Goal: Information Seeking & Learning: Check status

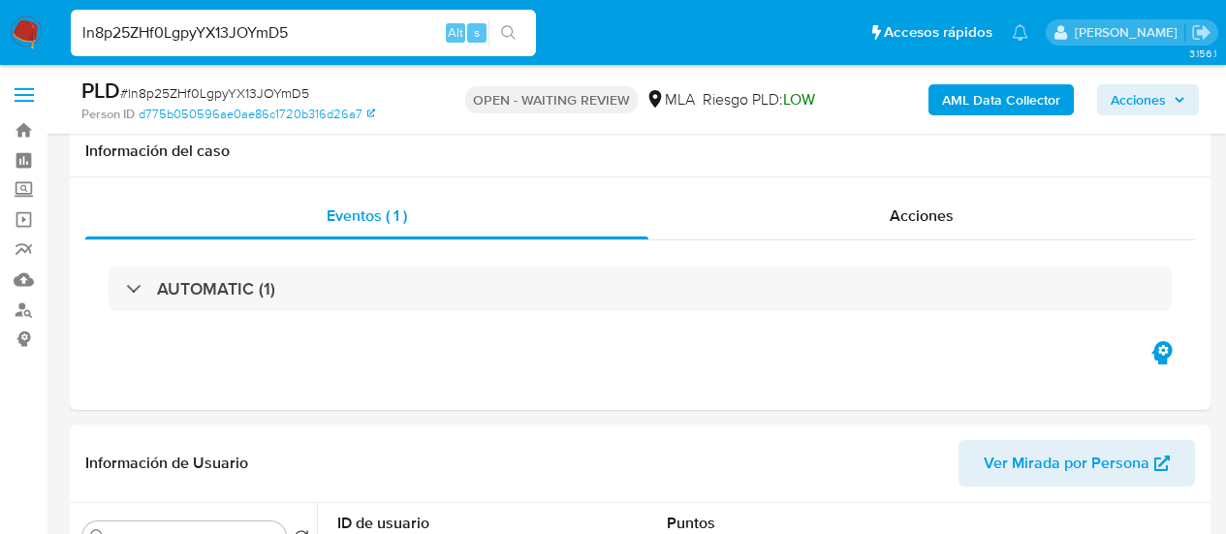
select select "10"
click at [211, 34] on input "ln8p25ZHf0LgpyYX13JOYmD5" at bounding box center [303, 32] width 465 height 25
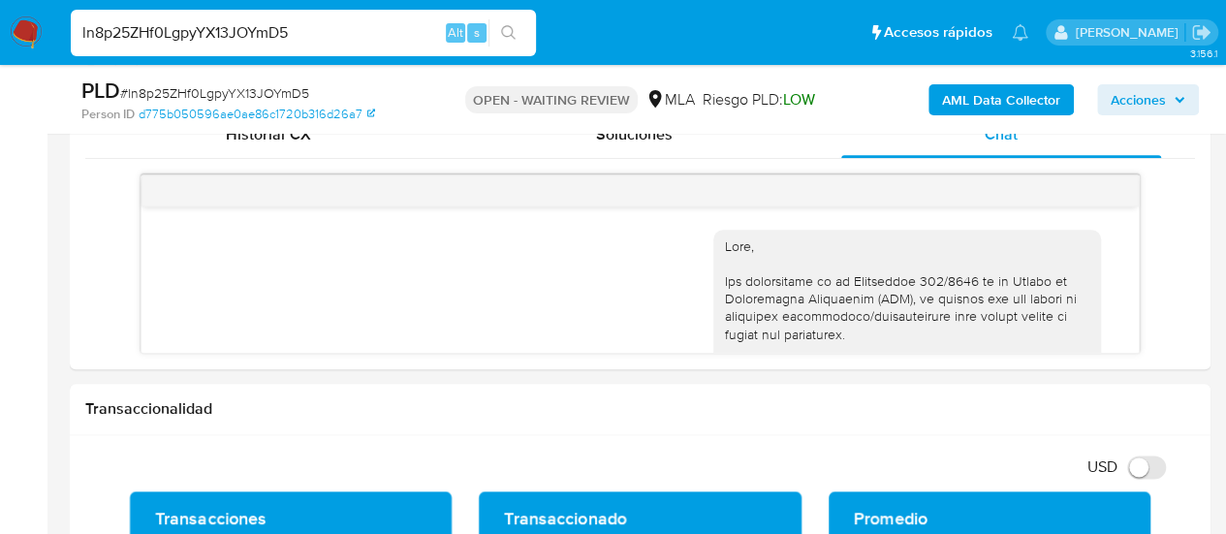
click at [211, 34] on input "ln8p25ZHf0LgpyYX13JOYmD5" at bounding box center [303, 32] width 465 height 25
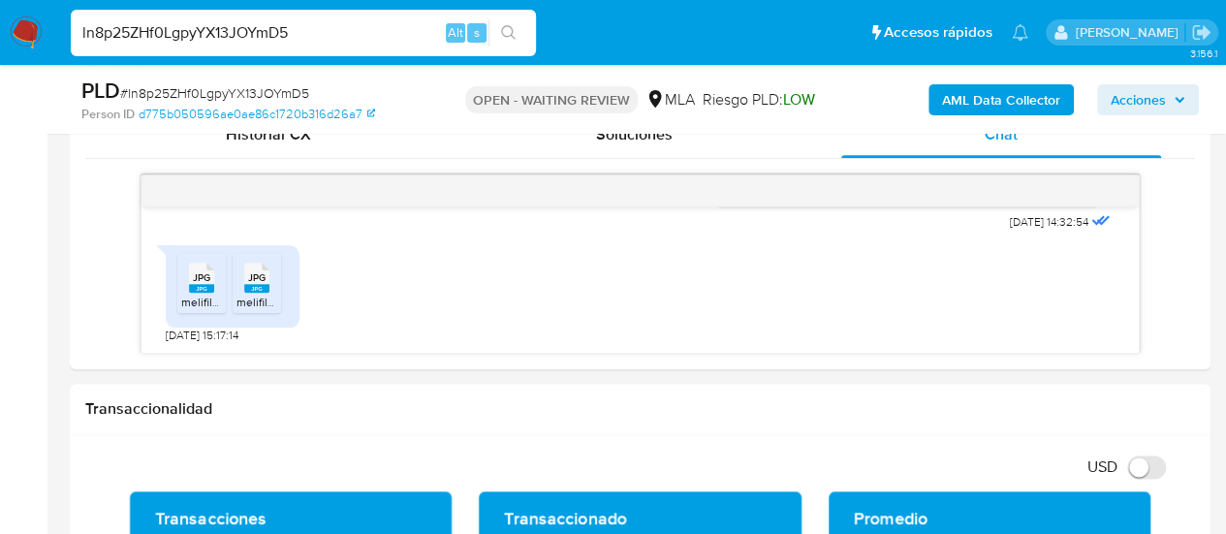
paste input "PFaJLwI6nz19m3o4MB02dJKD"
type input "PFaJLwI6nz19m3o4MB02dJKD"
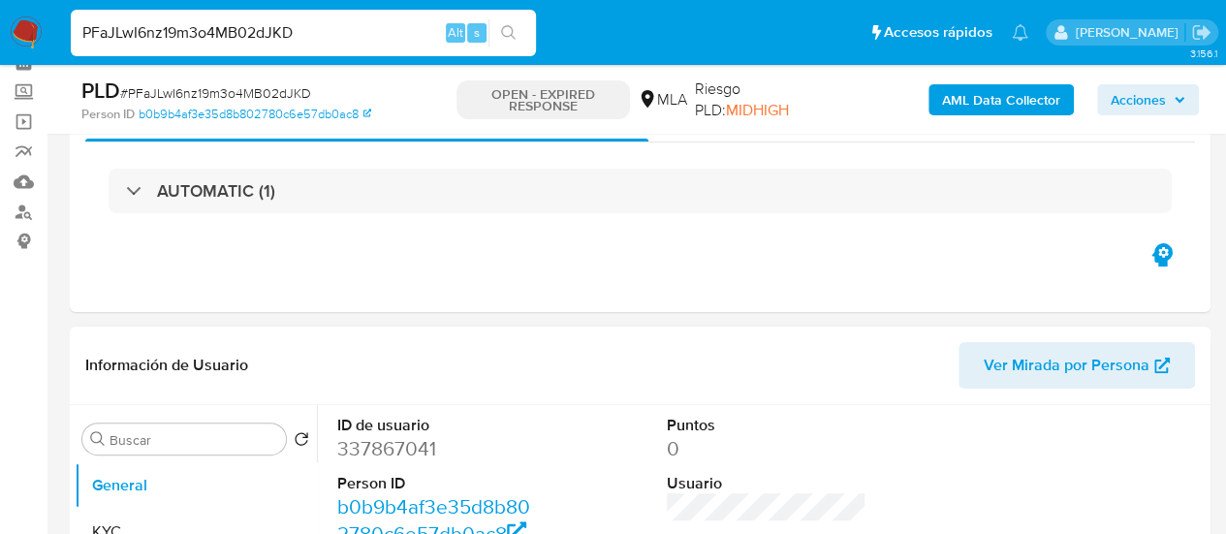
select select "10"
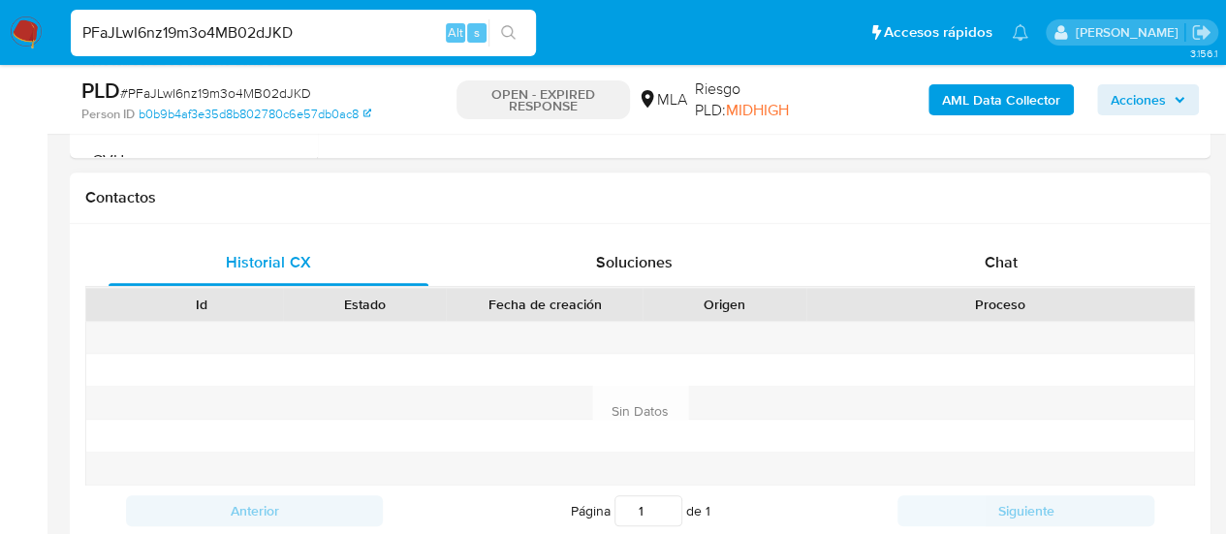
scroll to position [872, 0]
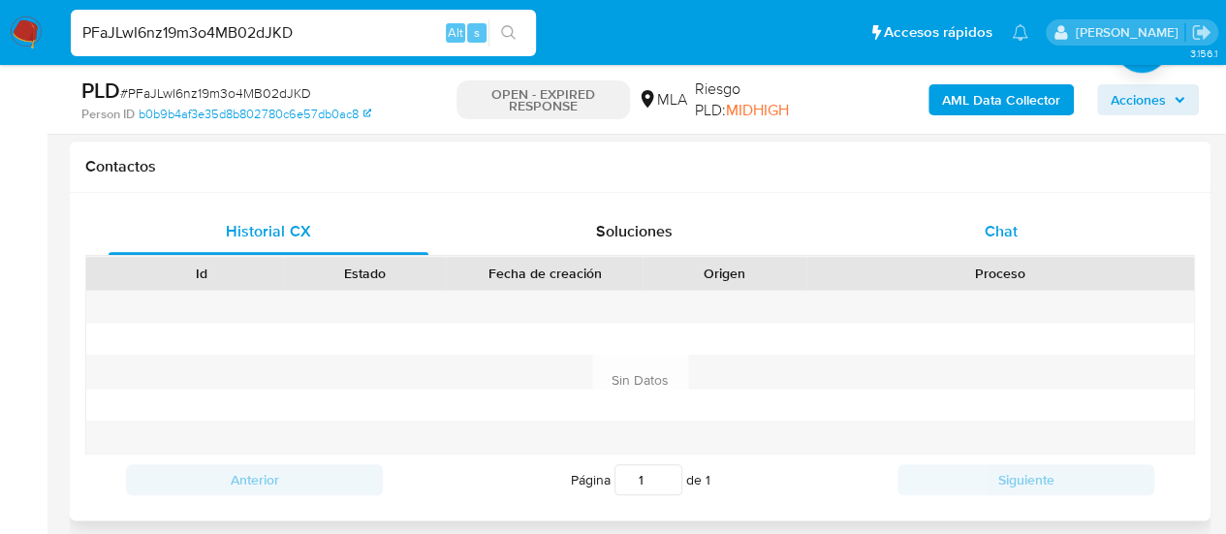
click at [956, 236] on div "Chat" at bounding box center [1001, 231] width 320 height 47
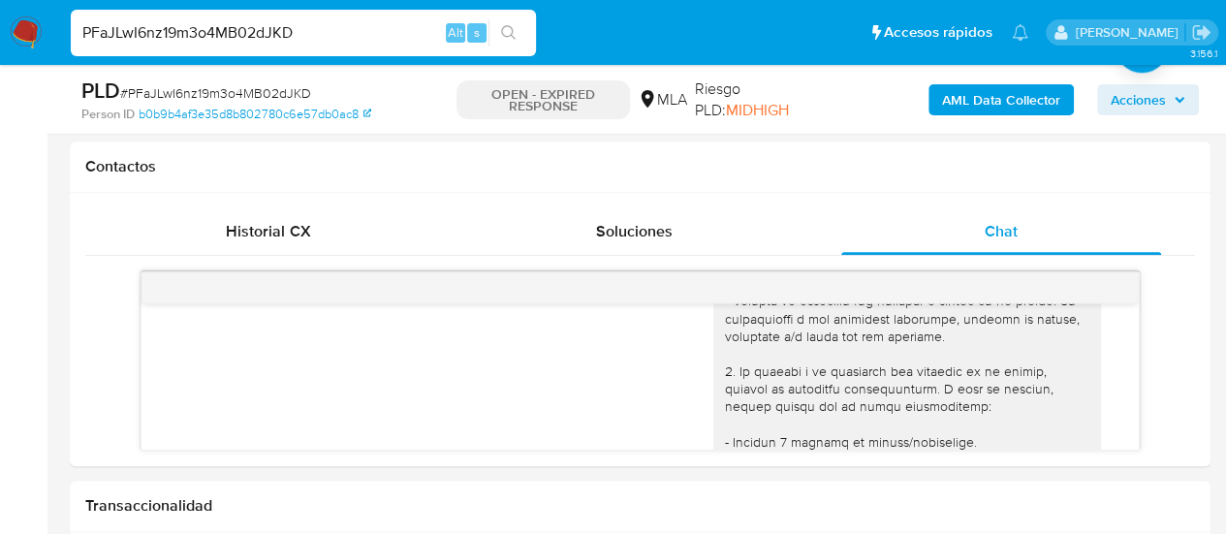
scroll to position [1533, 0]
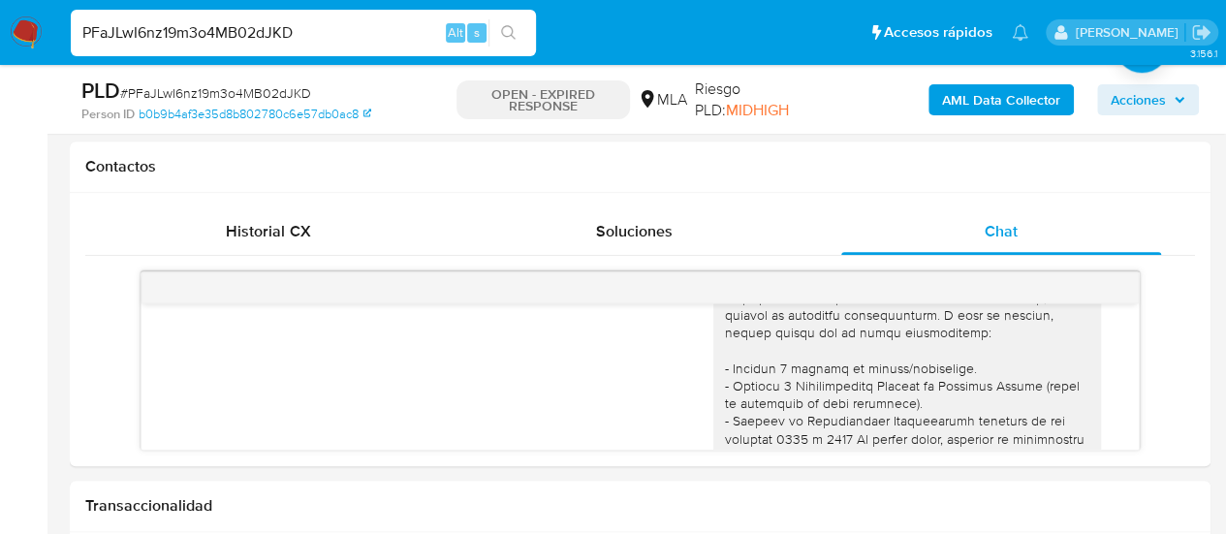
click at [197, 21] on input "PFaJLwI6nz19m3o4MB02dJKD" at bounding box center [303, 32] width 465 height 25
paste input "OLYSNEeLM0002xhwvOJTLzlY"
type input "OLYSNEeLM0002xhwvOJTLzlY"
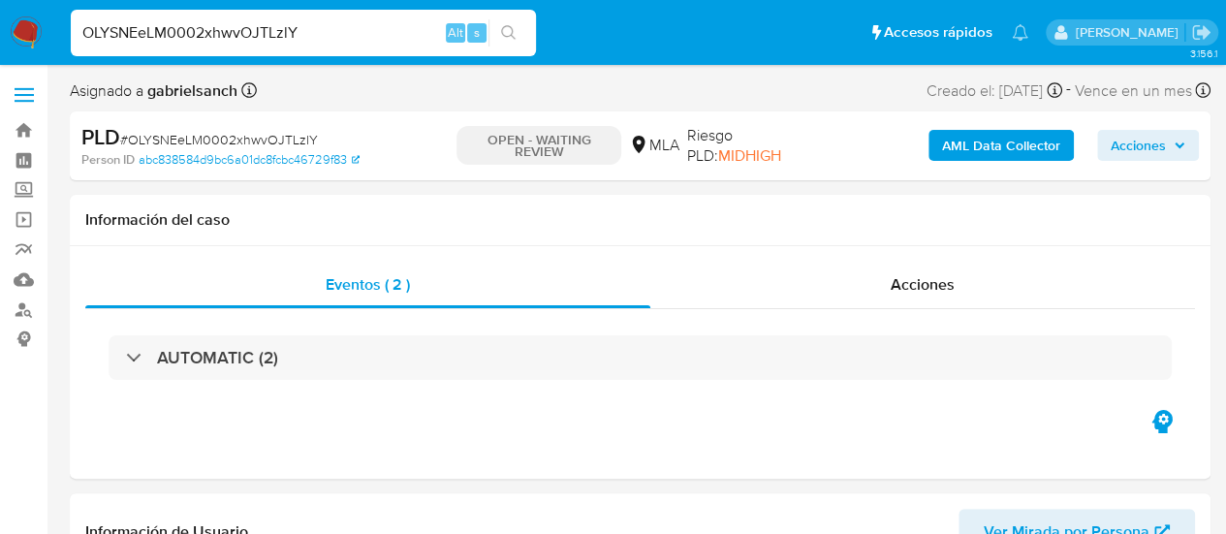
select select "10"
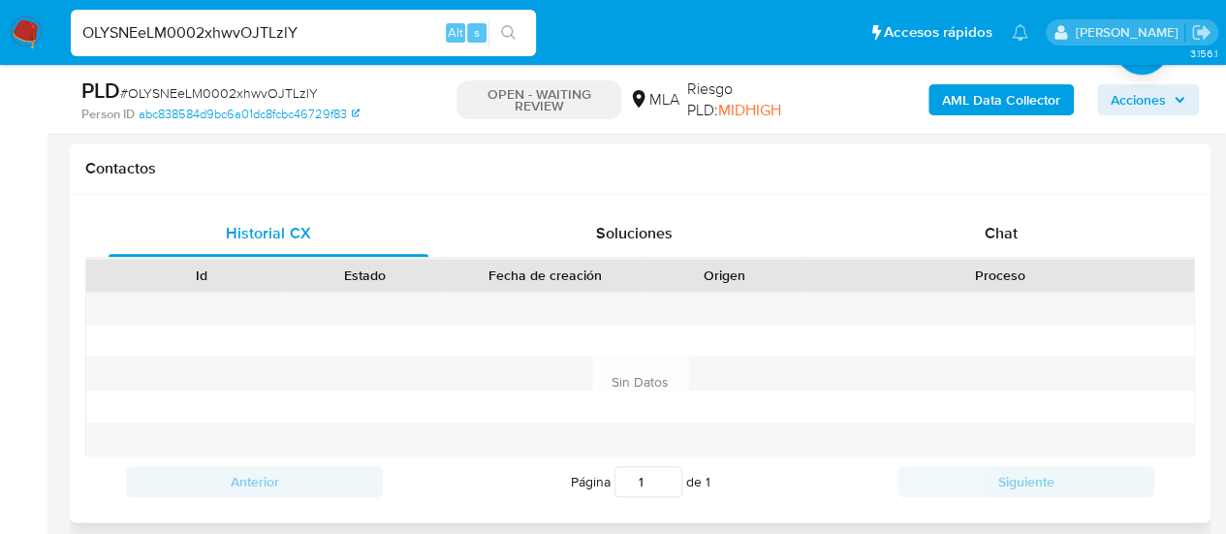
scroll to position [872, 0]
click at [963, 234] on div "Chat" at bounding box center [1001, 231] width 320 height 47
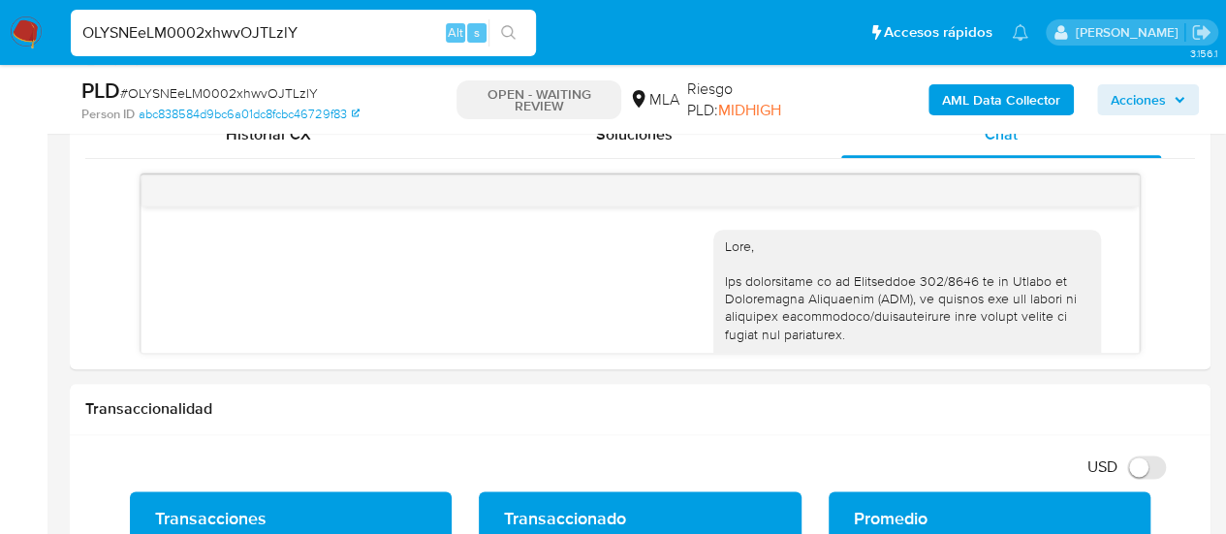
scroll to position [2559, 0]
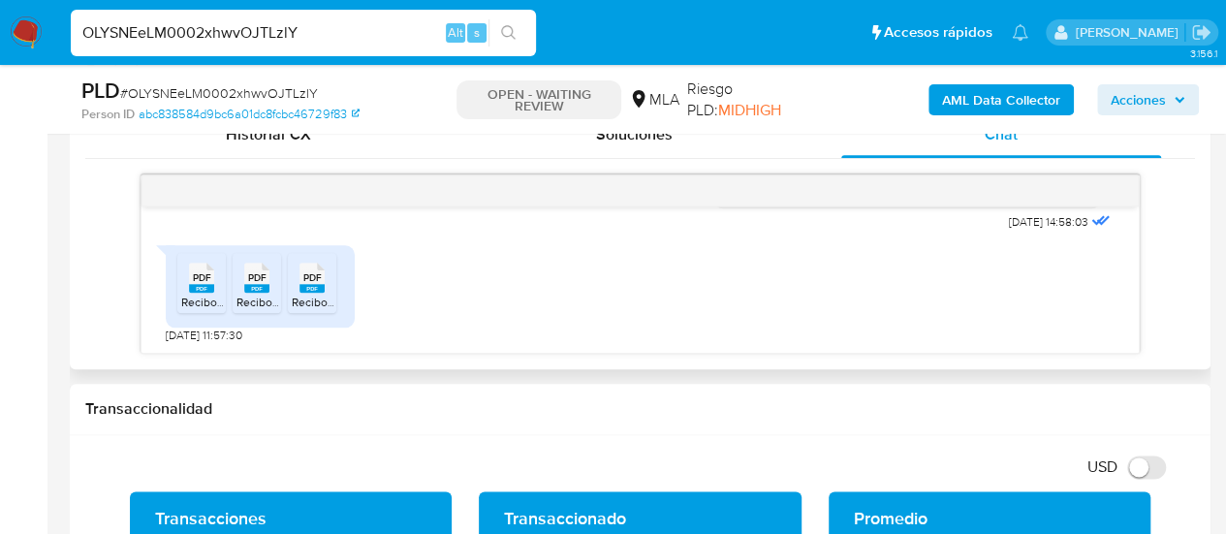
click at [209, 296] on span "Recibo de sueldo Julio.pdf" at bounding box center [263, 302] width 165 height 16
click at [241, 296] on span "Recibo de sueldo Mayo.pdf" at bounding box center [319, 302] width 165 height 16
click at [313, 288] on rect at bounding box center [312, 288] width 25 height 9
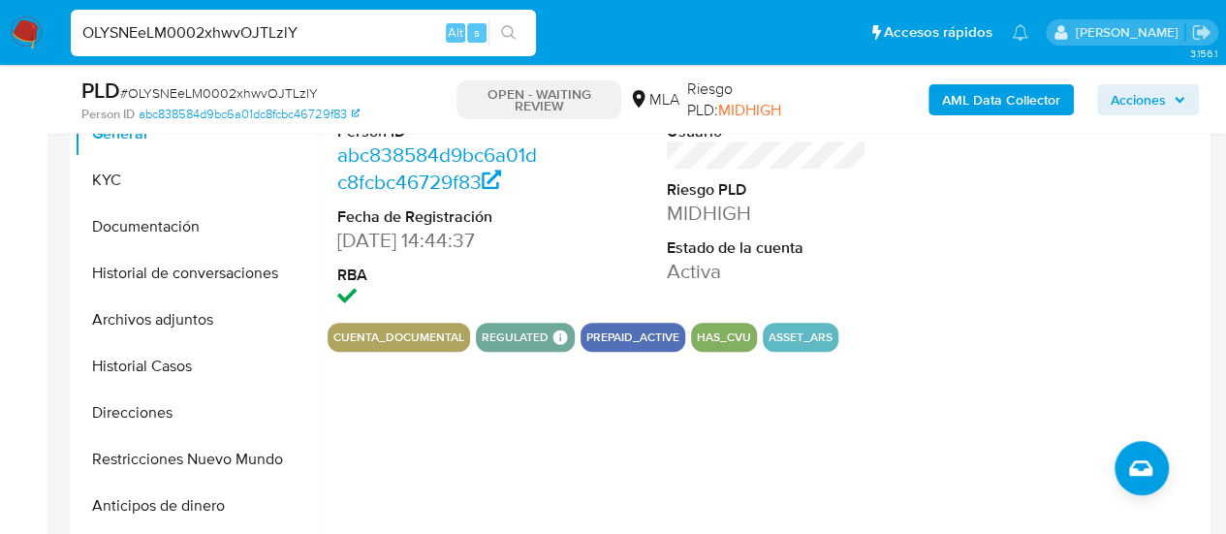
scroll to position [485, 0]
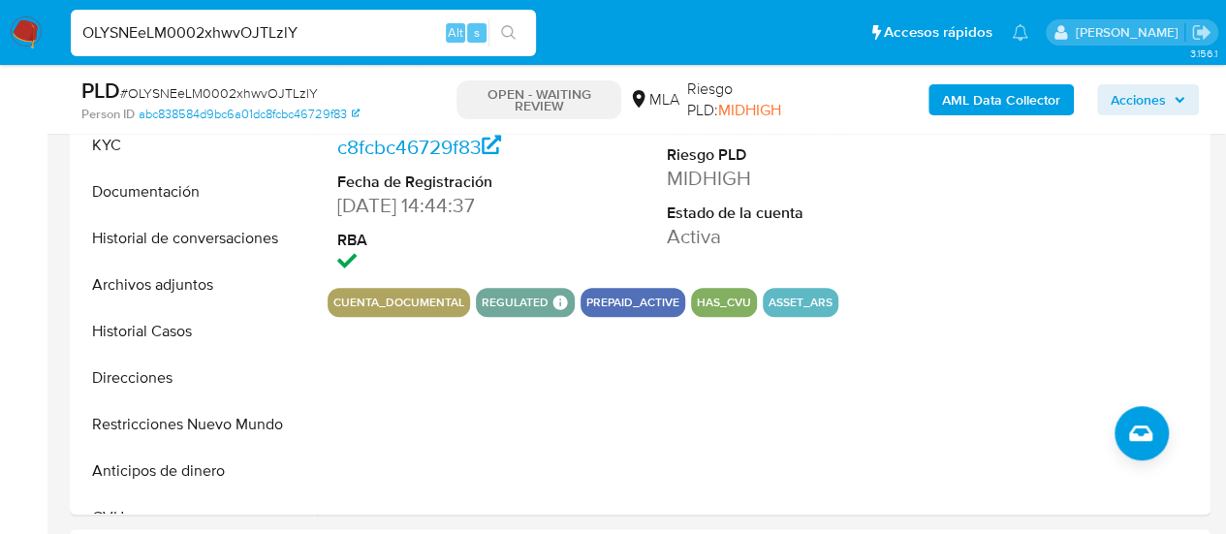
click at [238, 26] on input "OLYSNEeLM0002xhwvOJTLzlY" at bounding box center [303, 32] width 465 height 25
paste input "kZebRQR2wvj9TZetXv5nJtsh"
type input "kZebRQR2wvj9TZetXv5nJtsh"
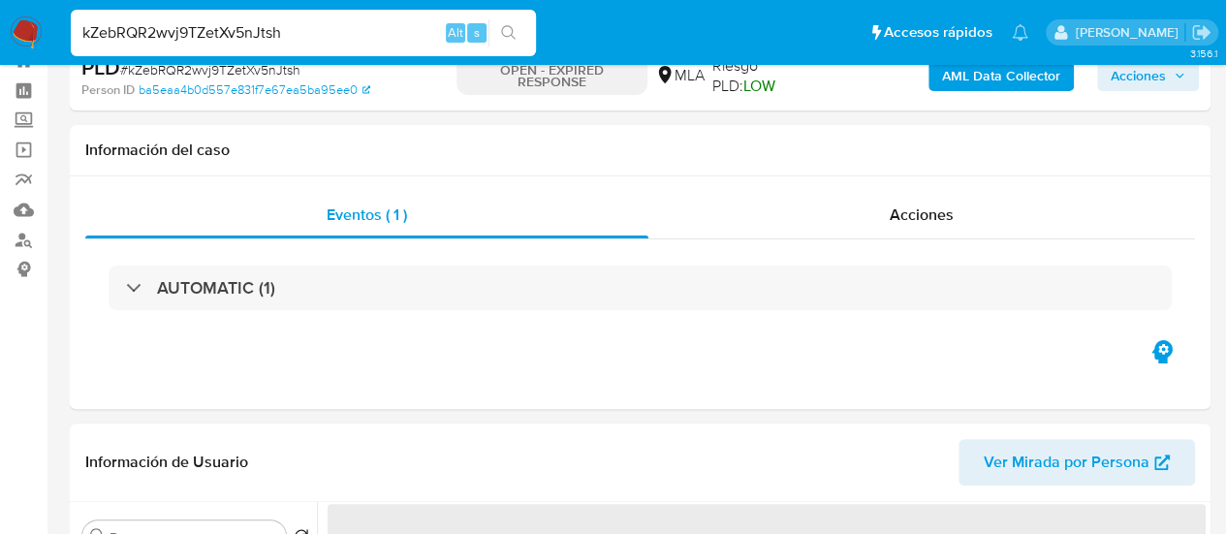
scroll to position [194, 0]
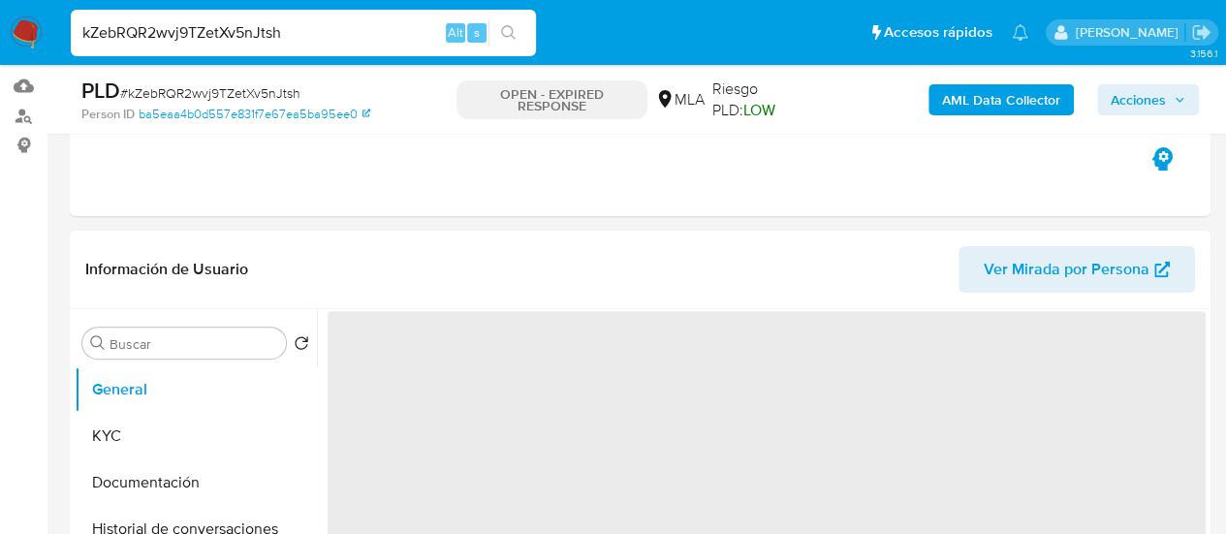
select select "10"
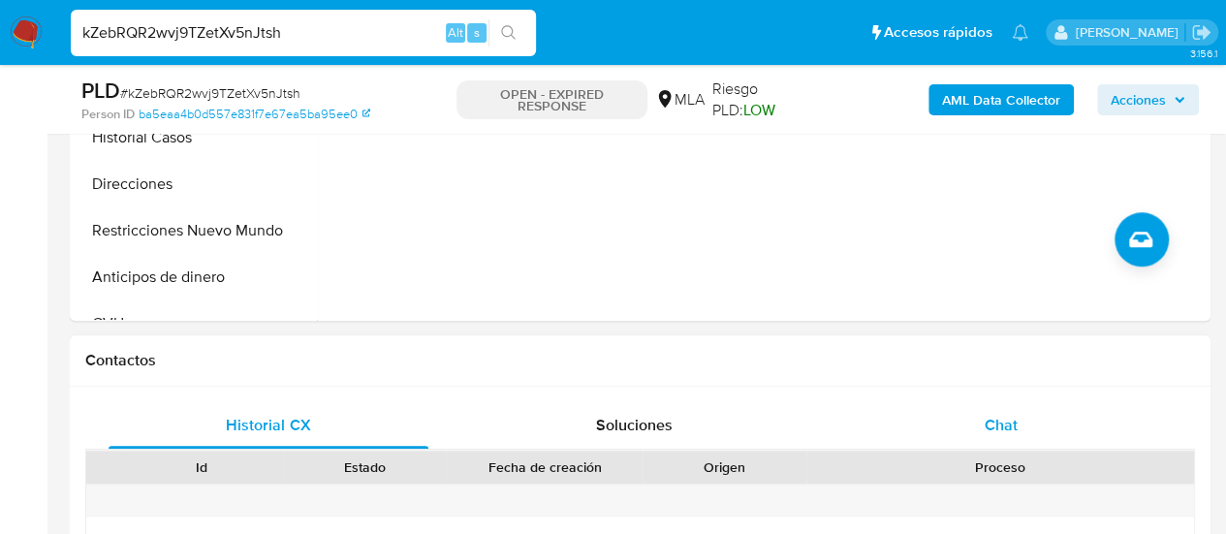
click at [1041, 431] on div "Chat" at bounding box center [1001, 425] width 320 height 47
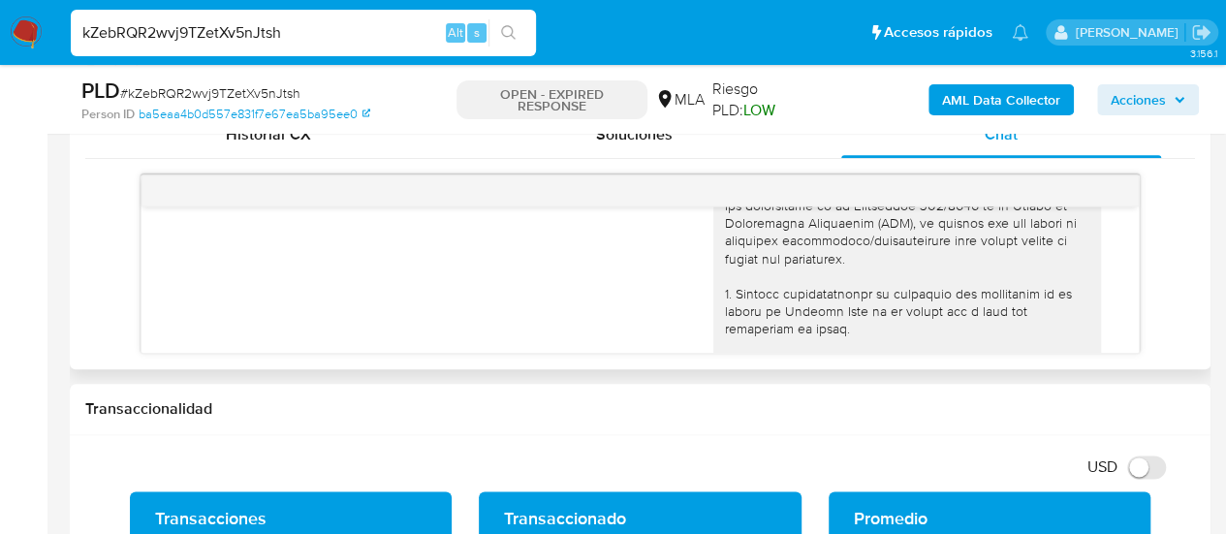
scroll to position [0, 0]
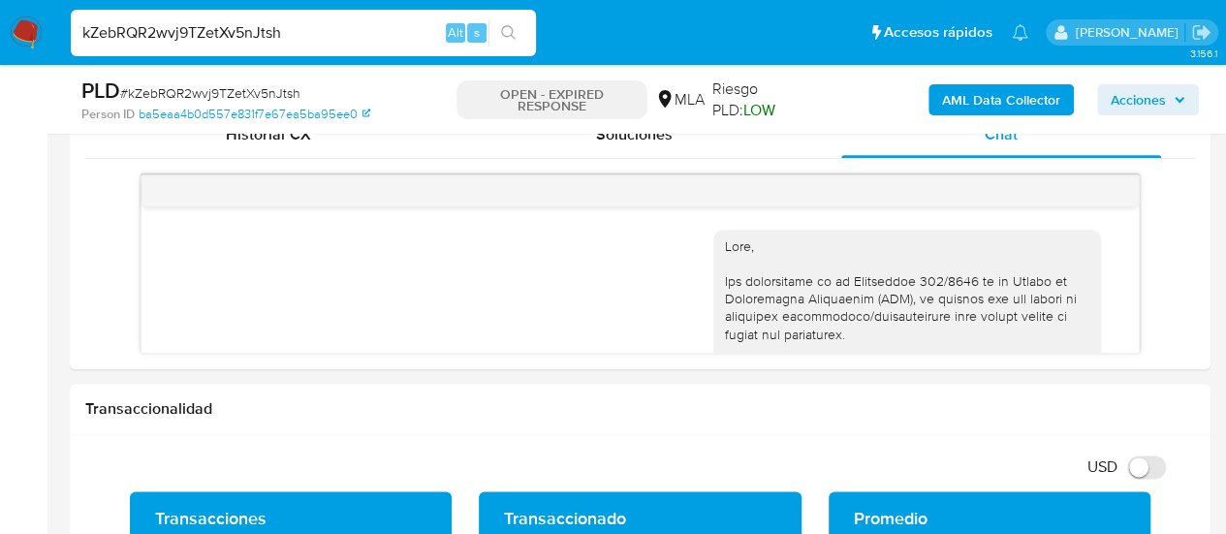
click at [240, 25] on input "kZebRQR2wvj9TZetXv5nJtsh" at bounding box center [303, 32] width 465 height 25
click at [237, 27] on input "kZebRQR2wvj9TZetXv5nJtsh" at bounding box center [303, 32] width 465 height 25
paste input "aAS1strQCIZbz4bOuPPVHBRq"
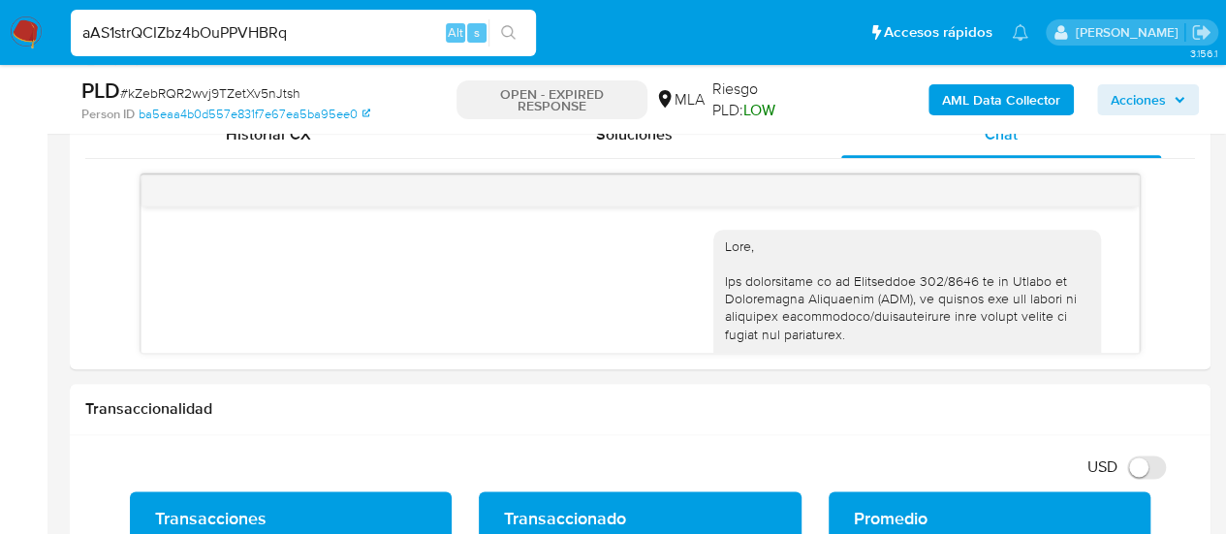
type input "aAS1strQCIZbz4bOuPPVHBRq"
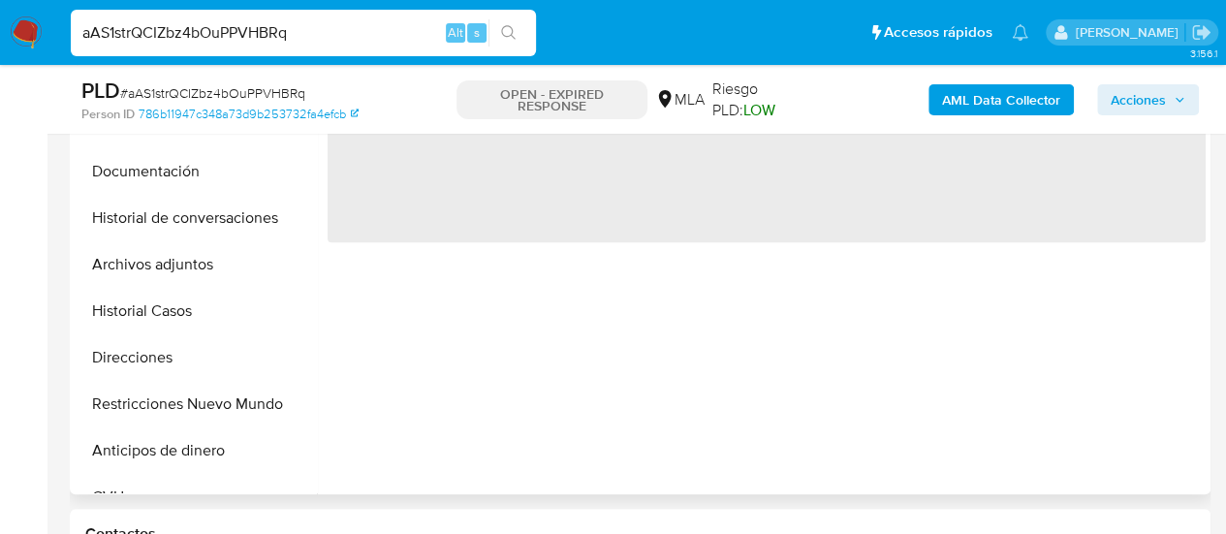
scroll to position [582, 0]
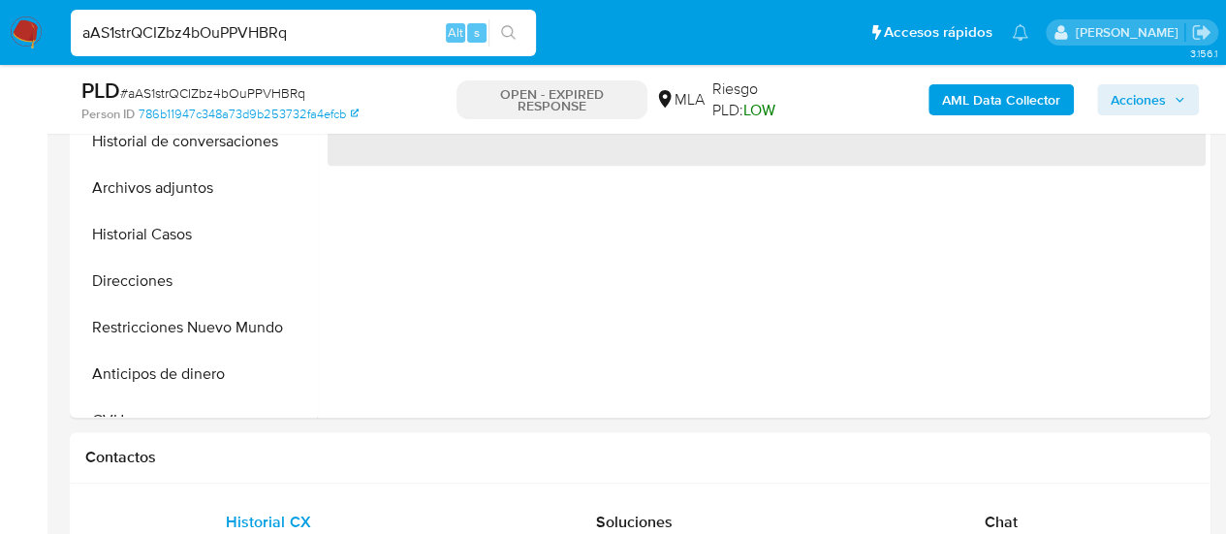
select select "10"
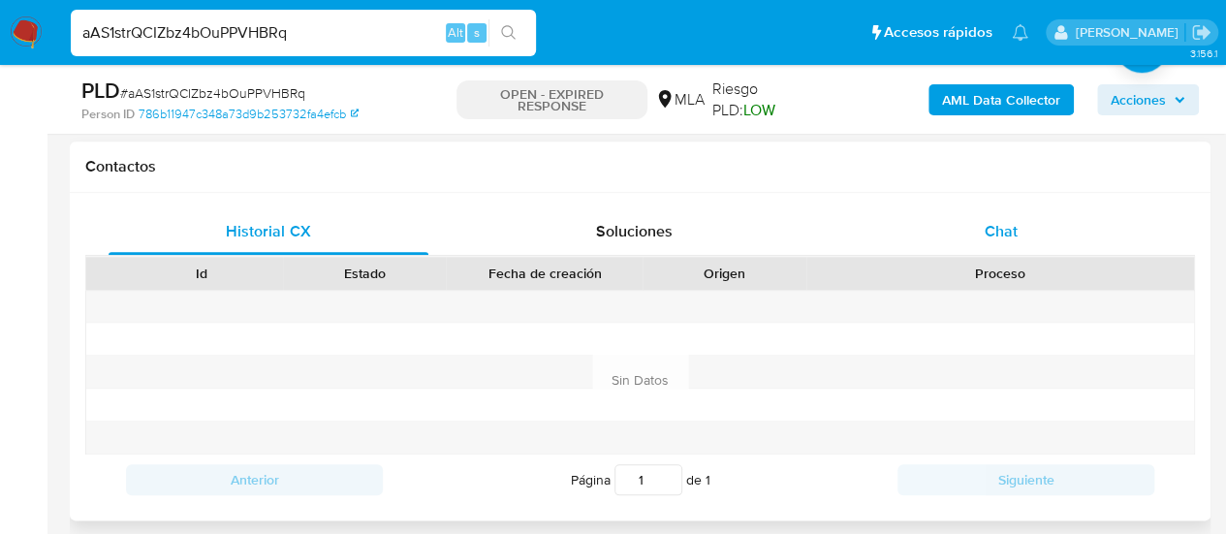
click at [986, 232] on span "Chat" at bounding box center [1001, 231] width 33 height 22
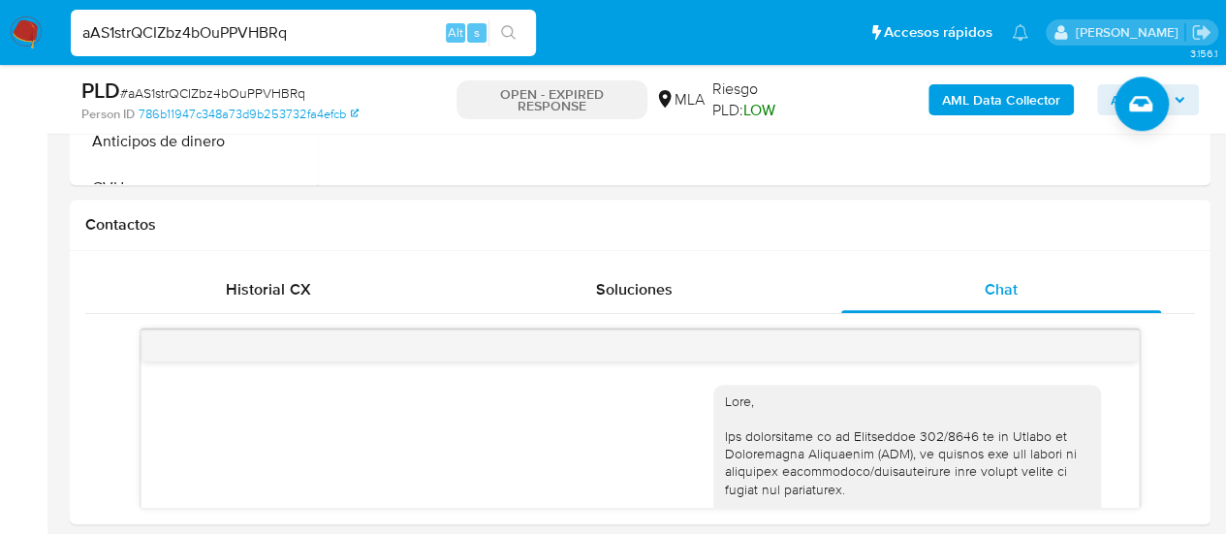
scroll to position [775, 0]
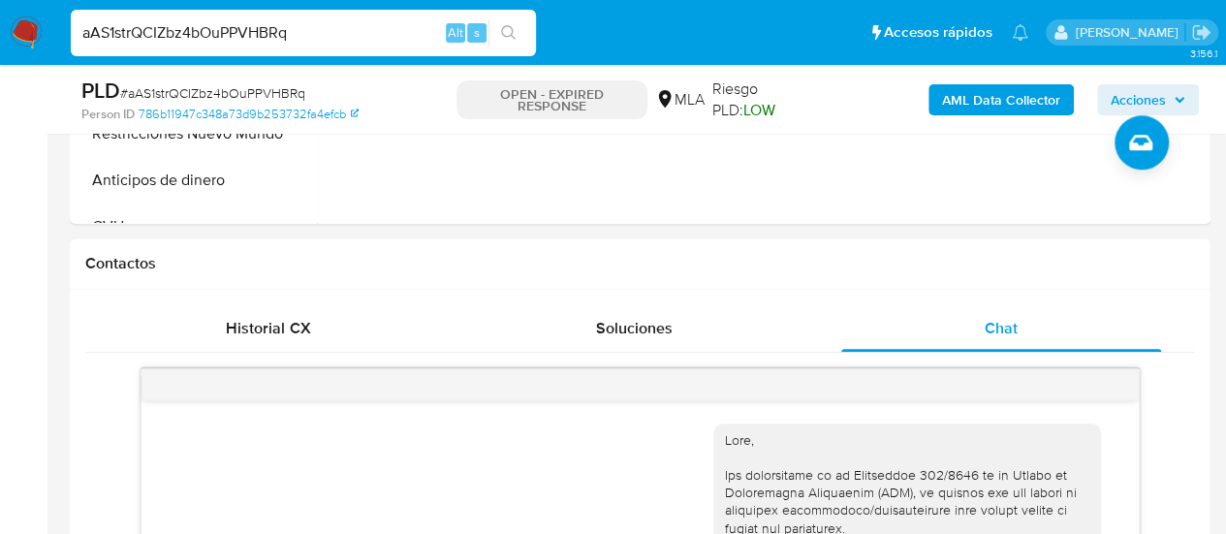
click at [279, 35] on input "aAS1strQCIZbz4bOuPPVHBRq" at bounding box center [303, 32] width 465 height 25
paste input "tAnYAXQNJ1oeNr7bBIx582Vs"
type input "tAnYAXQNJ1oeNr7bBIx582Vs"
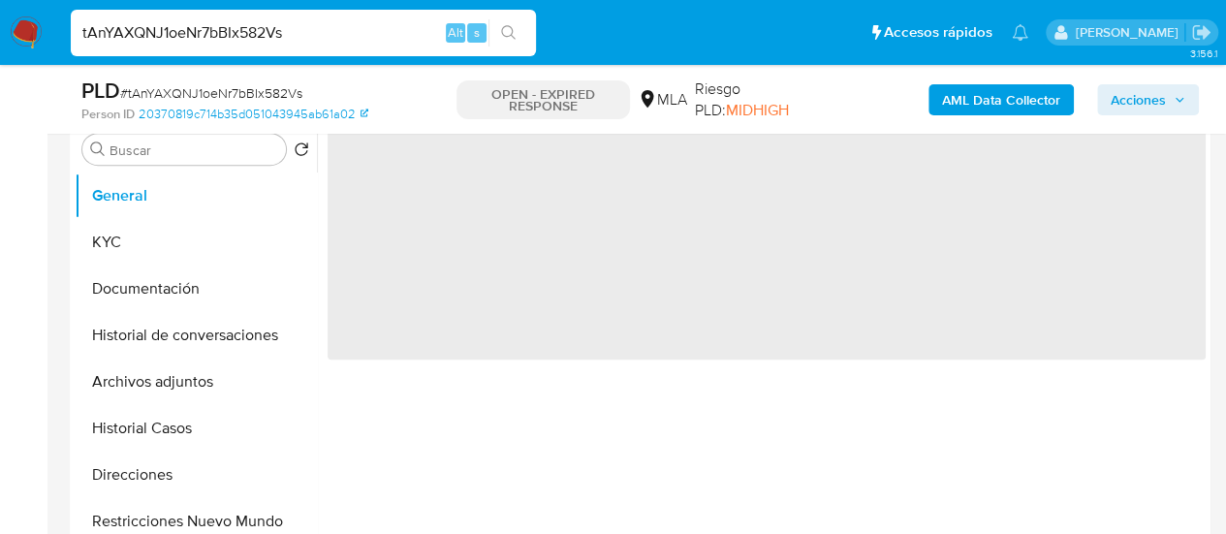
scroll to position [678, 0]
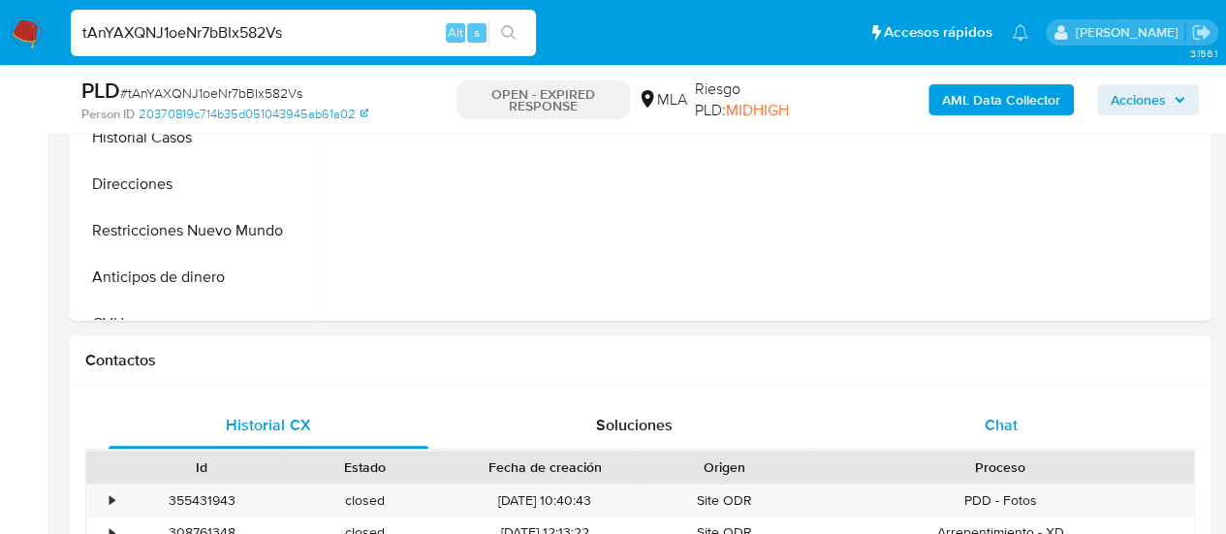
click at [990, 433] on span "Chat" at bounding box center [1001, 425] width 33 height 22
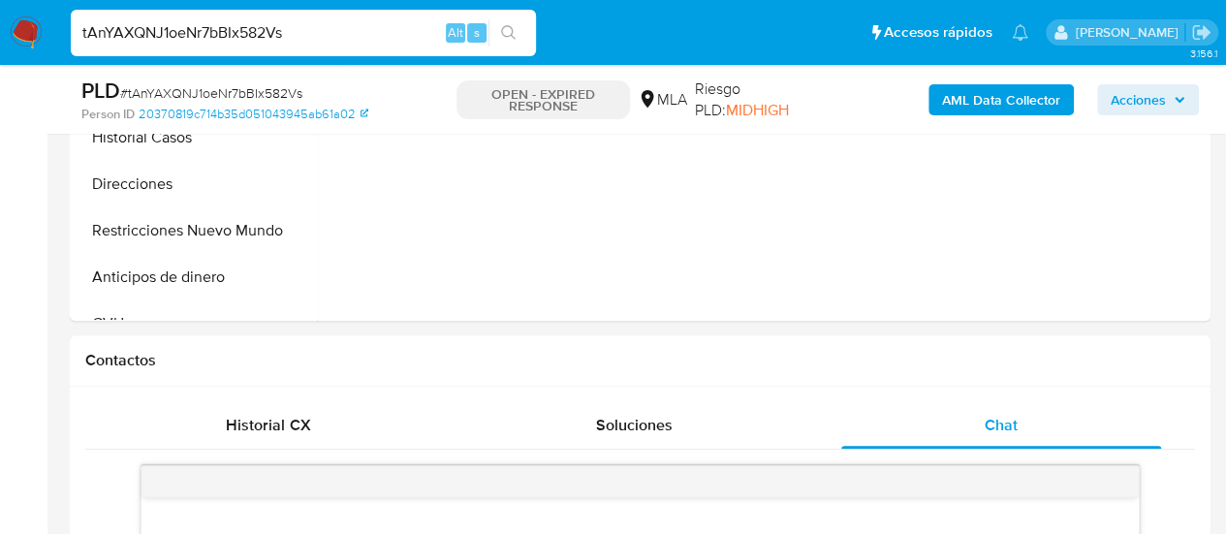
select select "10"
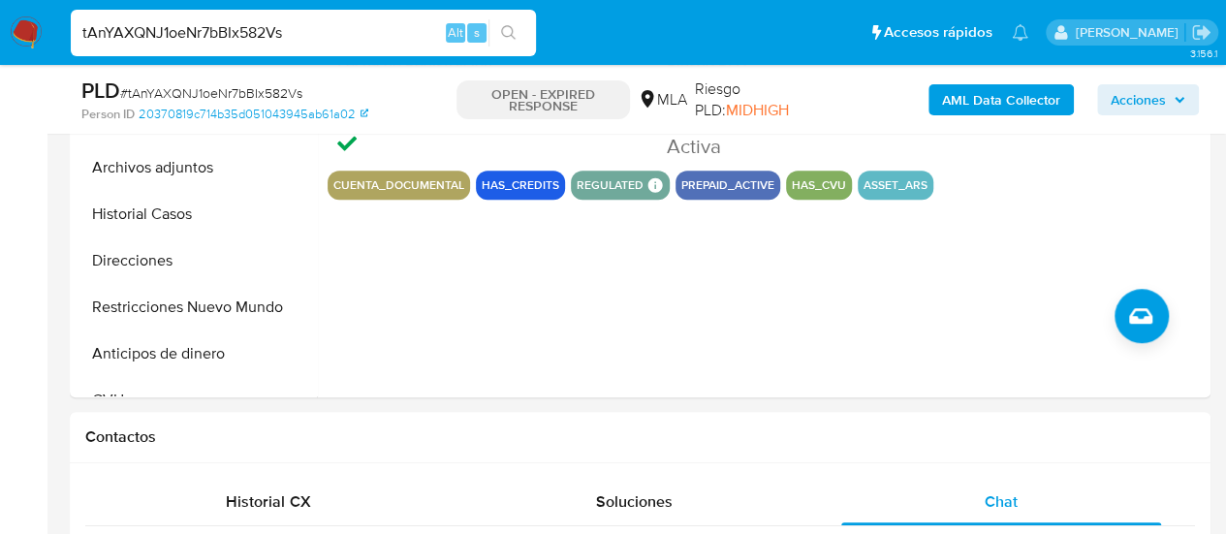
scroll to position [582, 0]
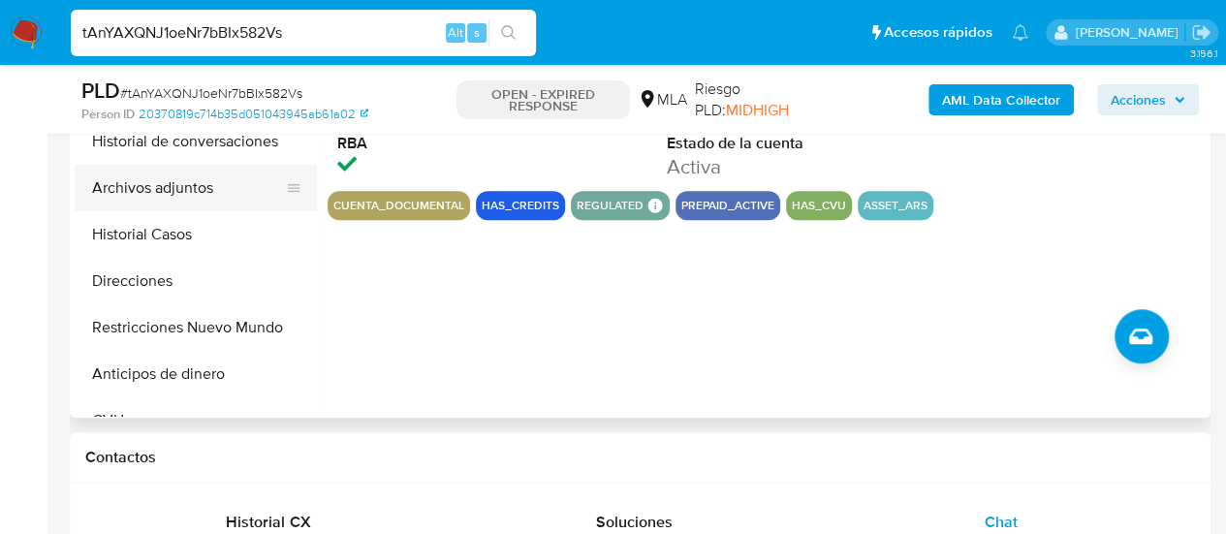
click at [110, 191] on button "Archivos adjuntos" at bounding box center [188, 188] width 227 height 47
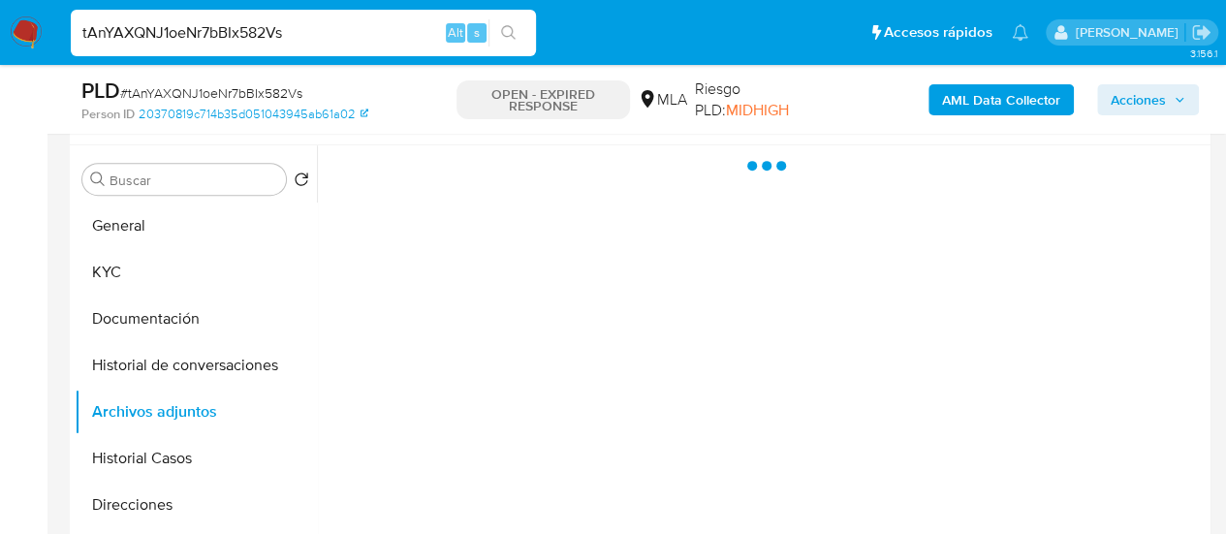
scroll to position [388, 0]
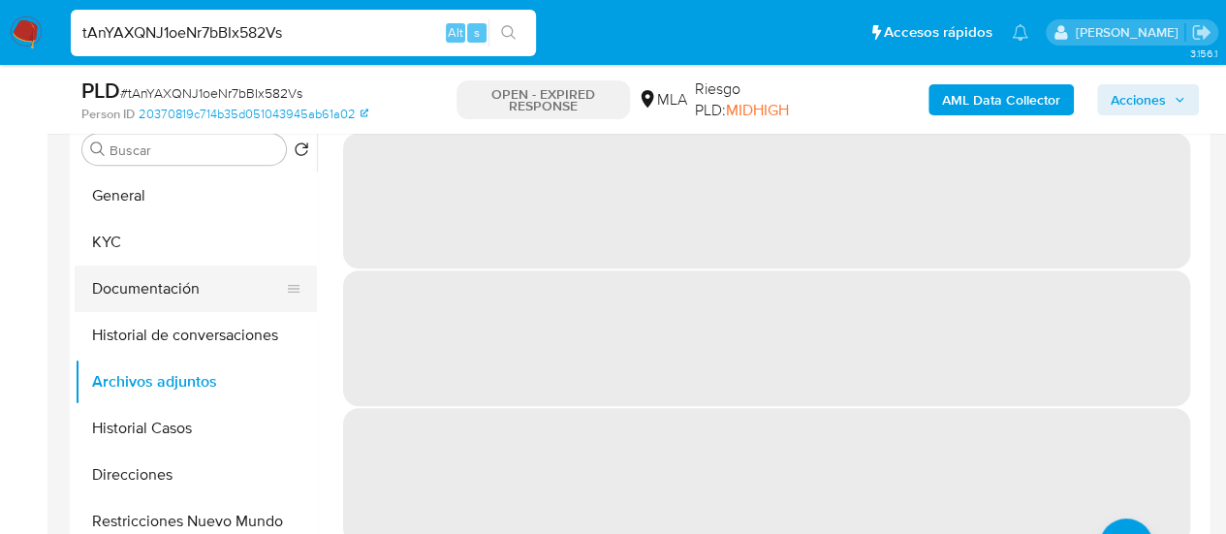
click at [126, 287] on button "Documentación" at bounding box center [188, 289] width 227 height 47
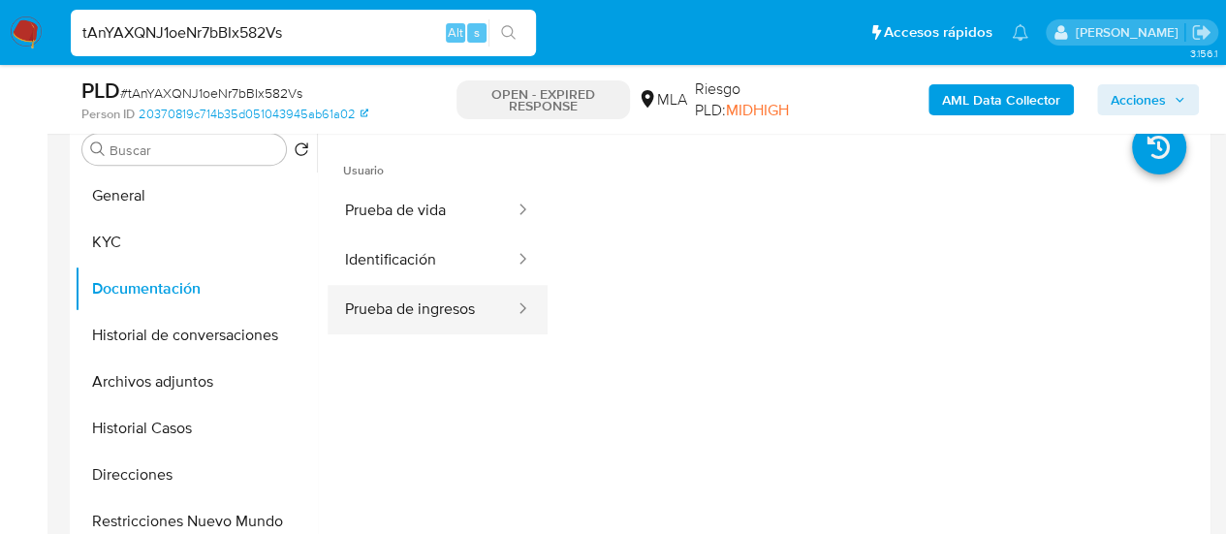
click at [426, 316] on button "Prueba de ingresos" at bounding box center [422, 309] width 189 height 49
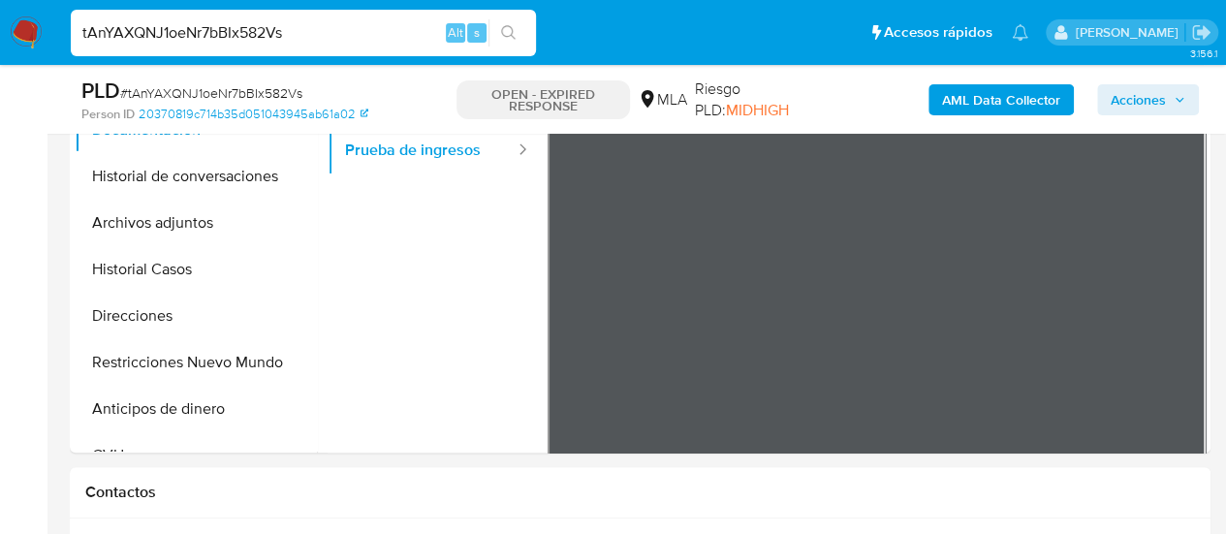
scroll to position [582, 0]
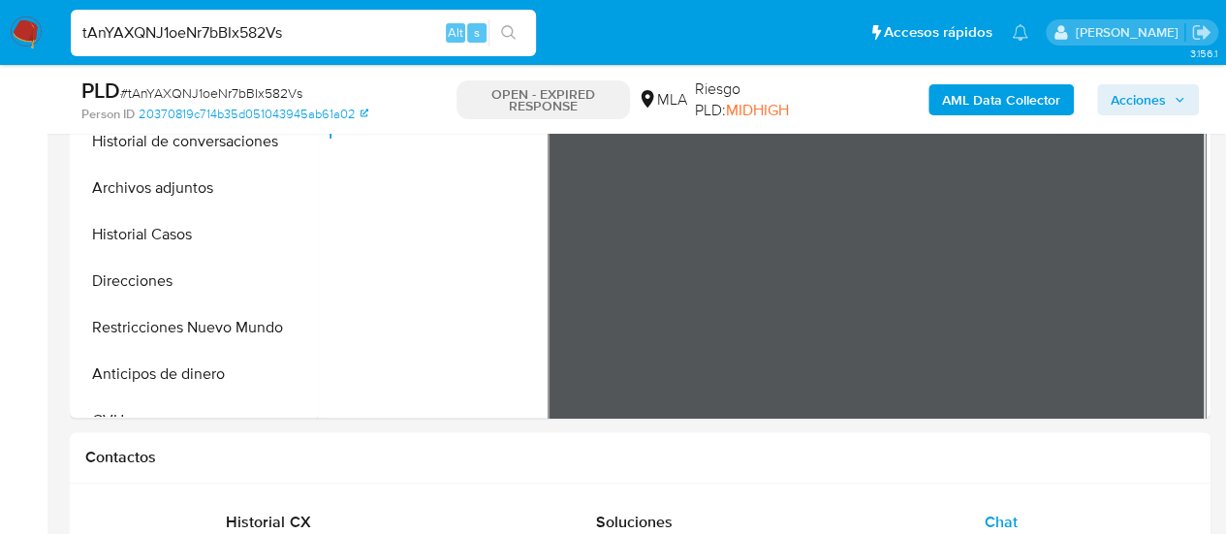
click at [189, 31] on input "tAnYAXQNJ1oeNr7bBIx582Vs" at bounding box center [303, 32] width 465 height 25
paste input "aiBWtaDzWxTVIOaEkQgWPHIk"
type input "aiBWtaDzWxTVIOaEkQgWPHIk"
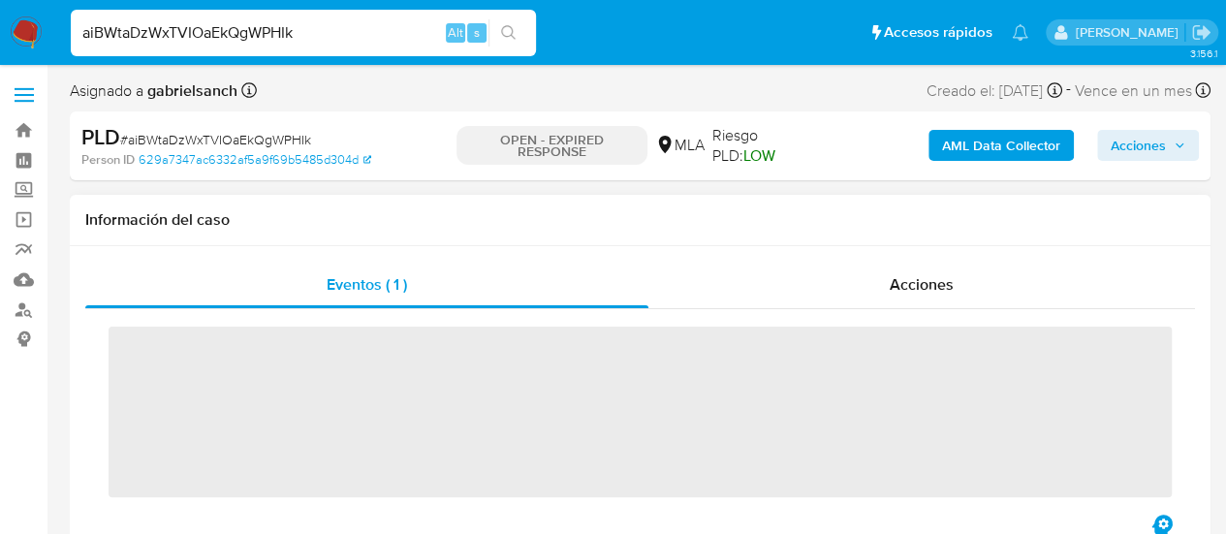
scroll to position [388, 0]
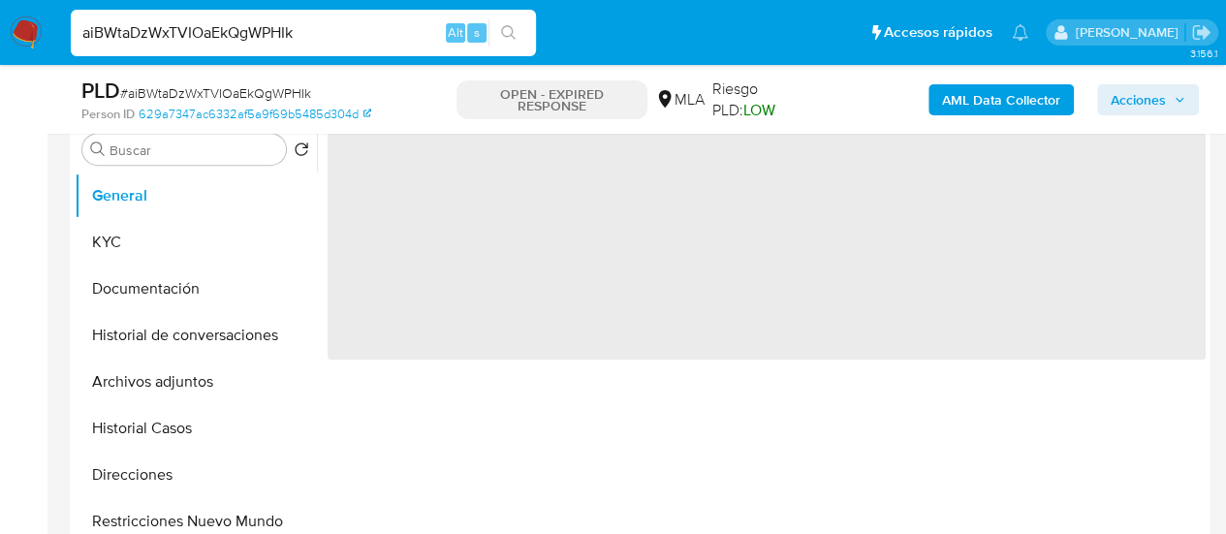
select select "10"
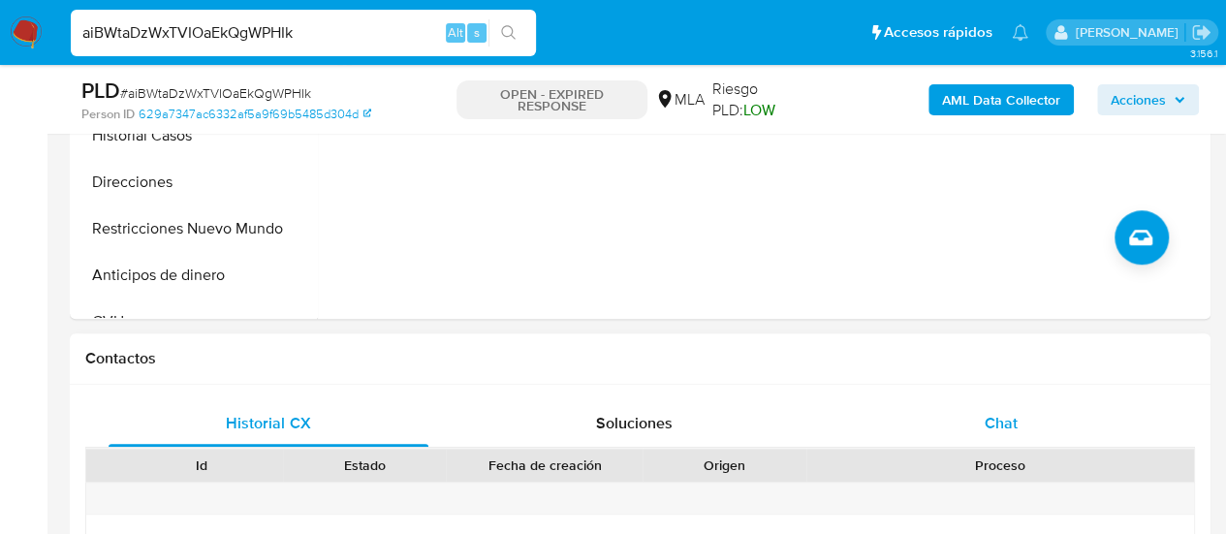
scroll to position [775, 0]
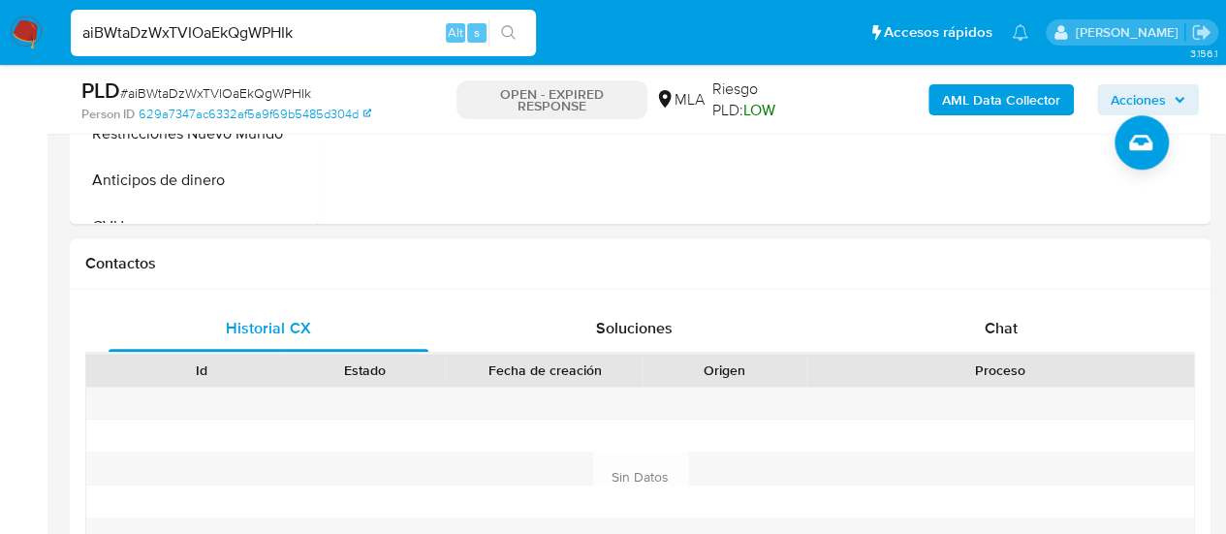
click at [946, 300] on div "Historial CX Soluciones Chat Id Estado Fecha de creación Origen Proceso Anterio…" at bounding box center [640, 454] width 1141 height 328
click at [967, 315] on div "Chat" at bounding box center [1001, 328] width 320 height 47
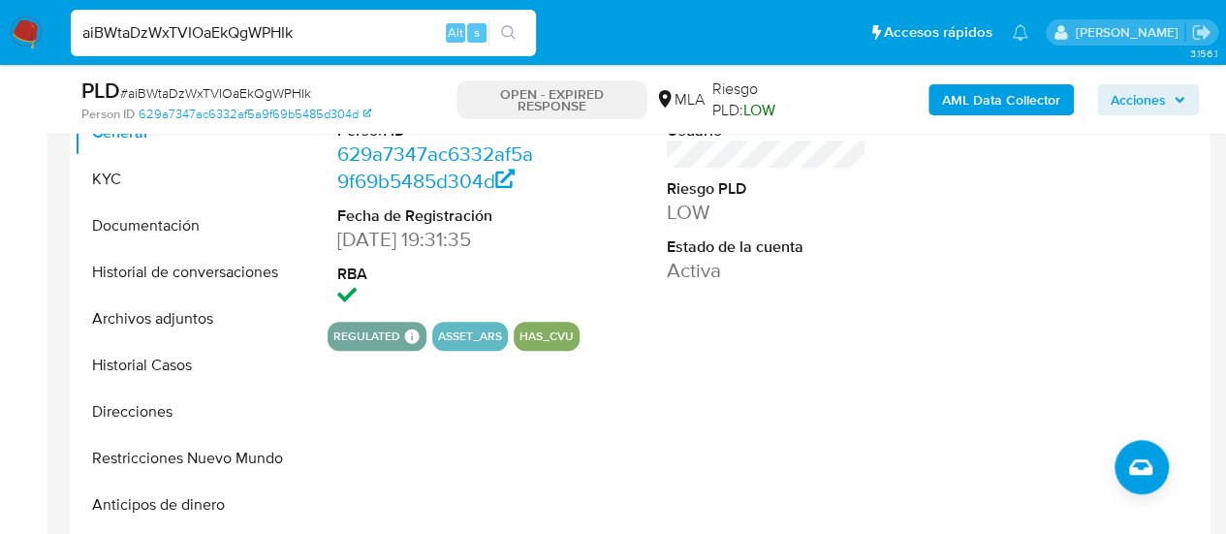
scroll to position [388, 0]
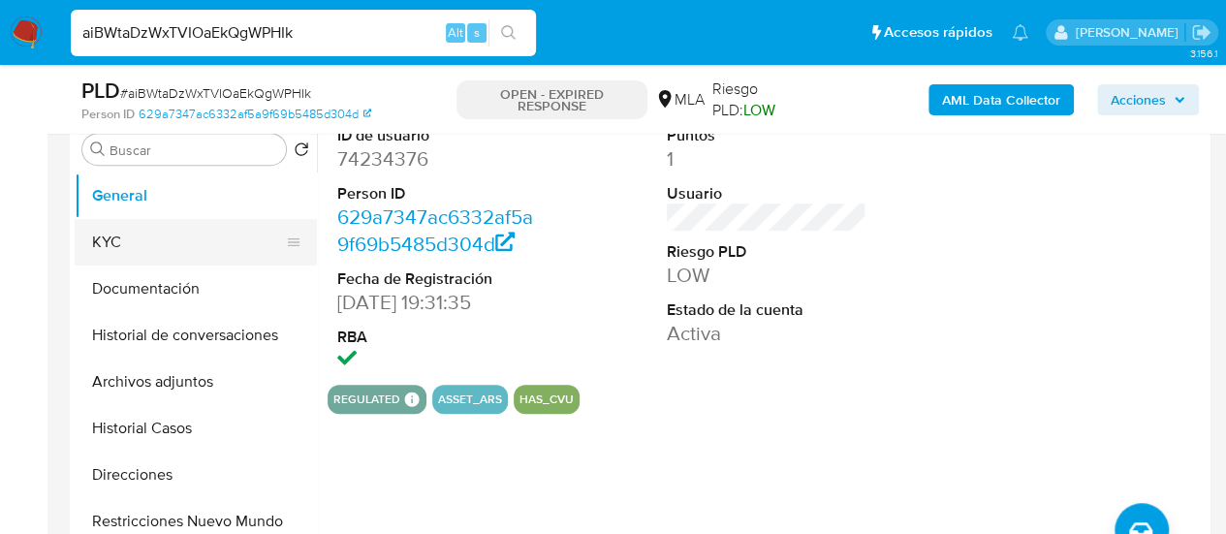
click at [84, 255] on button "KYC" at bounding box center [188, 242] width 227 height 47
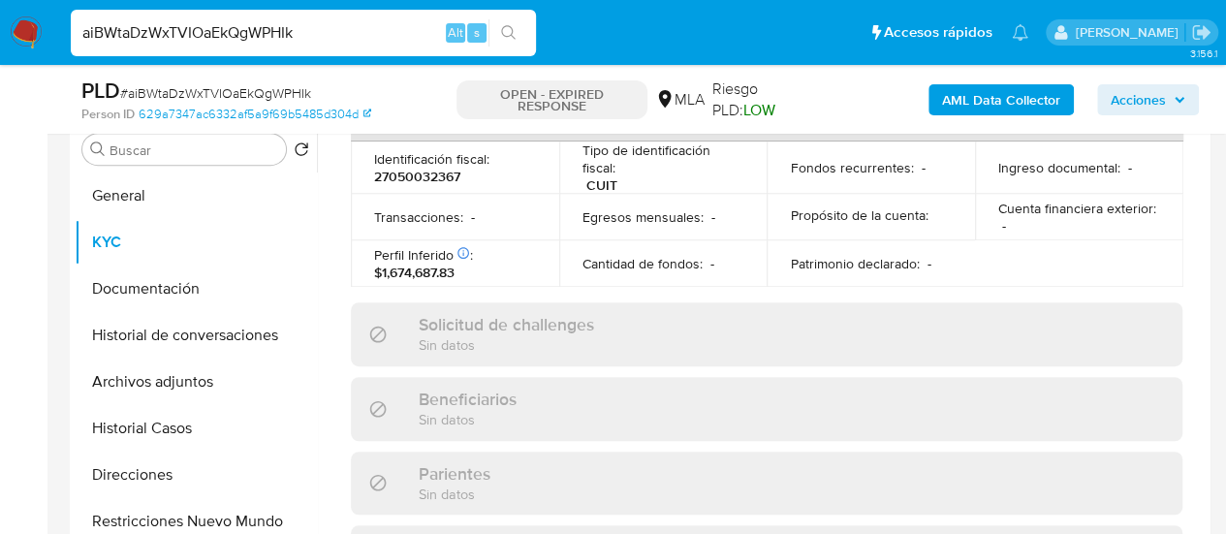
scroll to position [1093, 0]
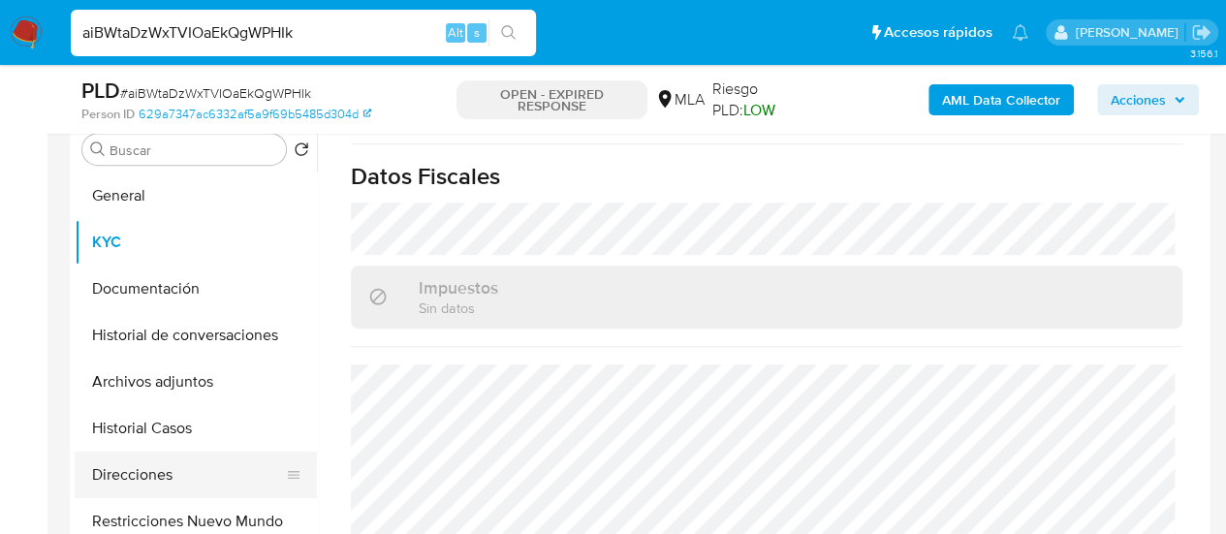
click at [136, 471] on button "Direcciones" at bounding box center [188, 475] width 227 height 47
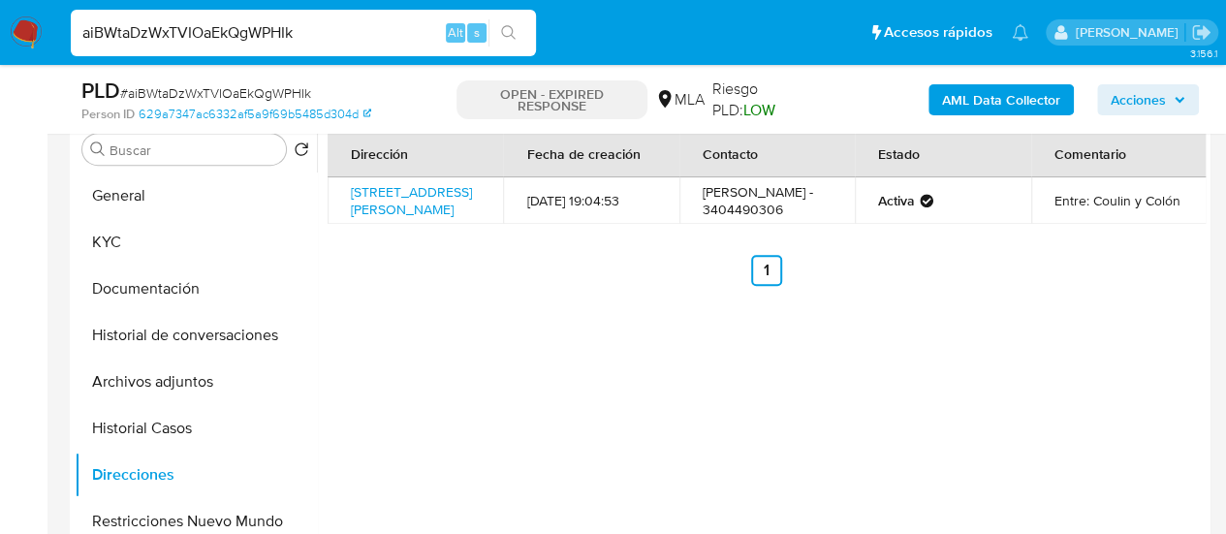
click at [227, 45] on input "aiBWtaDzWxTVIOaEkQgWPHIk" at bounding box center [303, 32] width 465 height 25
paste input "PgqKVRUuEye9bWrIQzmCXEyF"
type input "PgqKVRUuEye9bWrIQzmCXEyF"
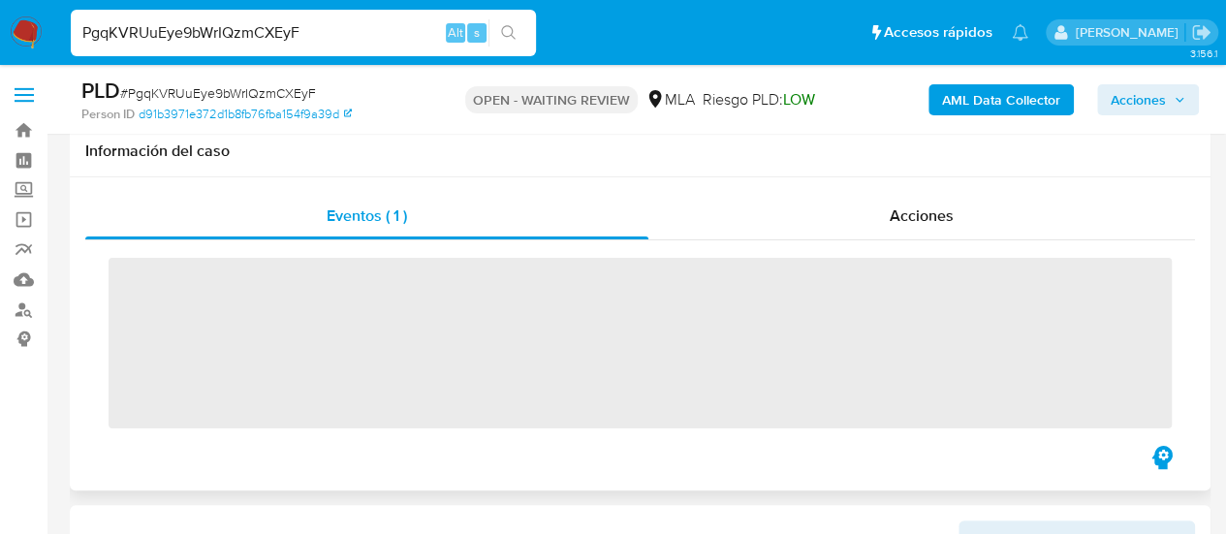
scroll to position [388, 0]
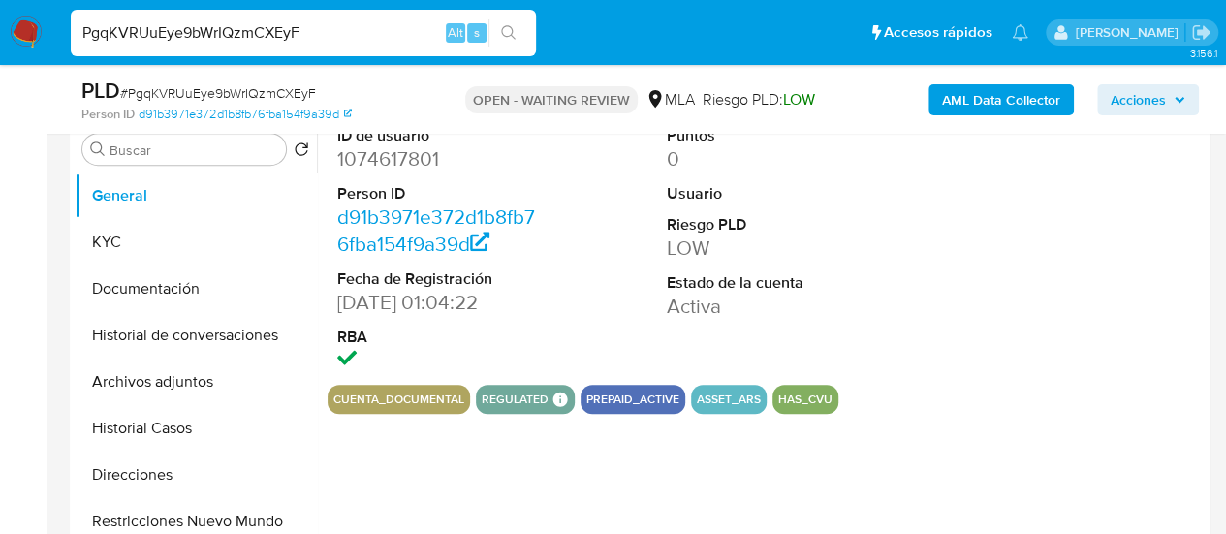
select select "10"
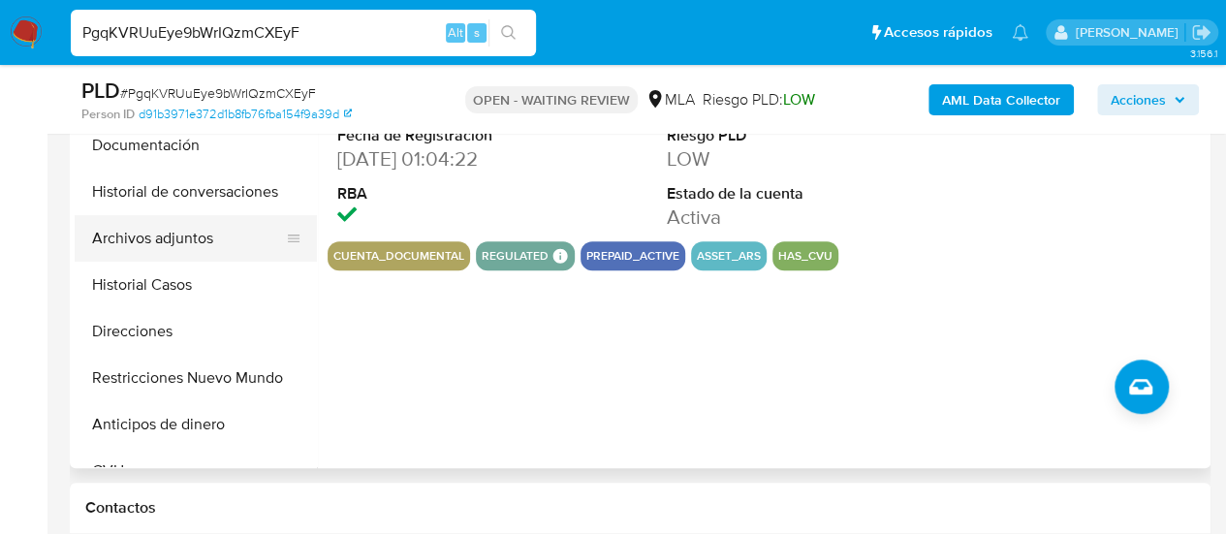
scroll to position [485, 0]
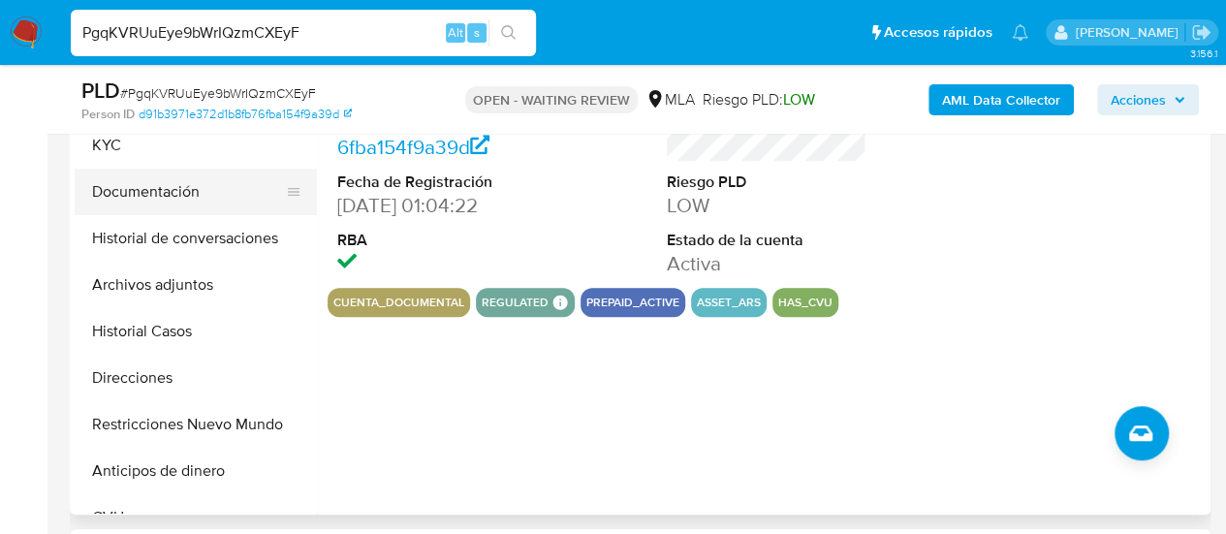
click at [159, 201] on button "Documentación" at bounding box center [188, 192] width 227 height 47
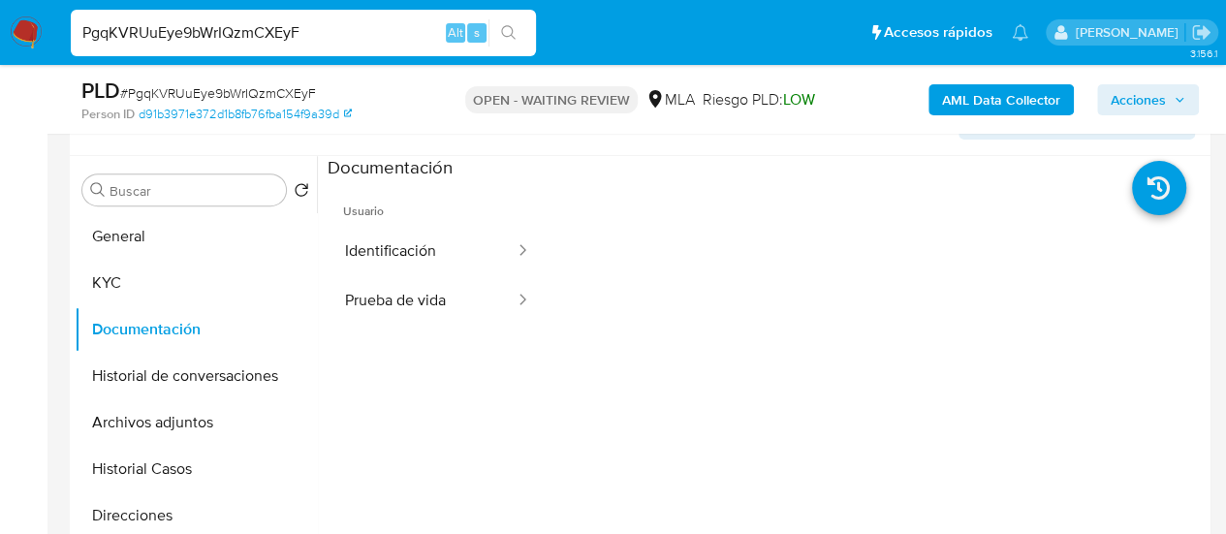
scroll to position [388, 0]
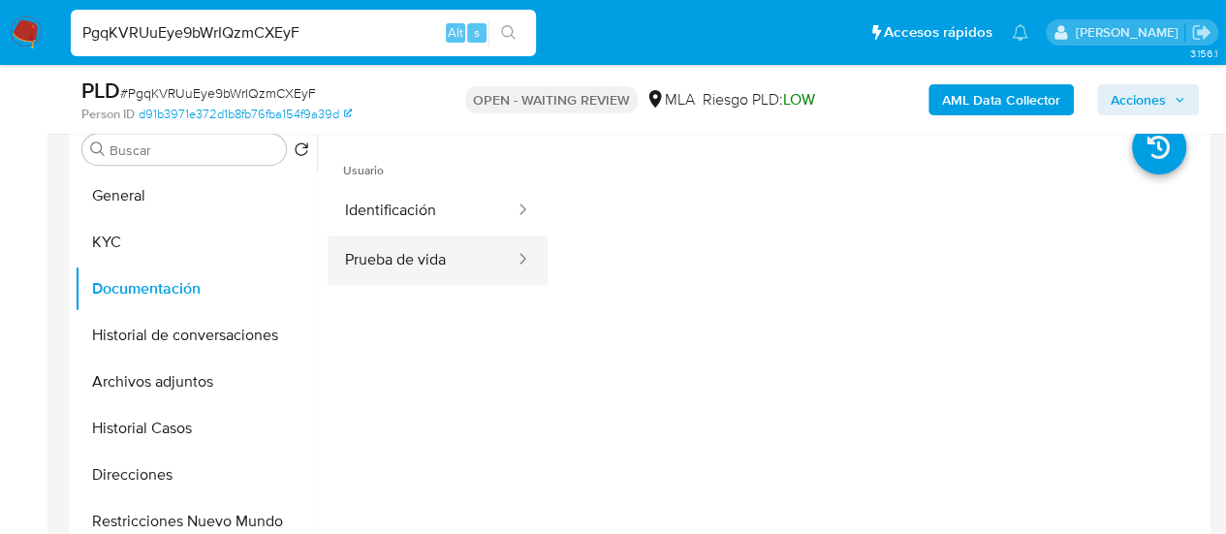
click at [419, 261] on button "Prueba de vida" at bounding box center [422, 260] width 189 height 49
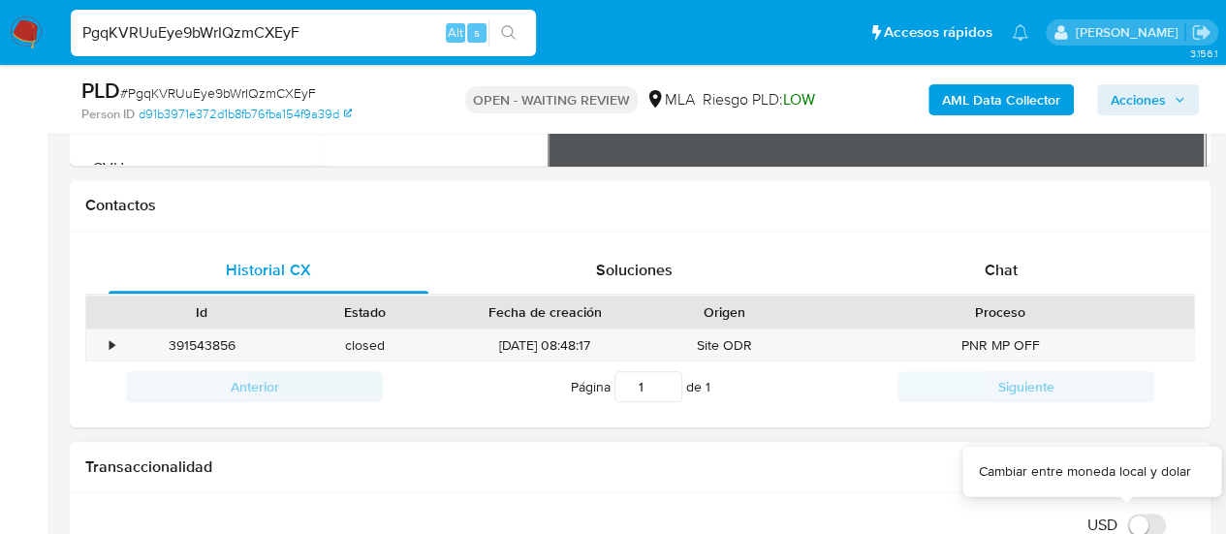
scroll to position [775, 0]
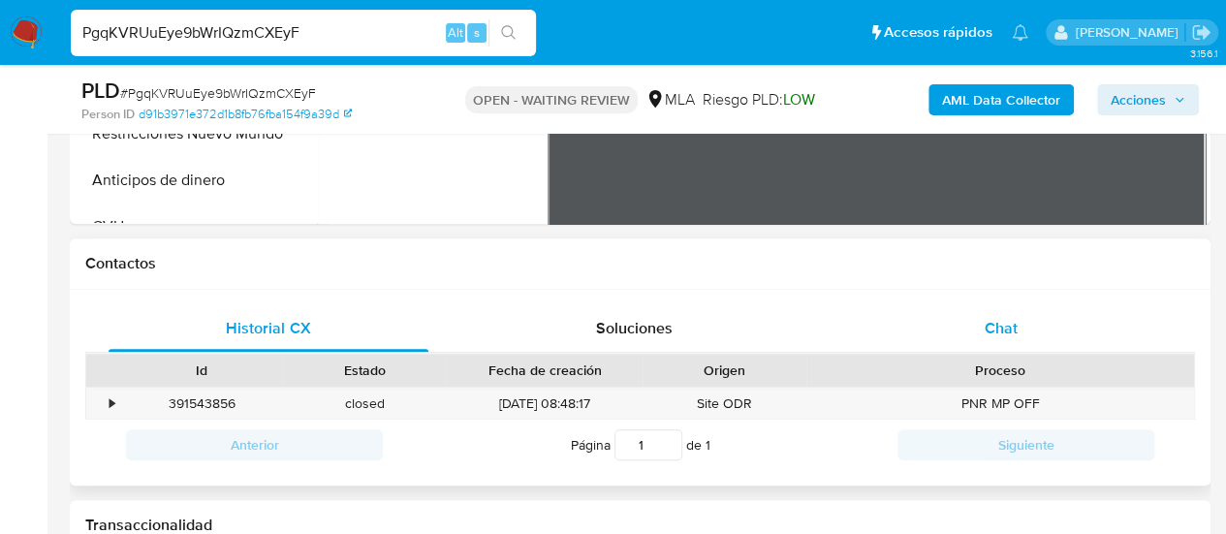
click at [1006, 305] on div "Chat" at bounding box center [1001, 328] width 320 height 47
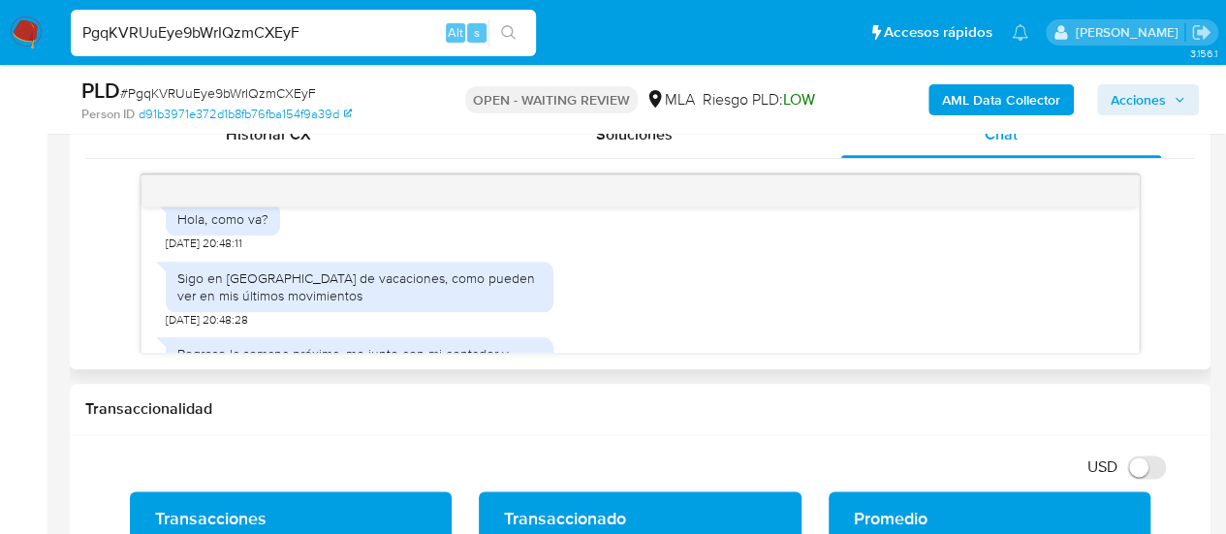
scroll to position [2535, 0]
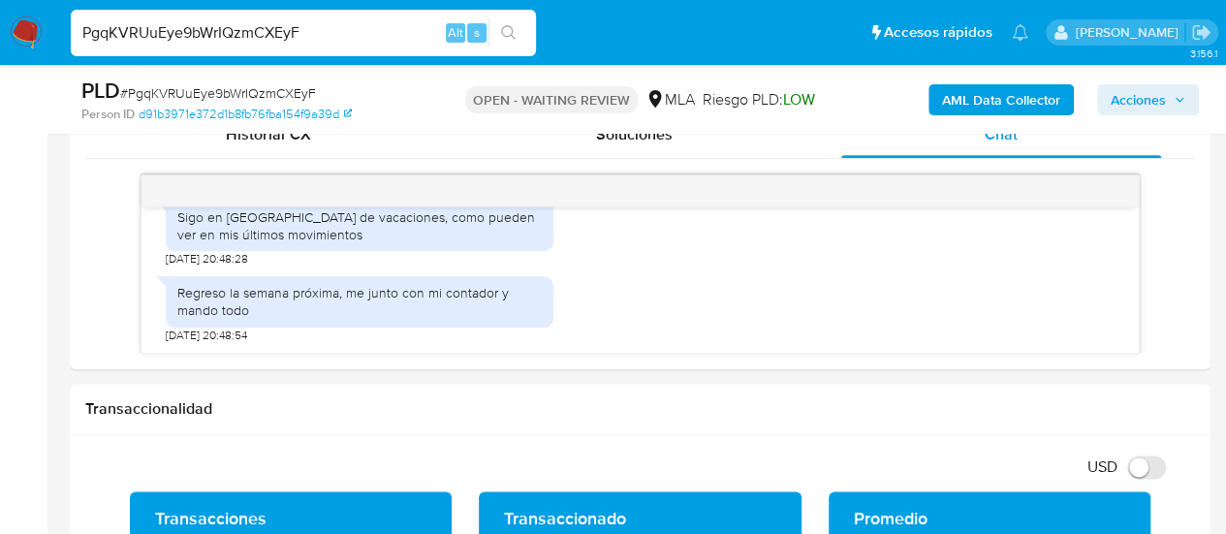
click at [268, 25] on input "PgqKVRUuEye9bWrIQzmCXEyF" at bounding box center [303, 32] width 465 height 25
paste input "gSdL2RZVqOIMLG7usmG05SBt"
type input "gSdL2RZVqOIMLG7usmG05SBt"
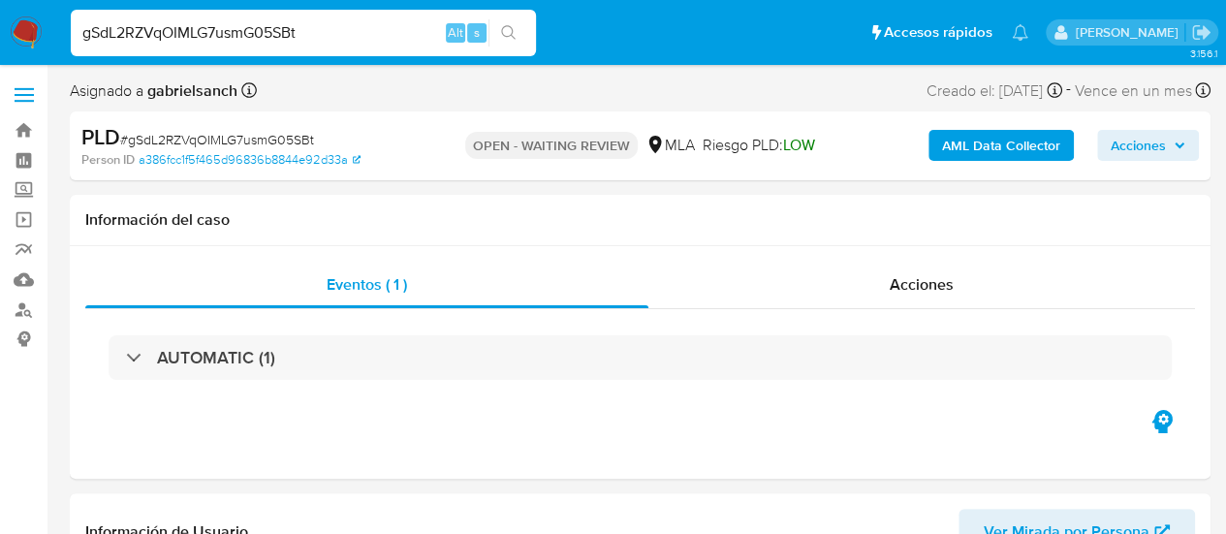
select select "10"
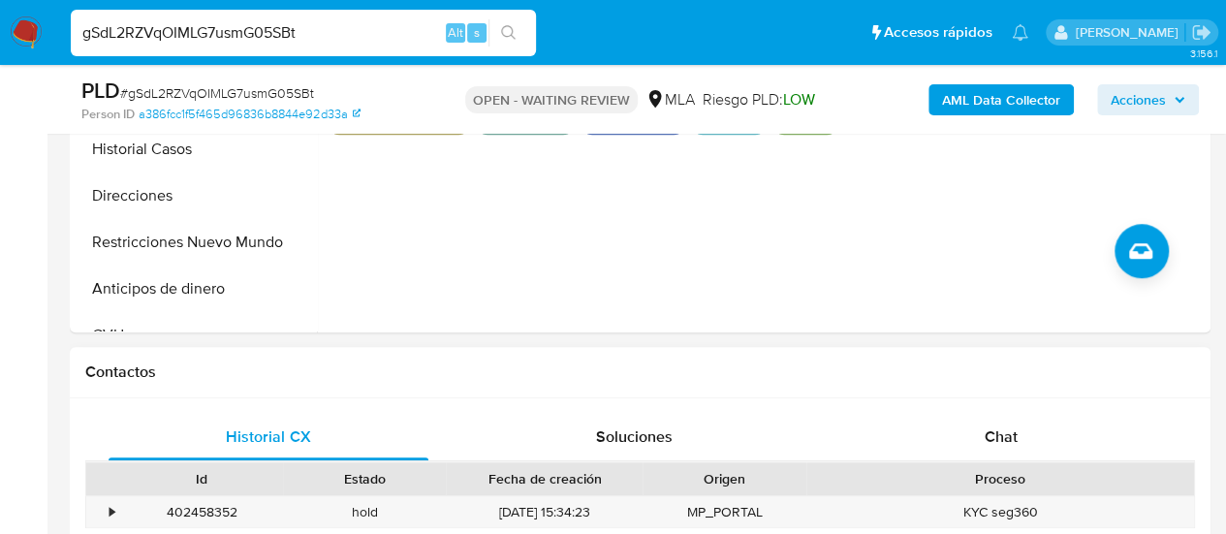
scroll to position [775, 0]
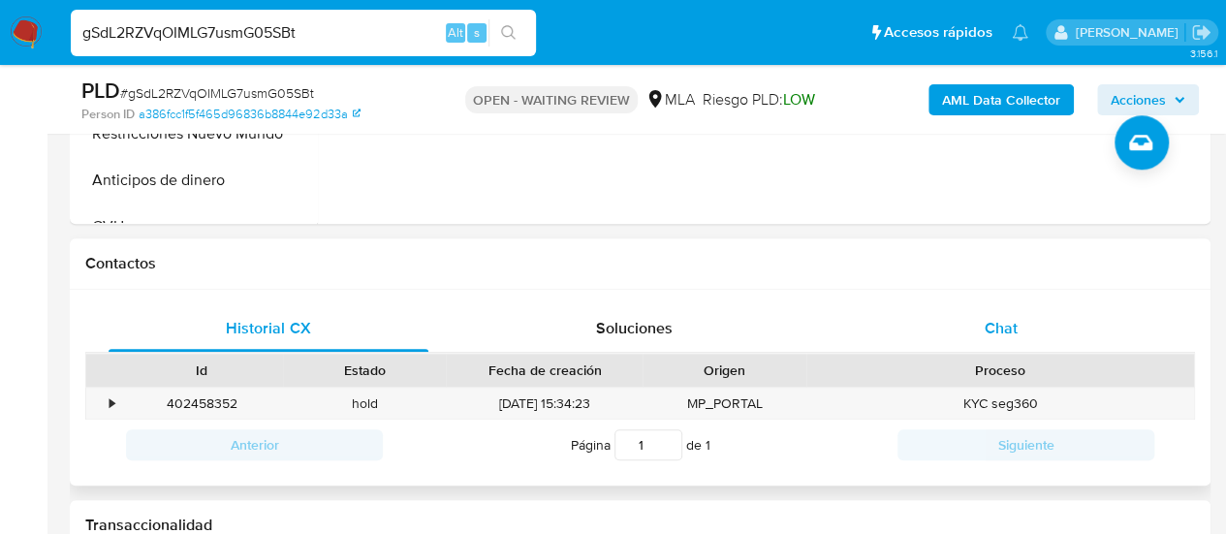
click at [886, 312] on div "Chat" at bounding box center [1001, 328] width 320 height 47
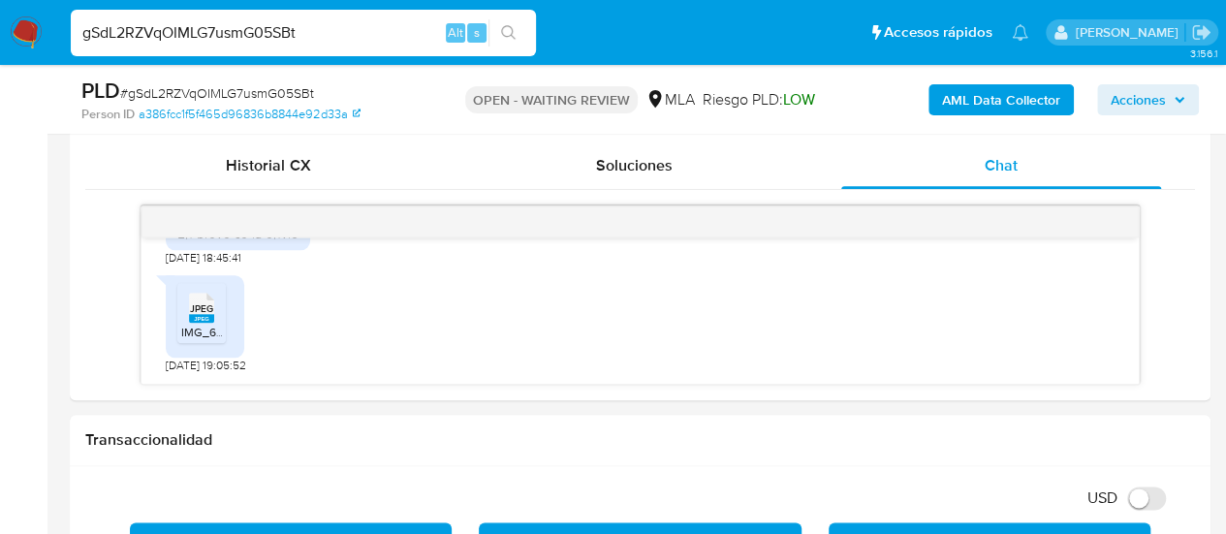
scroll to position [969, 0]
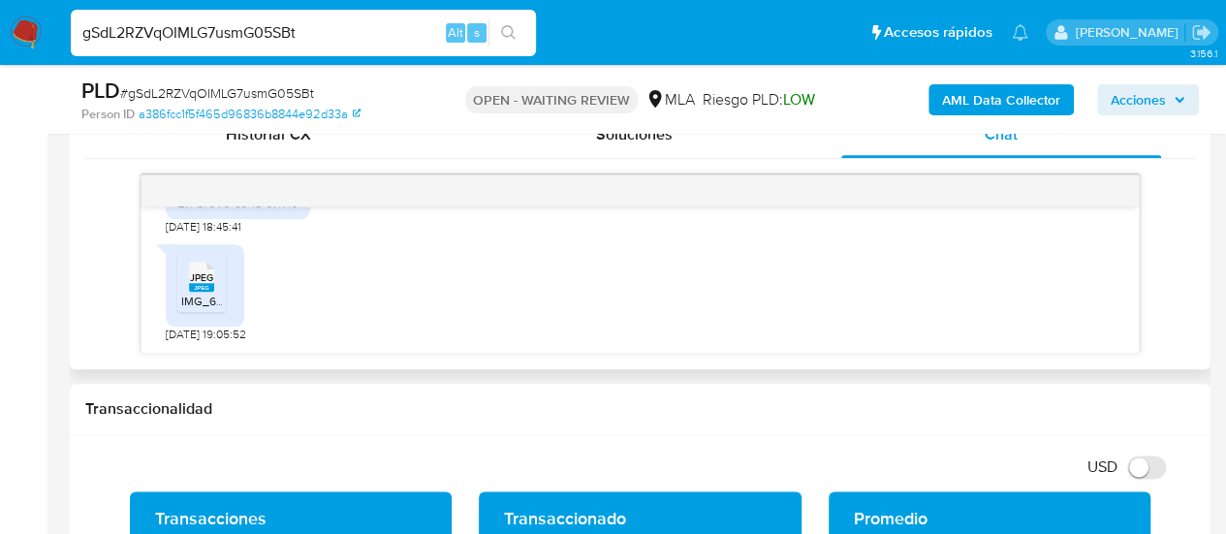
click at [188, 294] on span "IMG_6936.jpeg" at bounding box center [221, 301] width 81 height 16
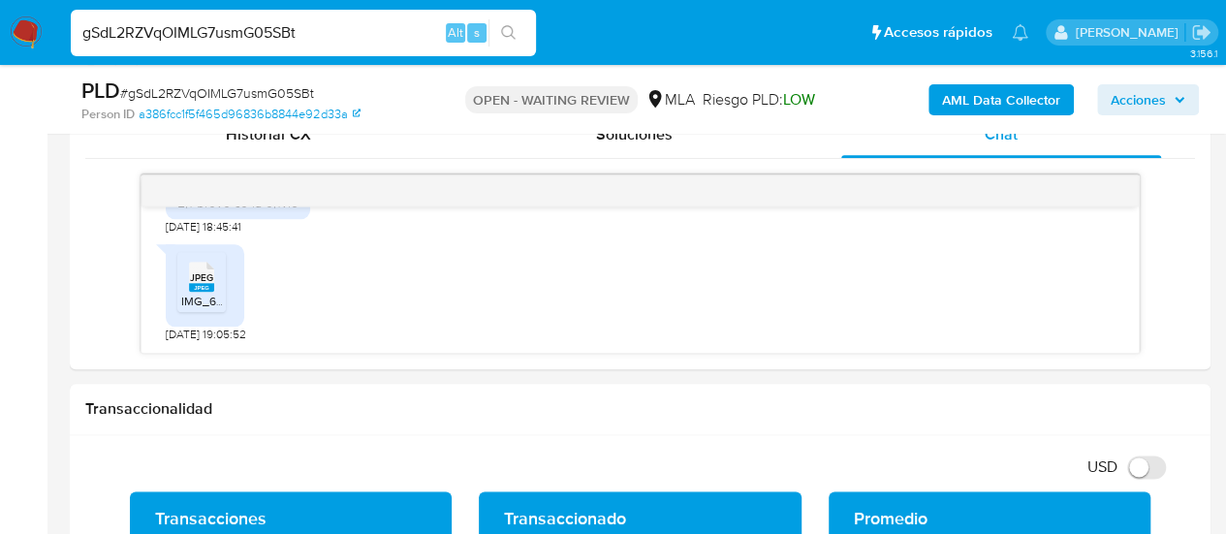
click at [242, 22] on input "gSdL2RZVqOIMLG7usmG05SBt" at bounding box center [303, 32] width 465 height 25
paste input "Fsw7mogWXle8UNragArnUSoJ"
type input "Fsw7mogWXle8UNragArnUSoJ"
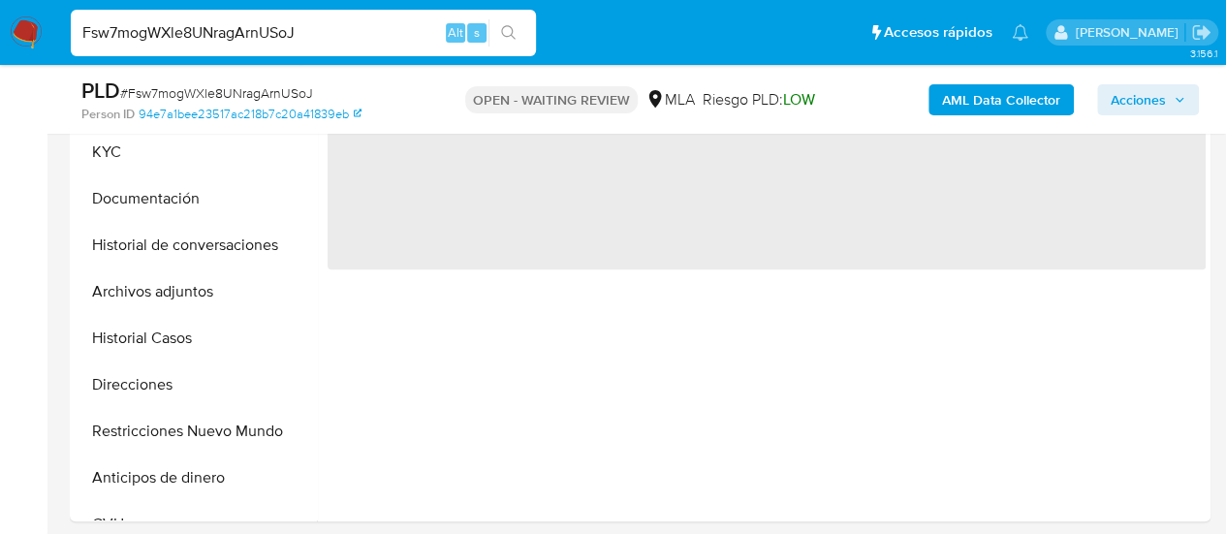
scroll to position [485, 0]
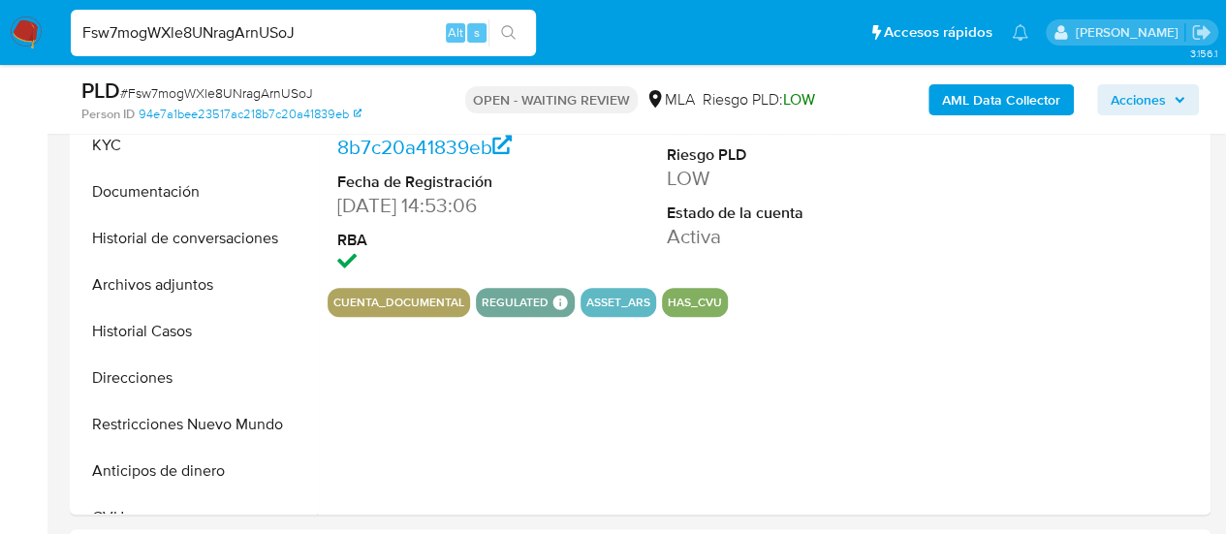
select select "10"
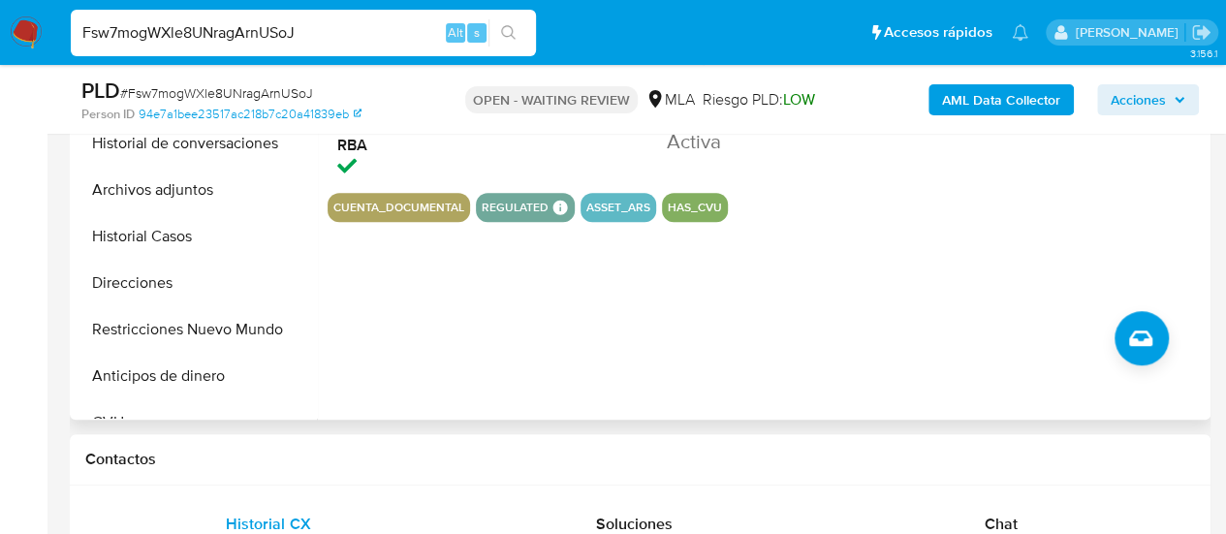
scroll to position [582, 0]
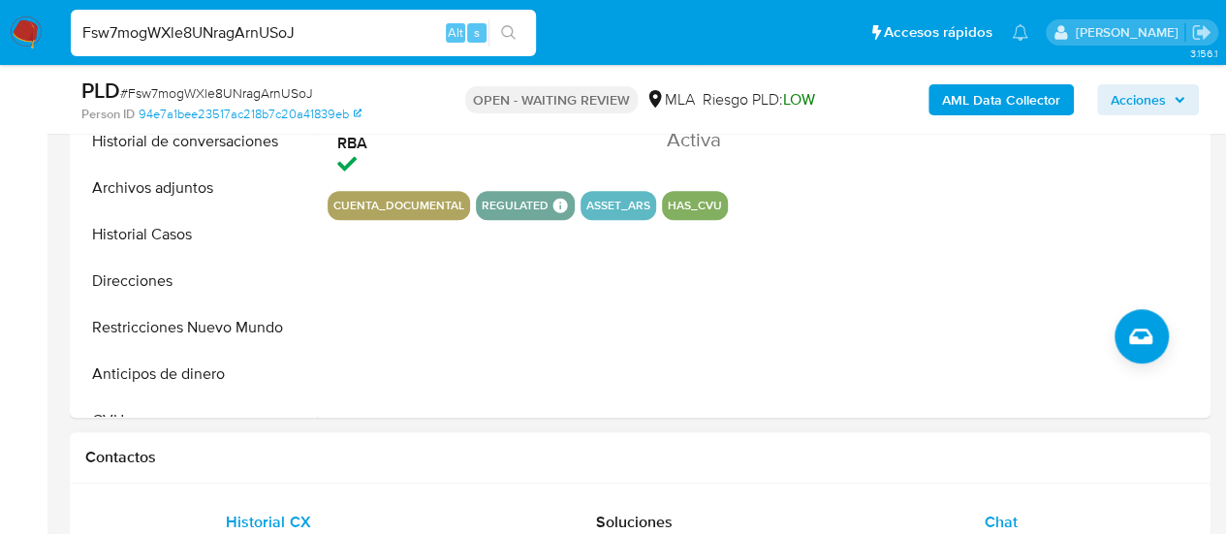
click at [1013, 513] on span "Chat" at bounding box center [1001, 522] width 33 height 22
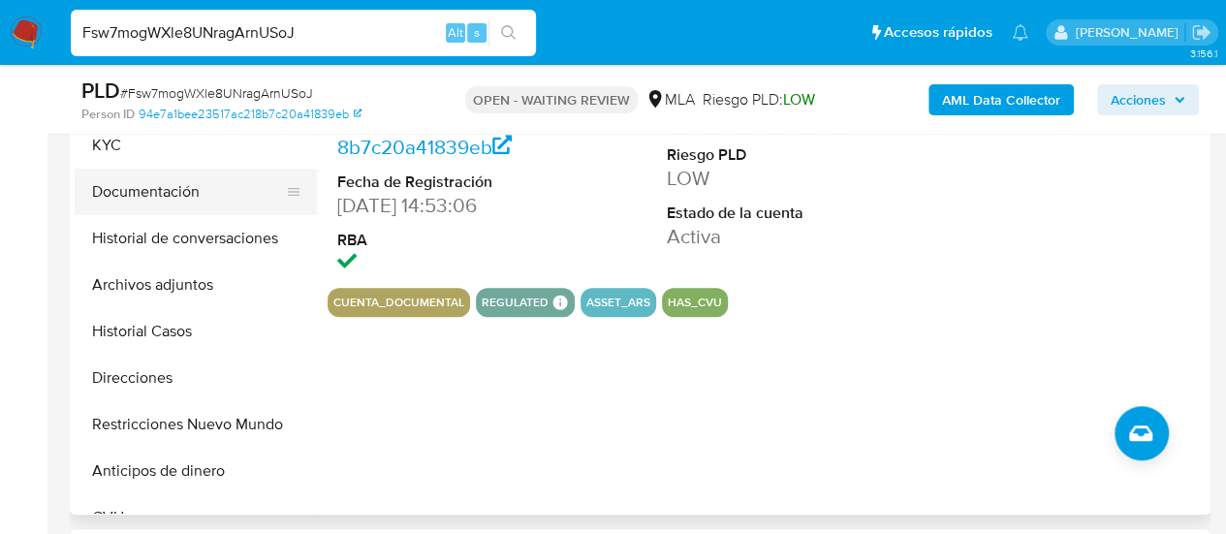
click at [93, 195] on button "Documentación" at bounding box center [188, 192] width 227 height 47
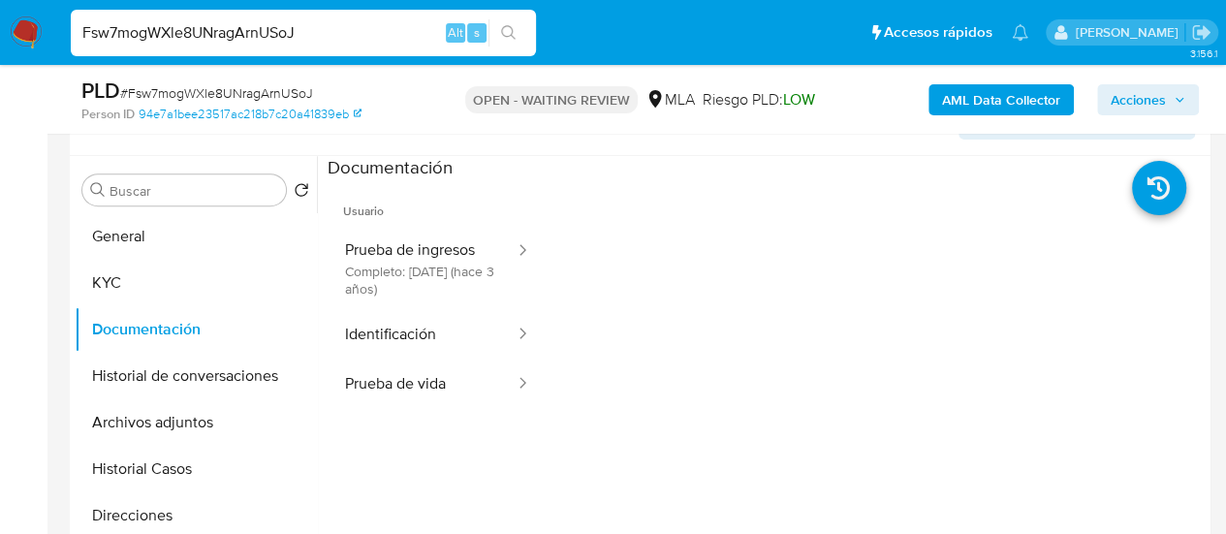
scroll to position [388, 0]
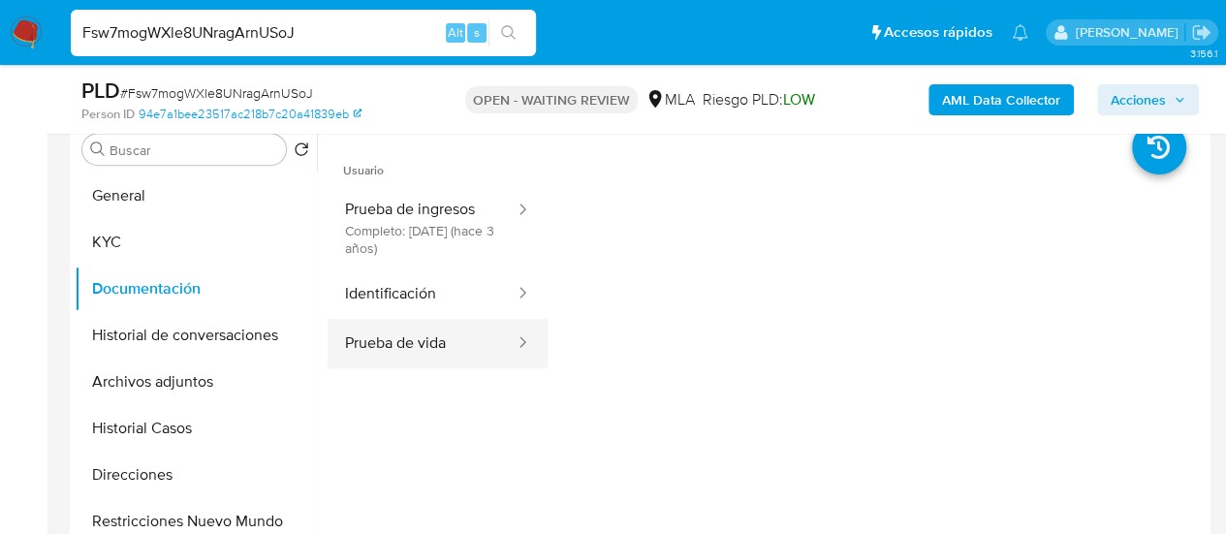
click at [413, 346] on button "Prueba de vida" at bounding box center [422, 343] width 189 height 49
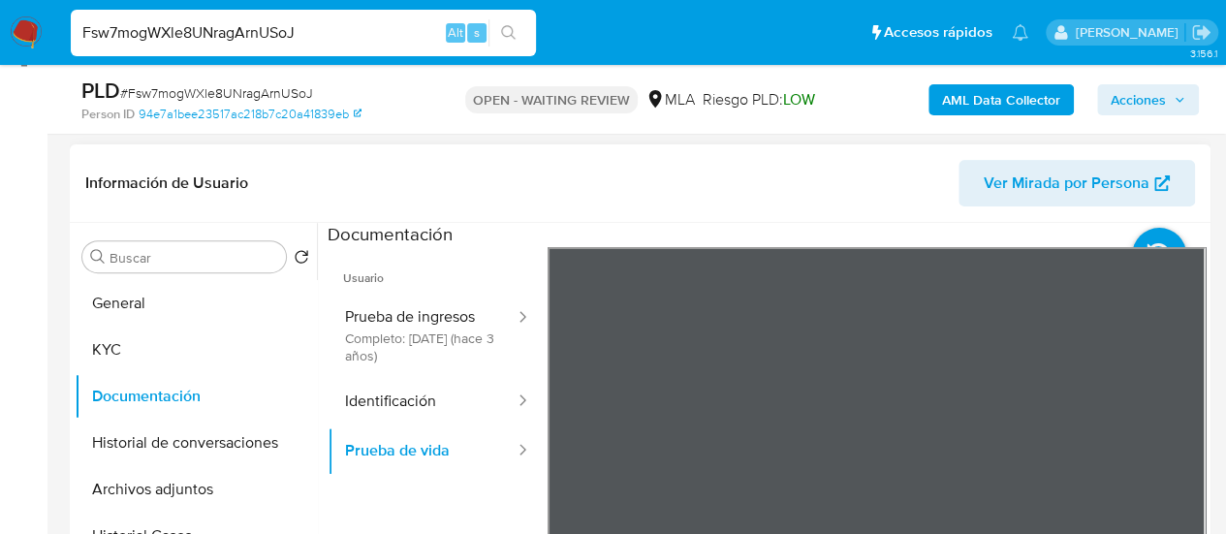
scroll to position [291, 0]
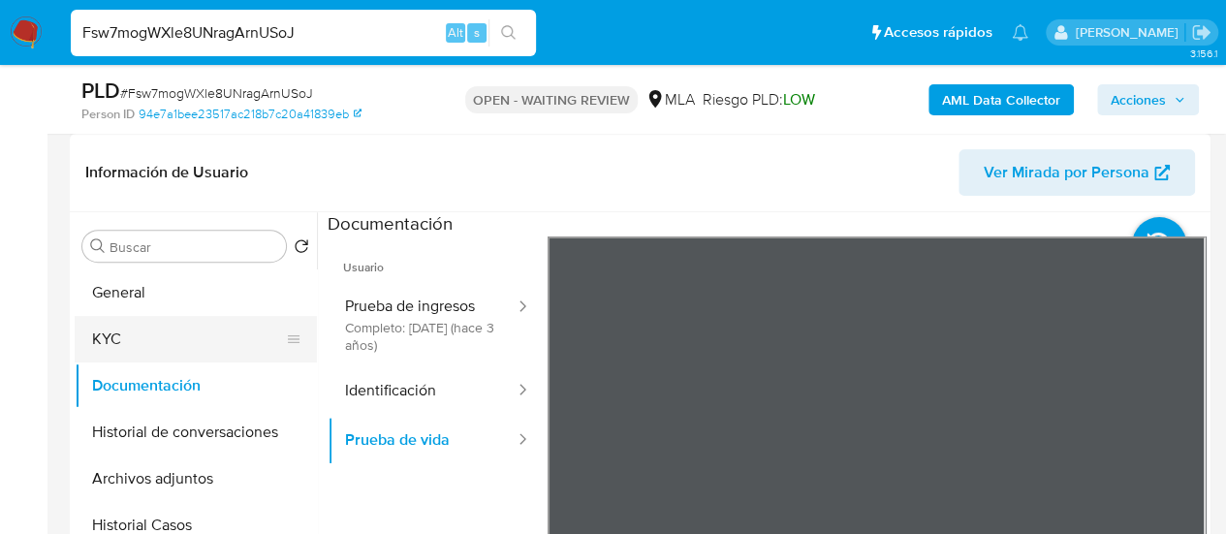
click at [123, 336] on button "KYC" at bounding box center [188, 339] width 227 height 47
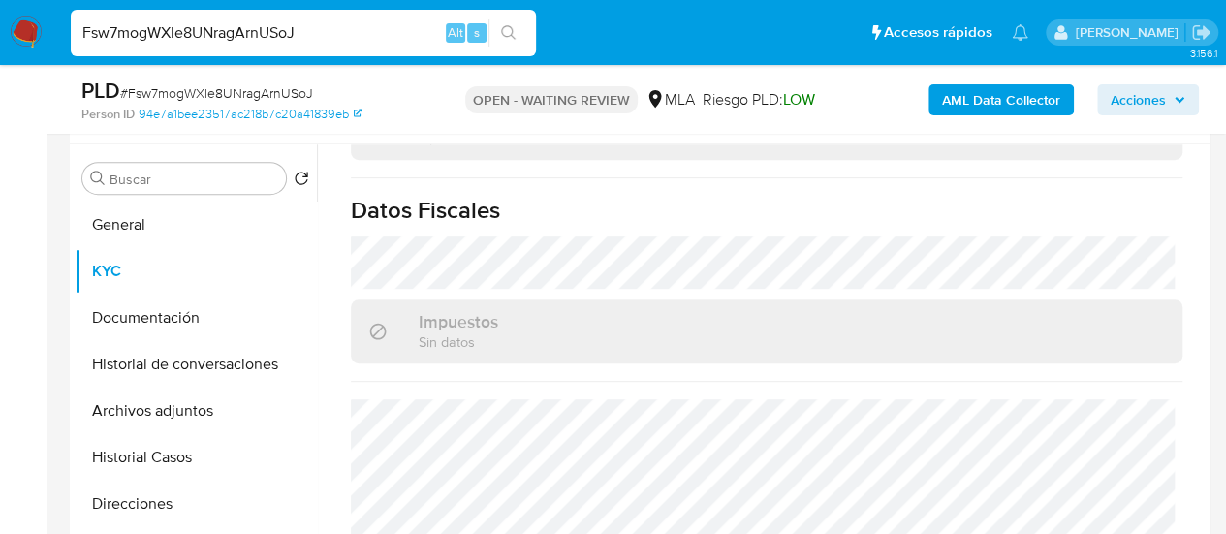
scroll to position [388, 0]
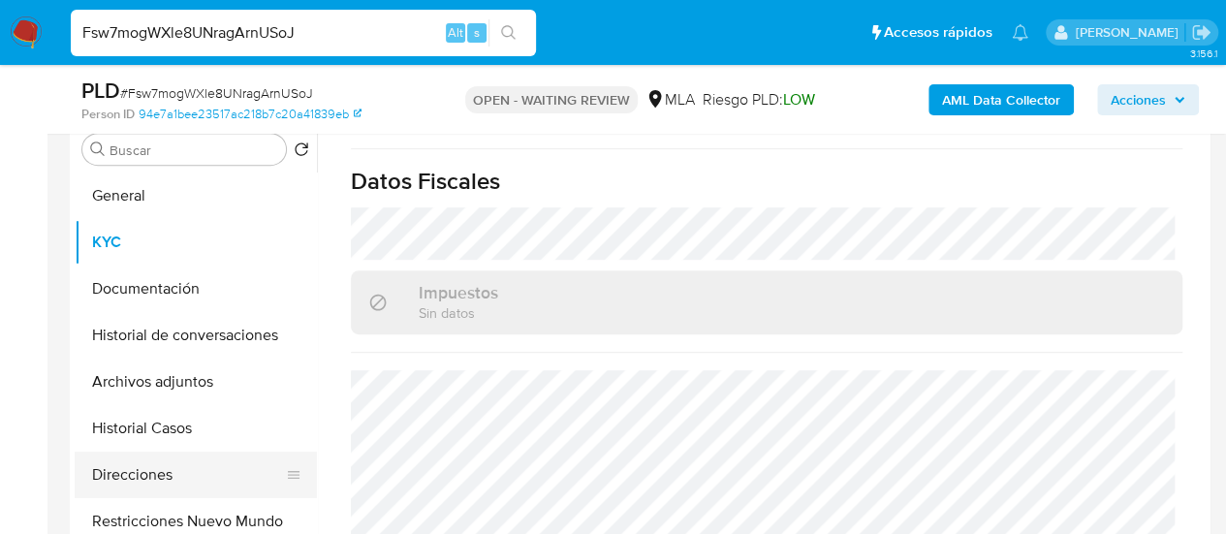
click at [158, 469] on button "Direcciones" at bounding box center [188, 475] width 227 height 47
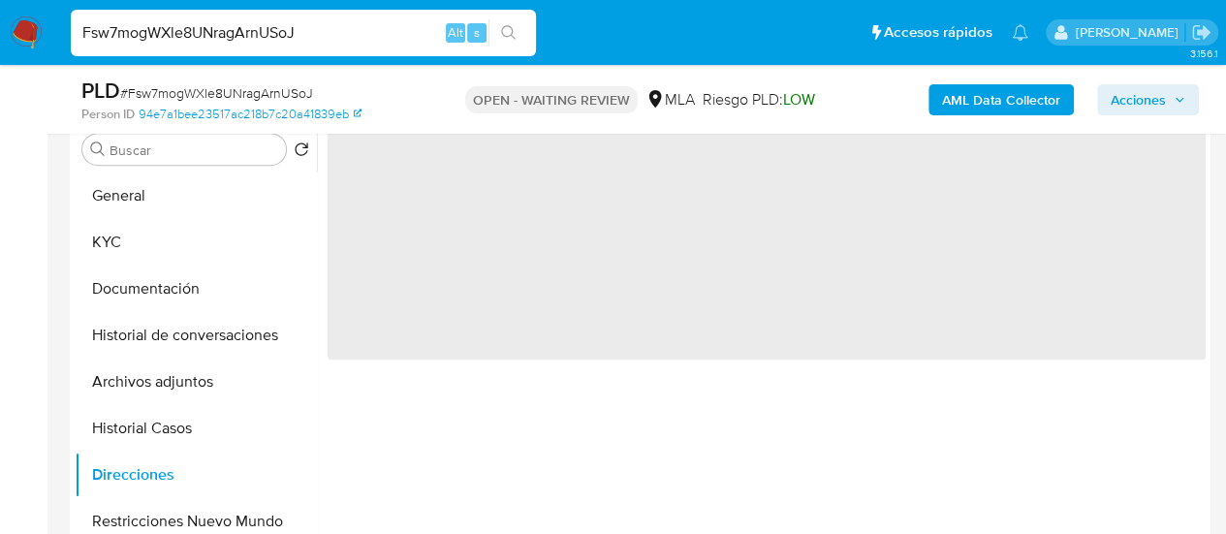
scroll to position [0, 0]
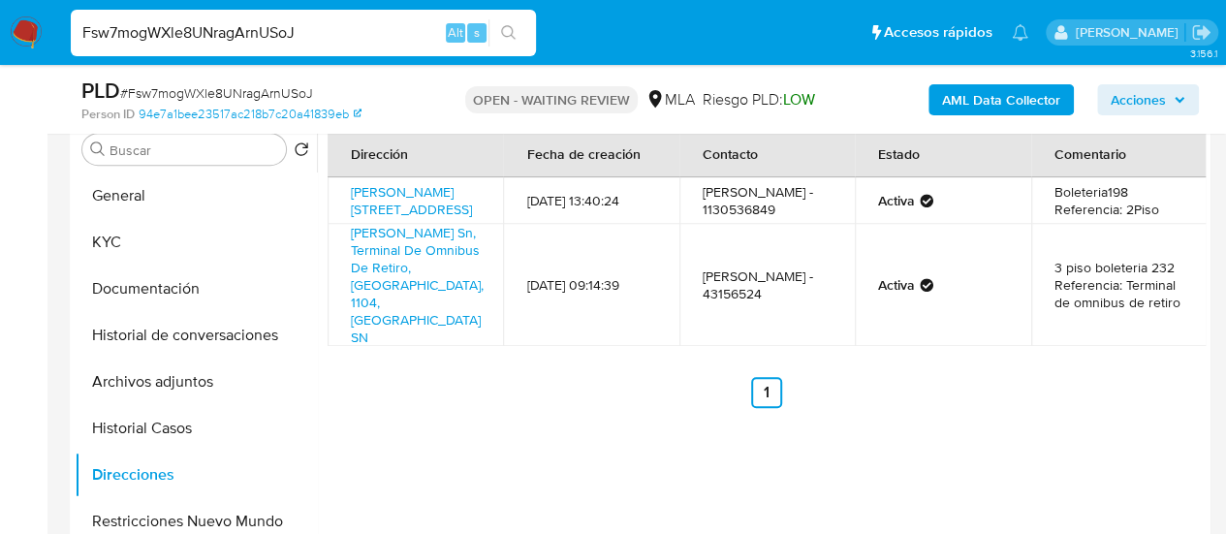
click at [206, 35] on input "Fsw7mogWXle8UNragArnUSoJ" at bounding box center [303, 32] width 465 height 25
paste input "NhWwrPsJIoSjzR1UonNZaQfM"
type input "NhWwrPsJIoSjzR1UonNZaQfM"
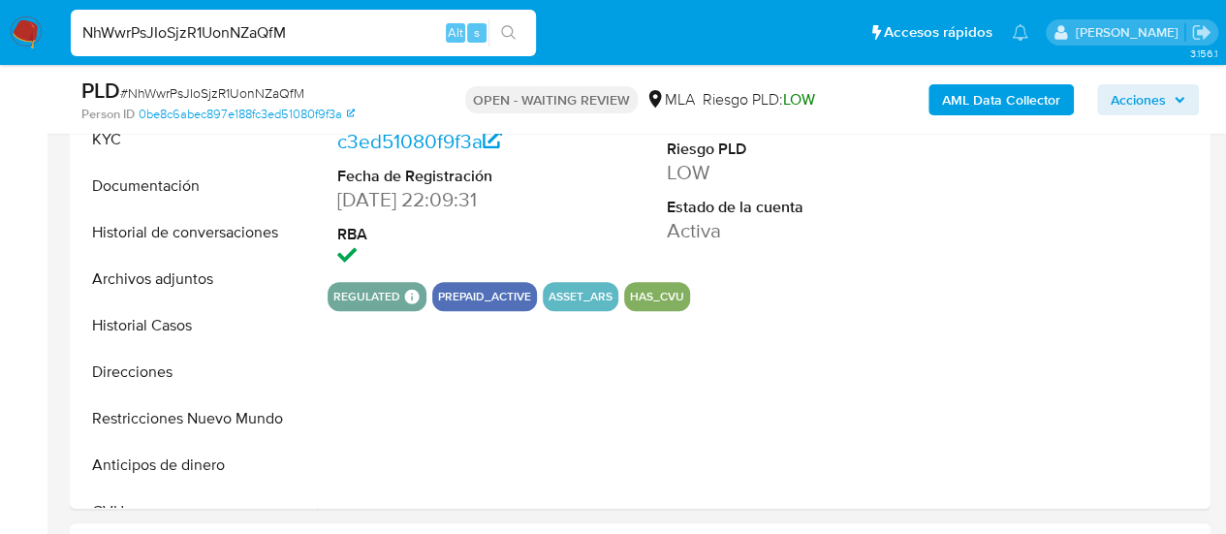
scroll to position [678, 0]
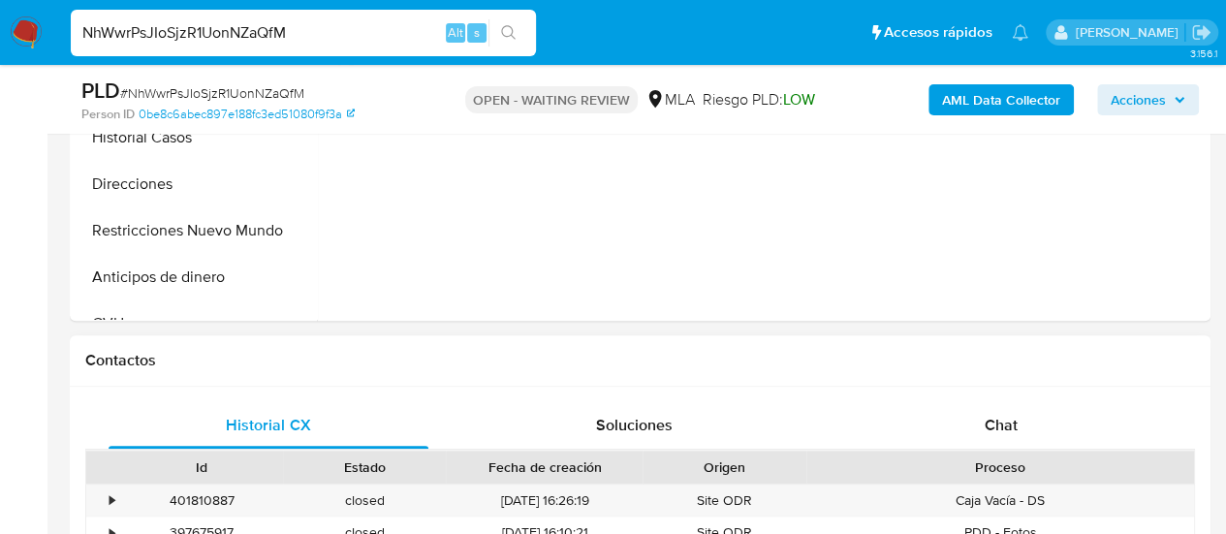
select select "10"
click at [962, 424] on div "Chat" at bounding box center [1001, 425] width 320 height 47
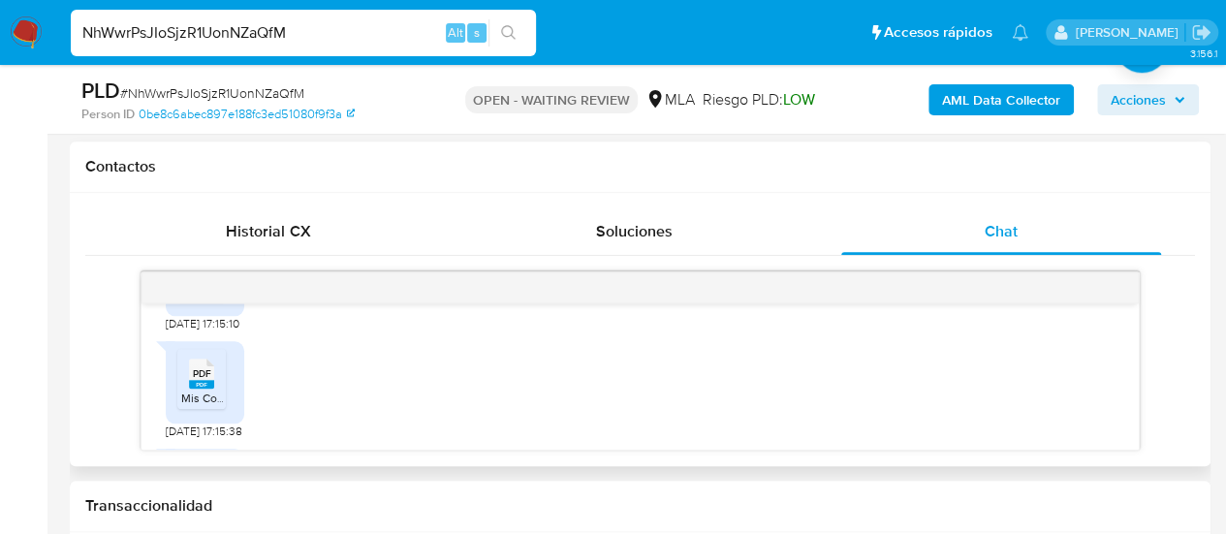
scroll to position [2772, 0]
click at [215, 32] on input "NhWwrPsJIoSjzR1UonNZaQfM" at bounding box center [303, 32] width 465 height 25
paste input "D2pwb2dL7Pou48MarXHQ85Ya"
type input "D2pwb2dL7Pou48MarXHQ85Ya"
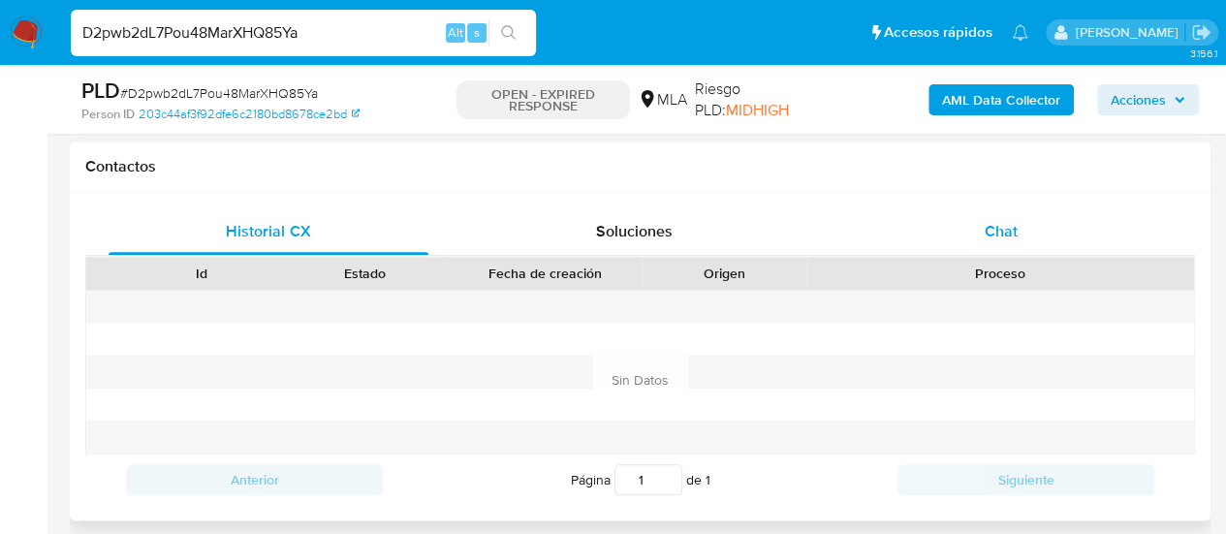
click at [923, 220] on div "Chat" at bounding box center [1001, 231] width 320 height 47
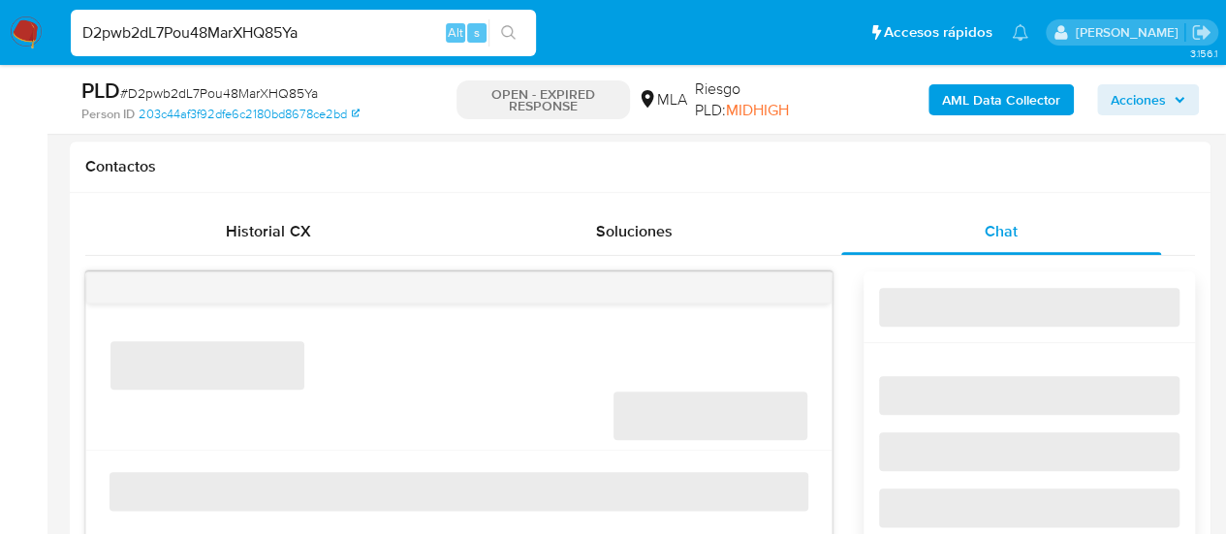
select select "10"
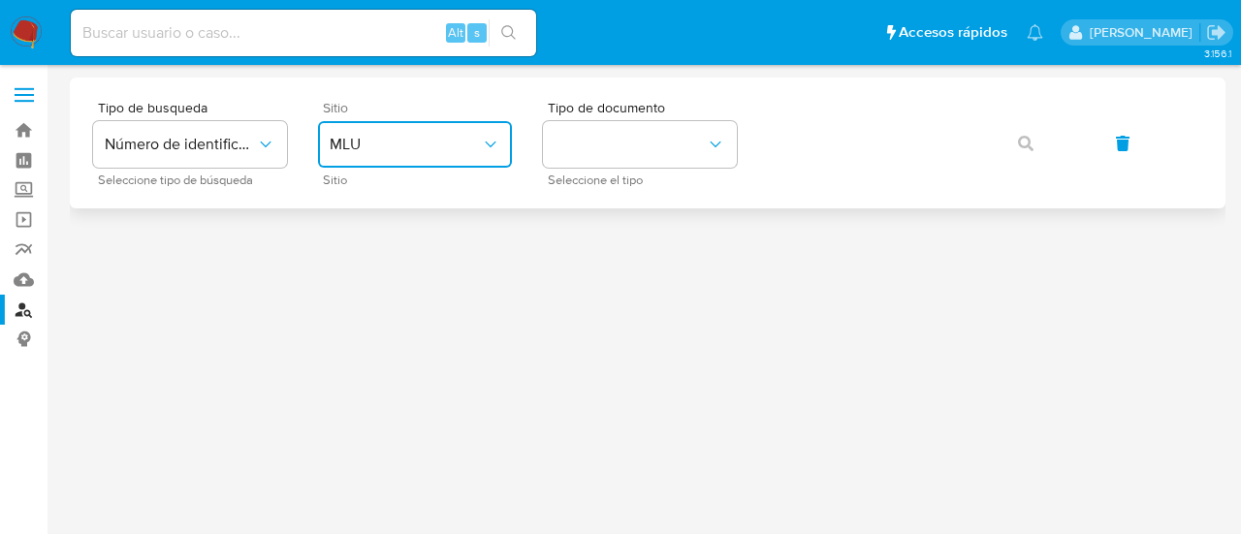
click at [355, 148] on span "MLU" at bounding box center [405, 144] width 151 height 19
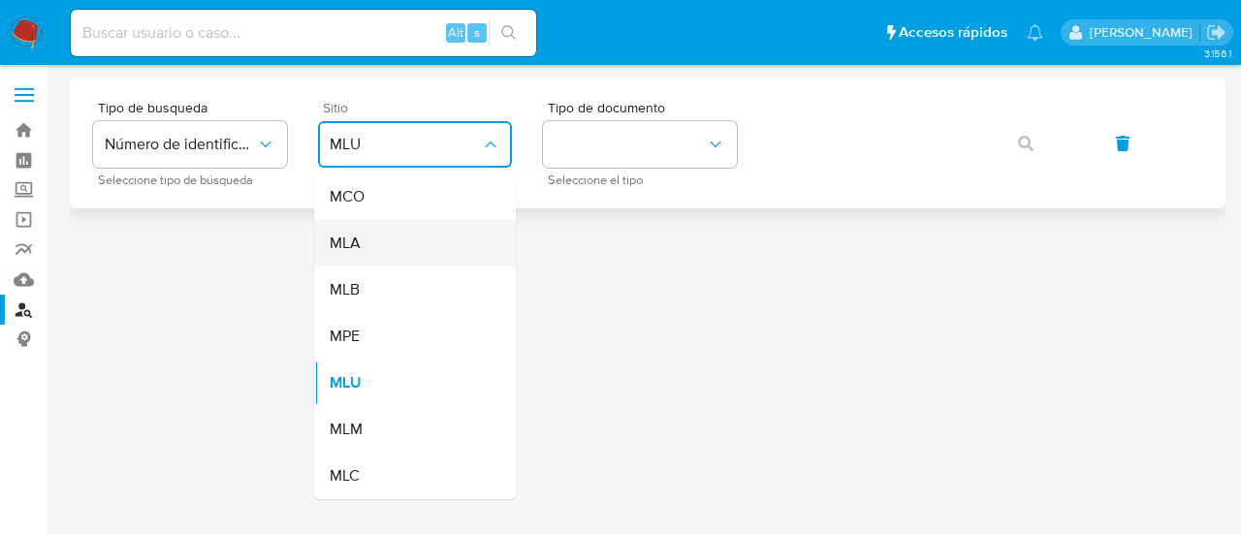
click at [425, 236] on div "MLA" at bounding box center [409, 243] width 159 height 47
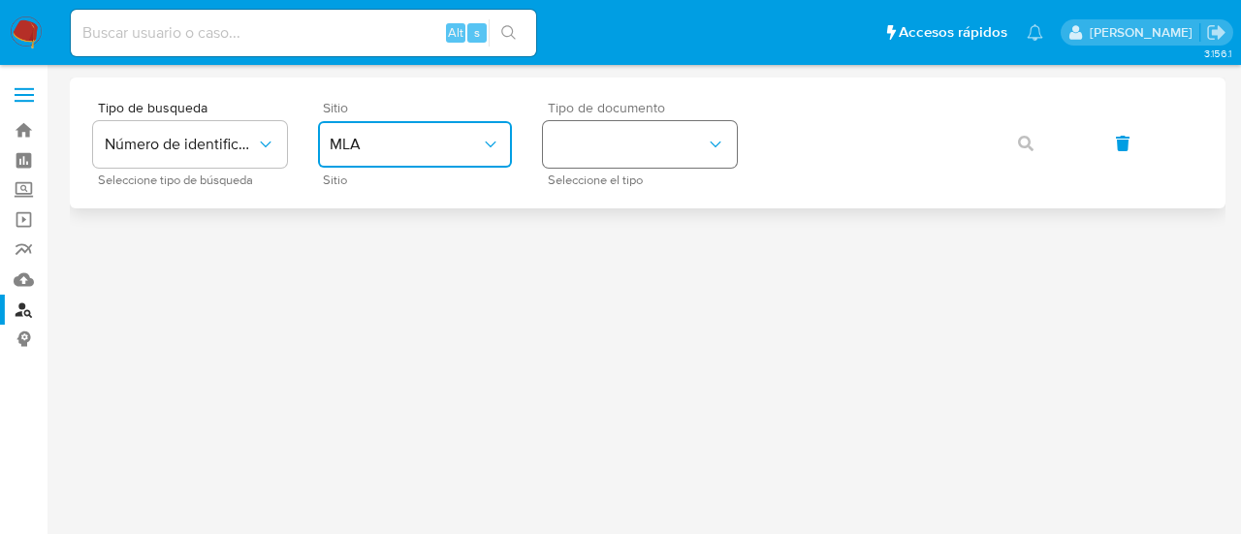
click at [586, 139] on button "identificationType" at bounding box center [640, 144] width 194 height 47
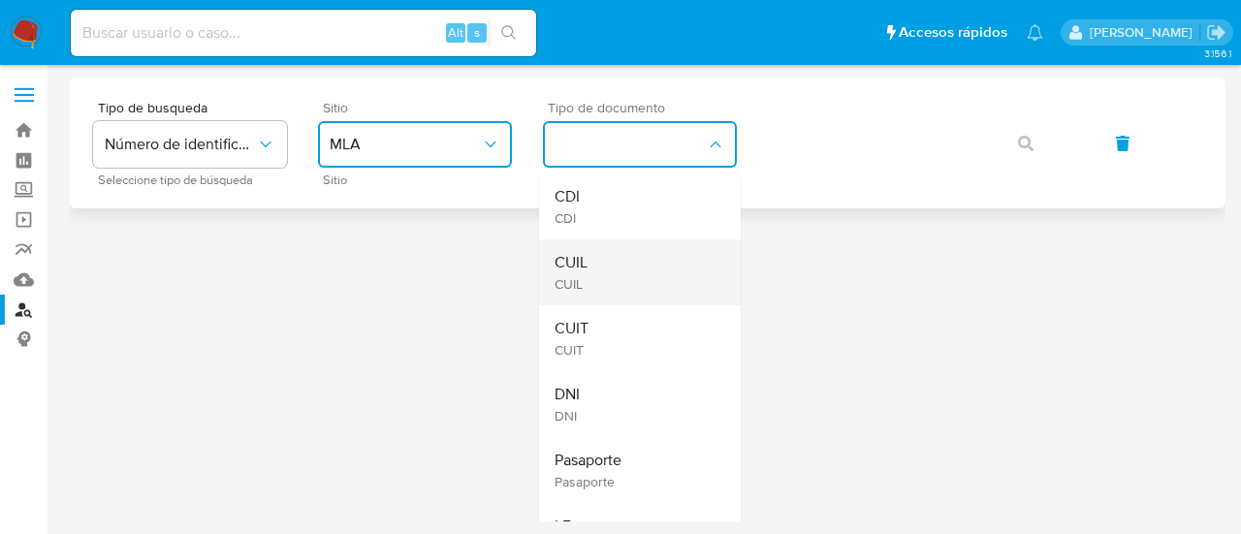
click at [661, 251] on div "CUIL CUIL" at bounding box center [633, 272] width 159 height 66
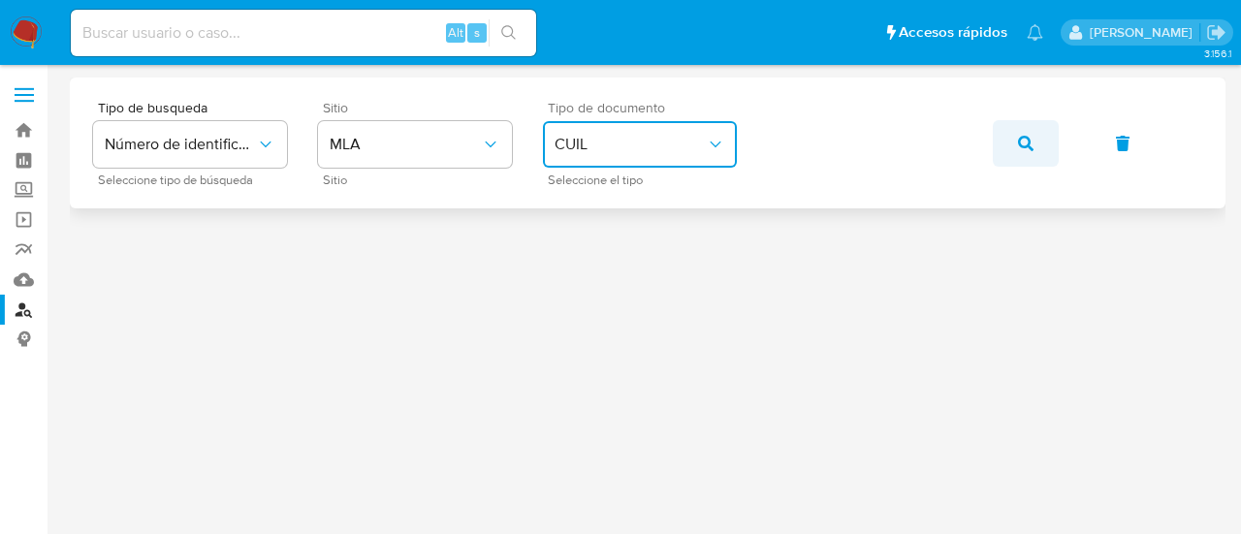
click at [1020, 136] on icon "button" at bounding box center [1026, 144] width 16 height 16
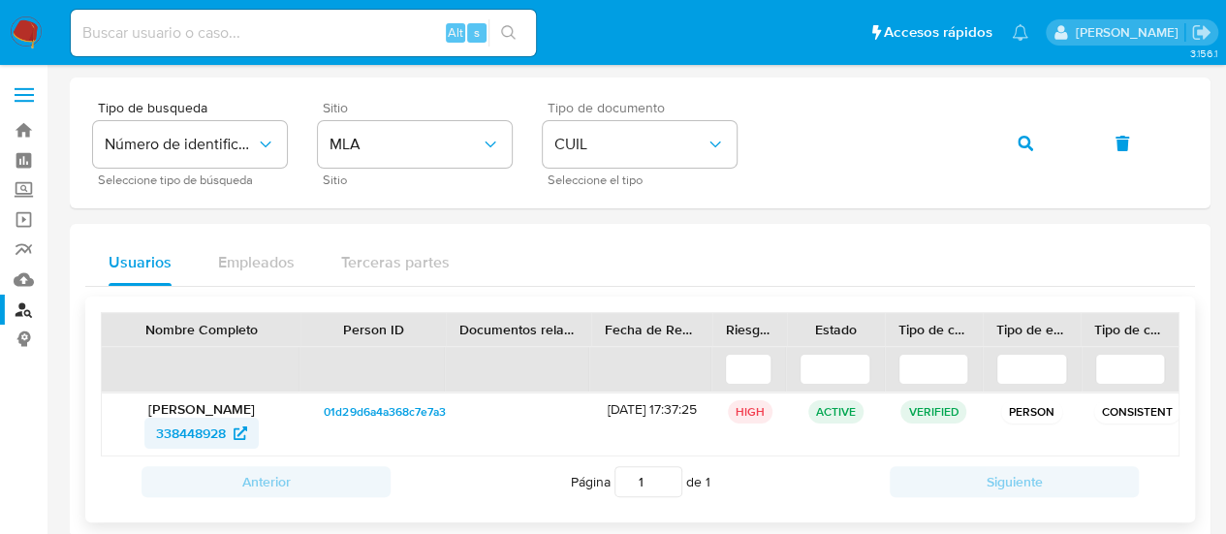
click at [225, 428] on span "338448928" at bounding box center [191, 433] width 70 height 31
click at [1016, 146] on button "button" at bounding box center [1026, 143] width 66 height 47
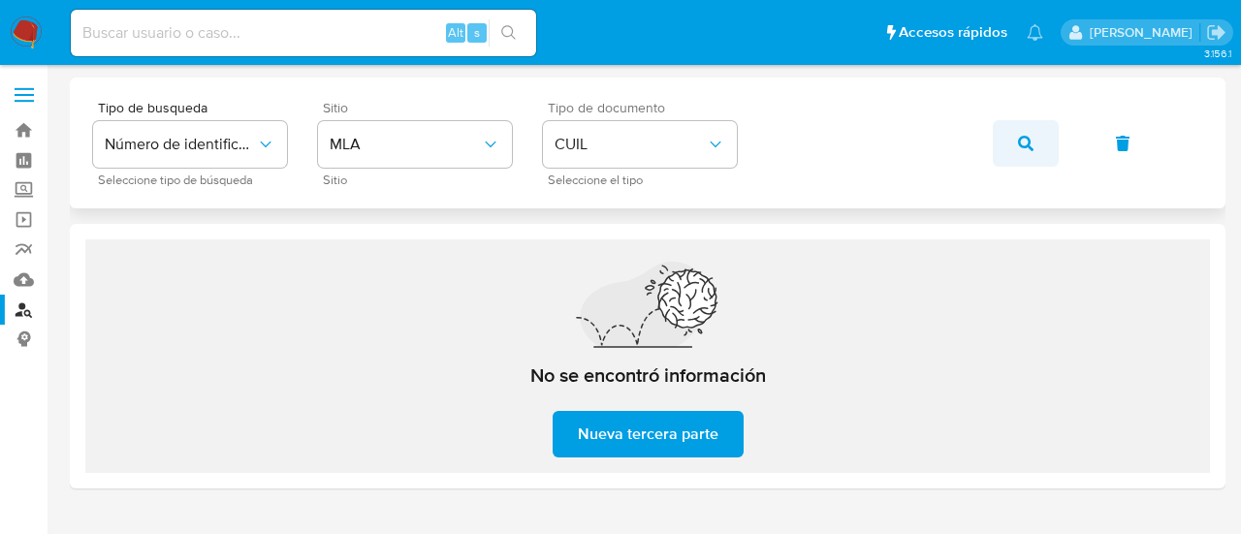
click at [1027, 149] on icon "button" at bounding box center [1026, 144] width 16 height 16
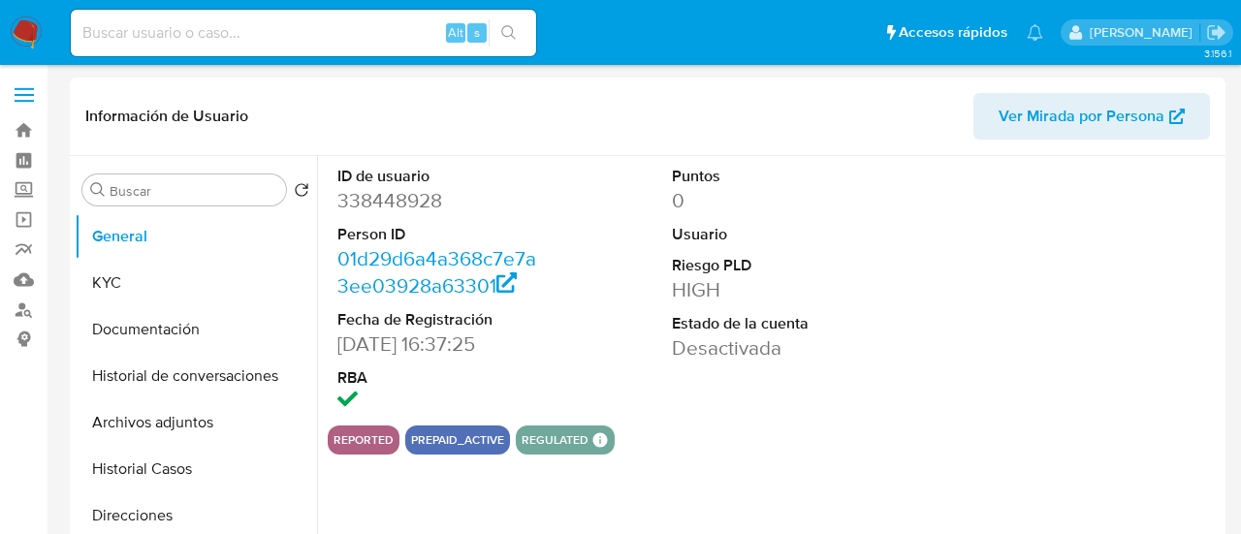
select select "10"
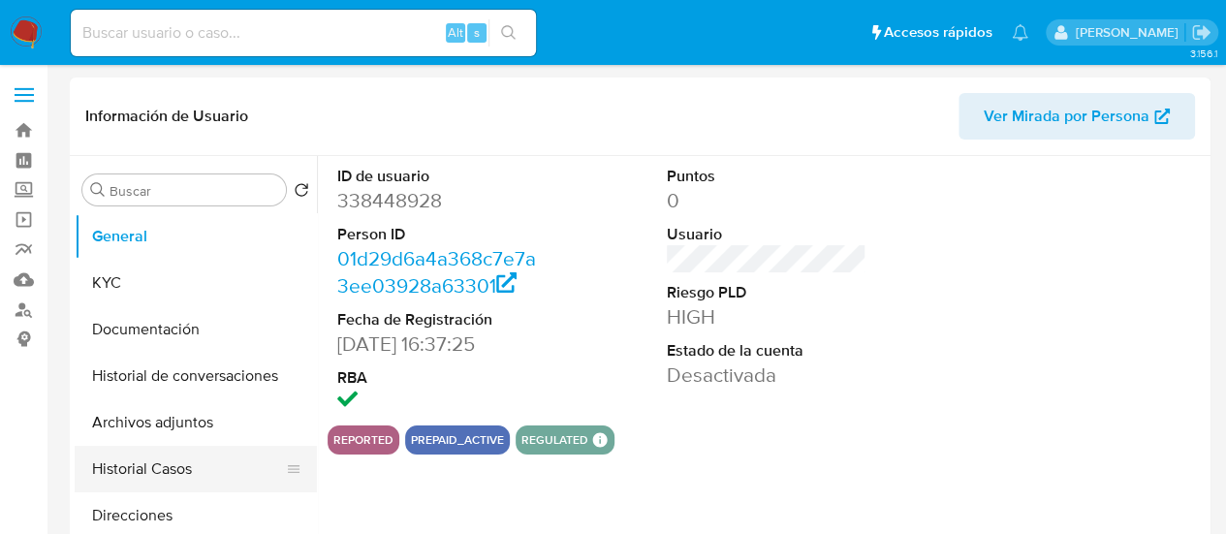
click at [183, 475] on button "Historial Casos" at bounding box center [188, 469] width 227 height 47
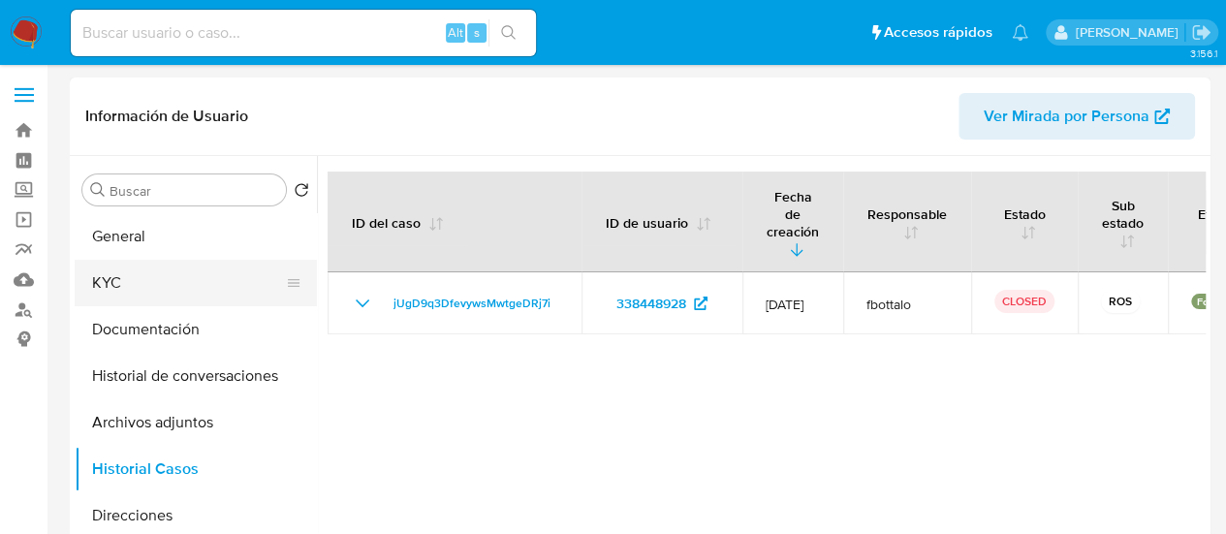
click at [165, 278] on button "KYC" at bounding box center [188, 283] width 227 height 47
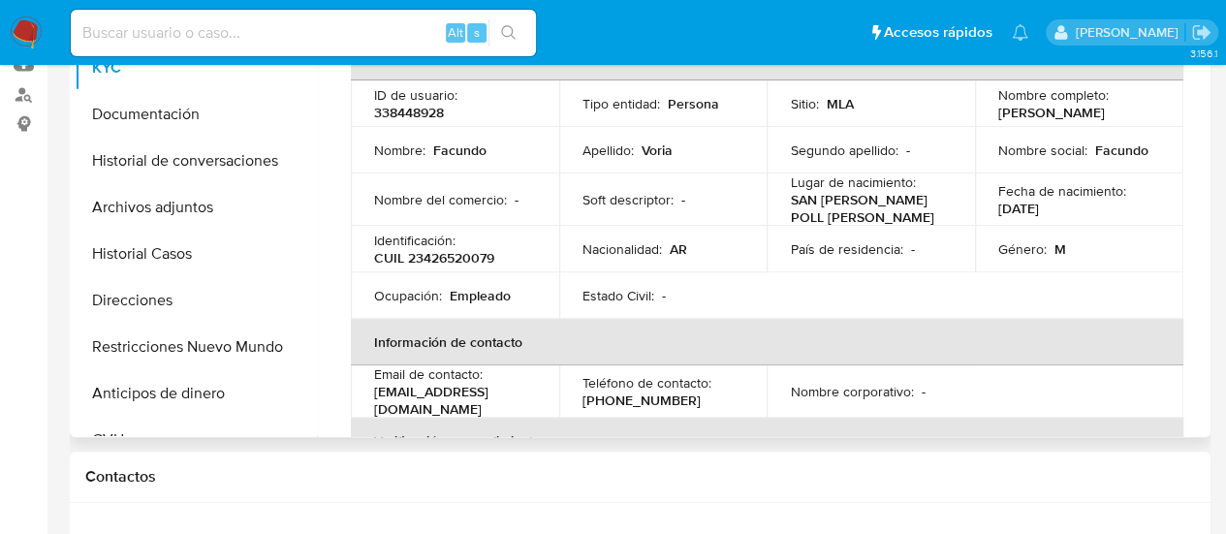
scroll to position [97, 0]
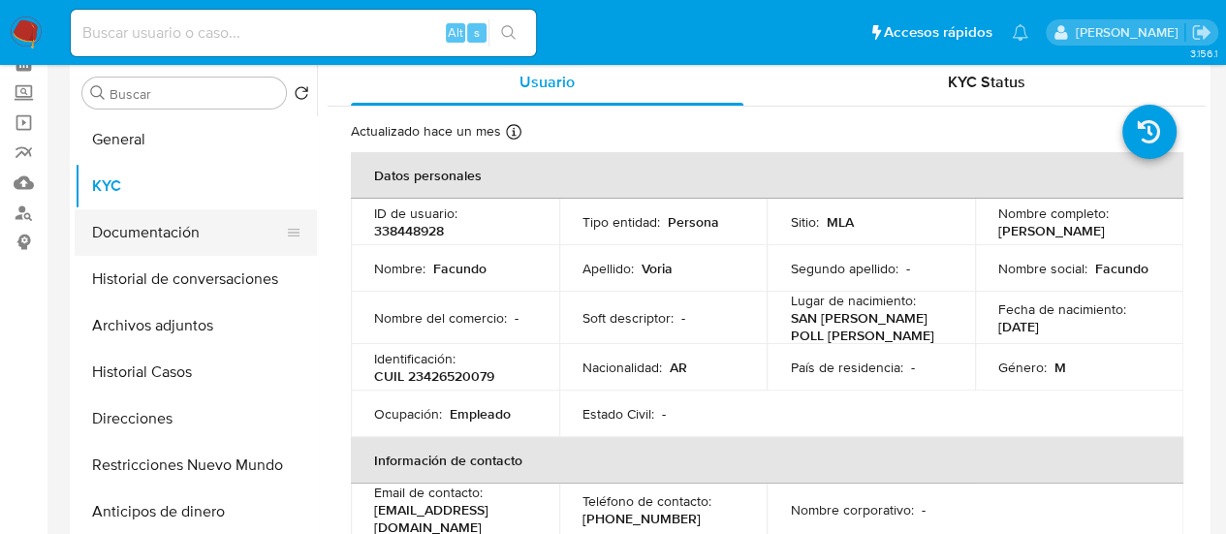
click at [149, 237] on button "Documentación" at bounding box center [188, 232] width 227 height 47
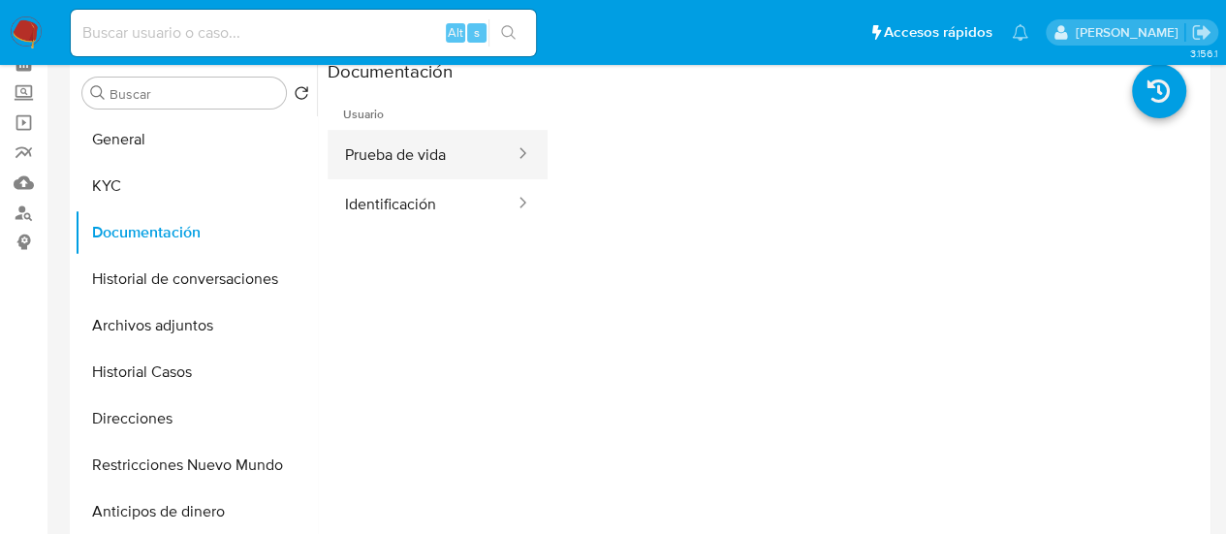
click at [401, 158] on button "Prueba de vida" at bounding box center [422, 154] width 189 height 49
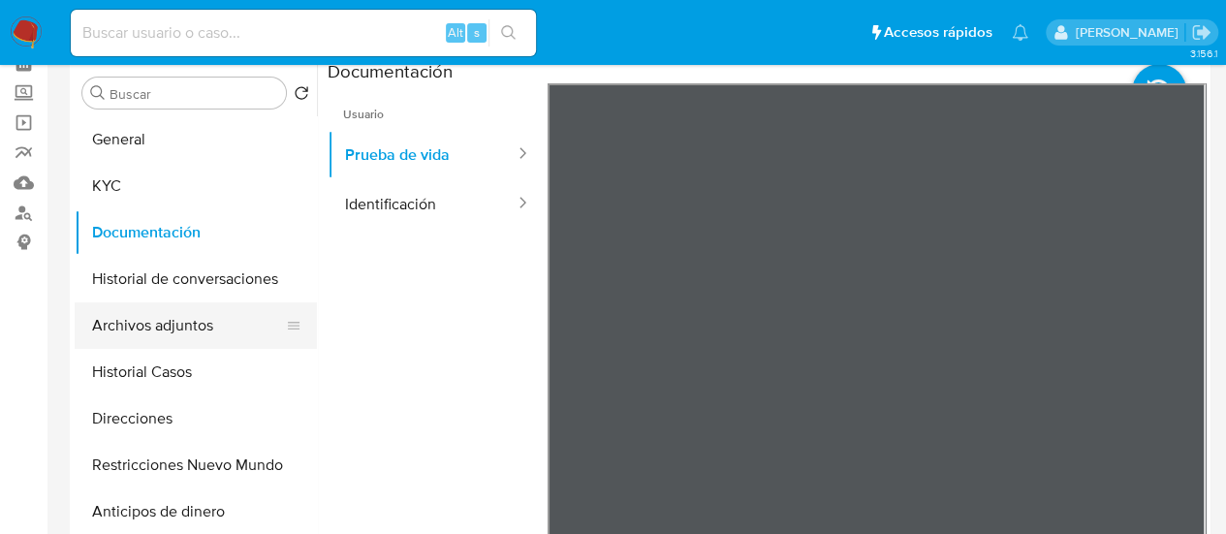
click at [122, 331] on button "Archivos adjuntos" at bounding box center [188, 325] width 227 height 47
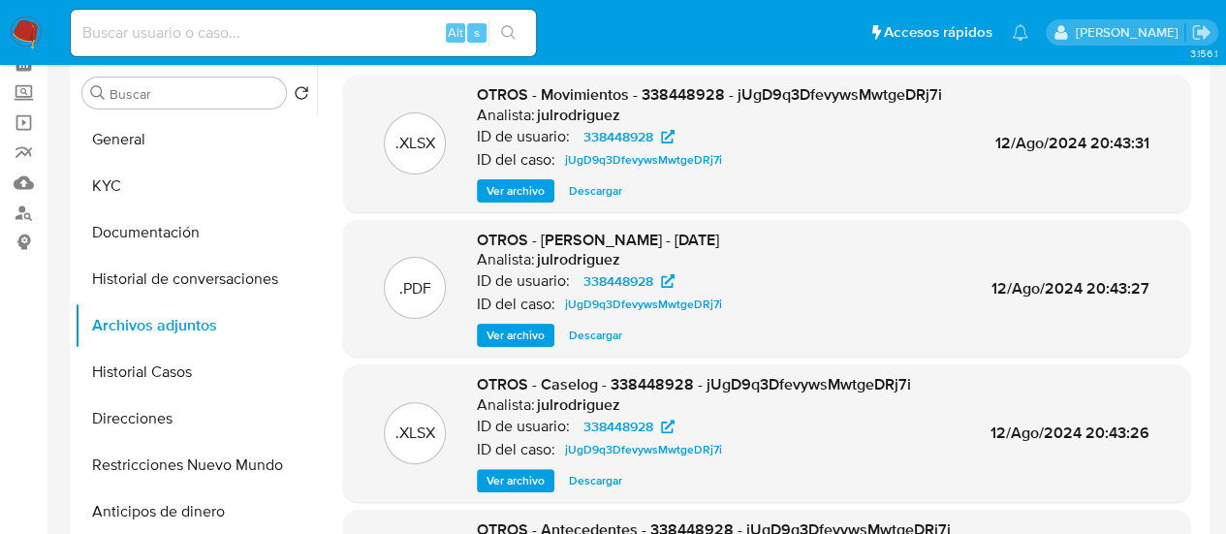
click at [527, 484] on span "Ver archivo" at bounding box center [516, 480] width 58 height 19
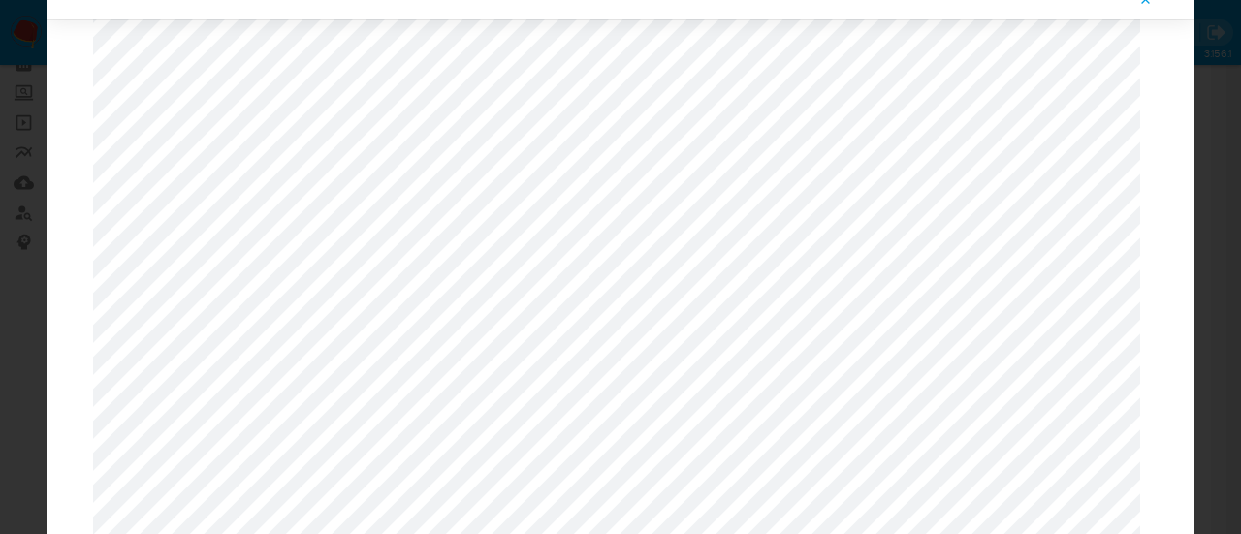
scroll to position [2191, 0]
click at [1148, 7] on icon "Attachment preview" at bounding box center [1146, 0] width 16 height 16
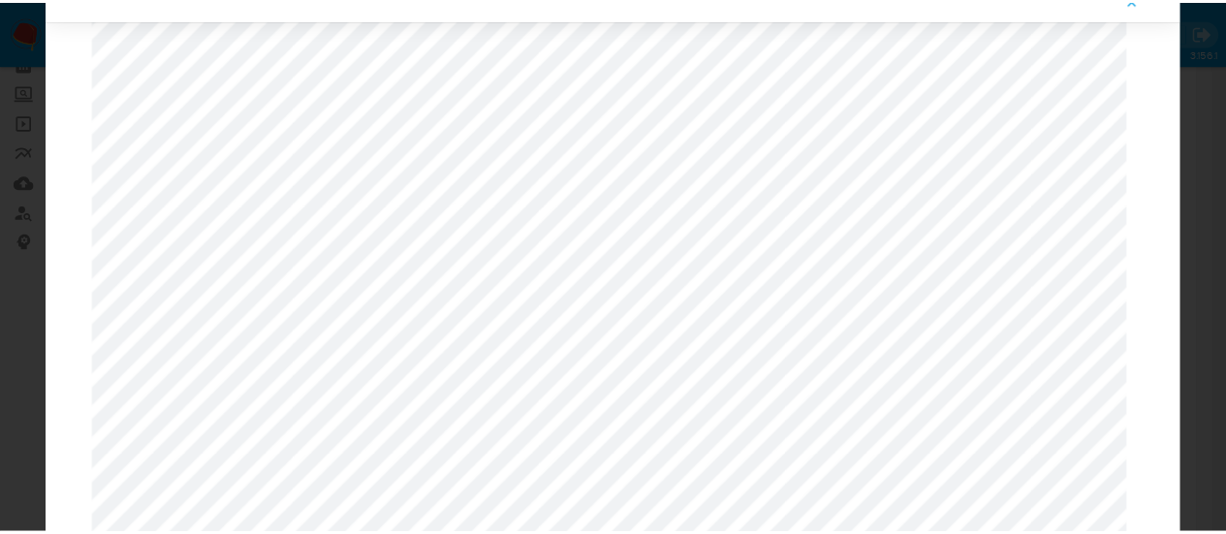
scroll to position [62, 0]
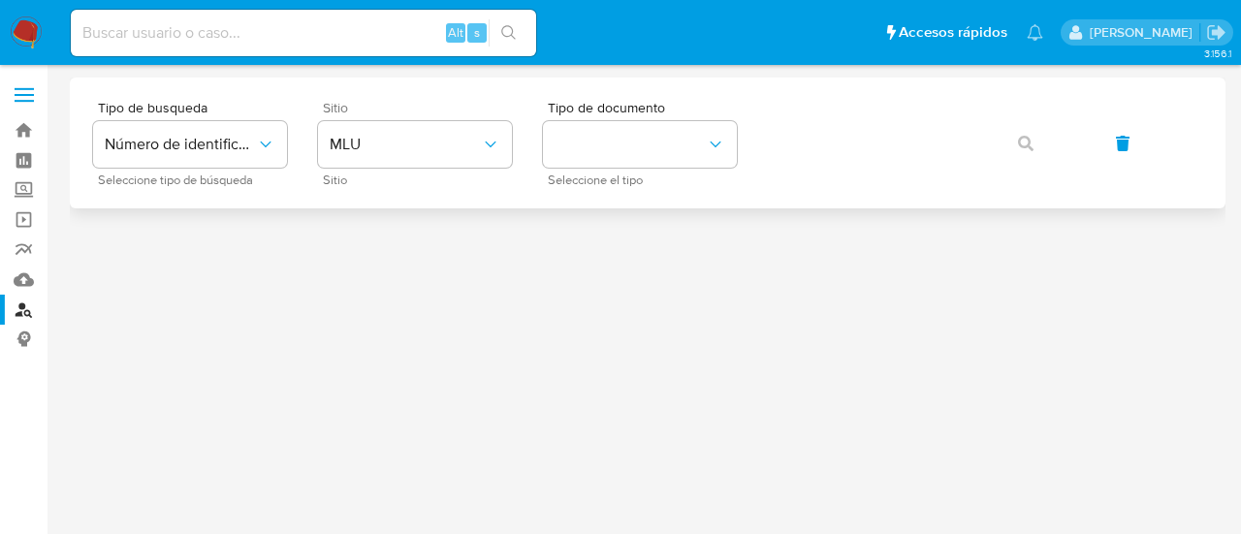
click at [356, 176] on span "Sitio" at bounding box center [420, 180] width 194 height 10
click at [347, 143] on span "MLU" at bounding box center [405, 144] width 151 height 19
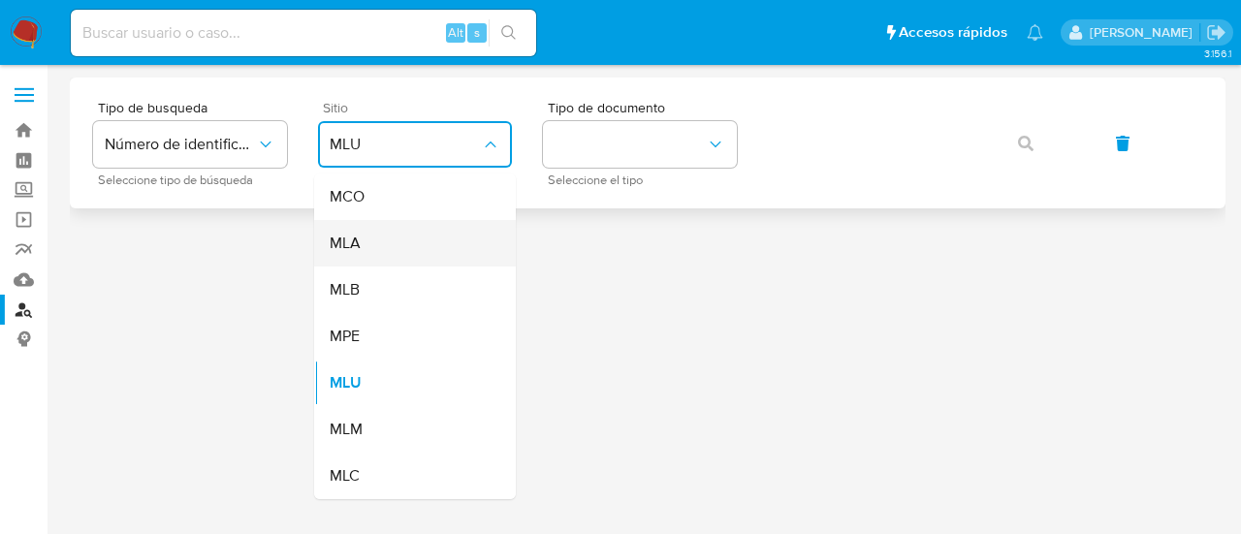
click at [390, 255] on div "MLA" at bounding box center [409, 243] width 159 height 47
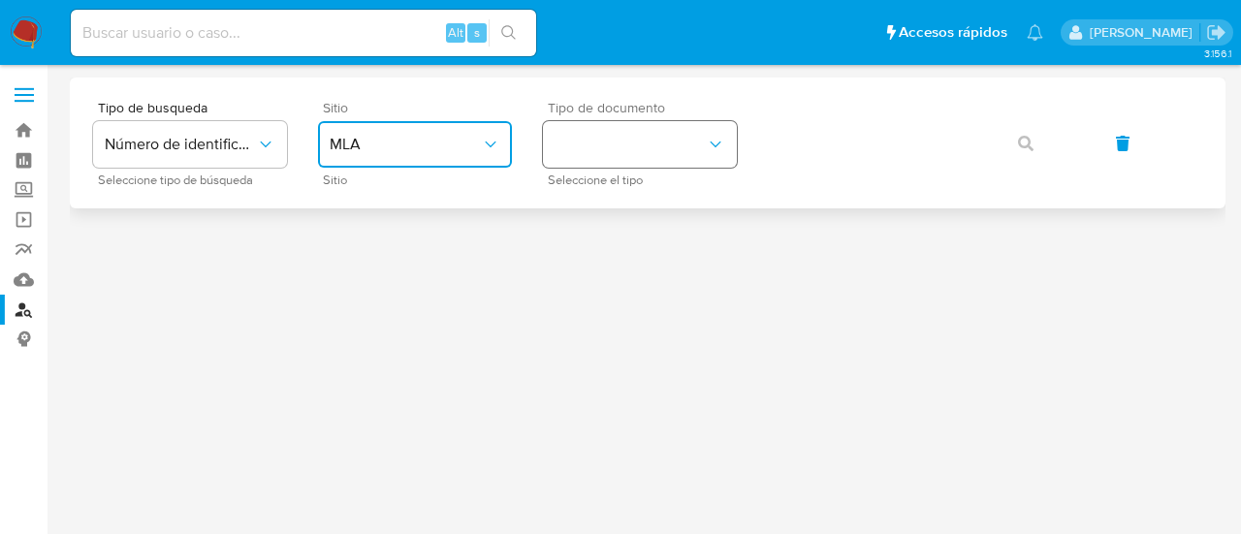
click at [717, 131] on button "identificationType" at bounding box center [640, 144] width 194 height 47
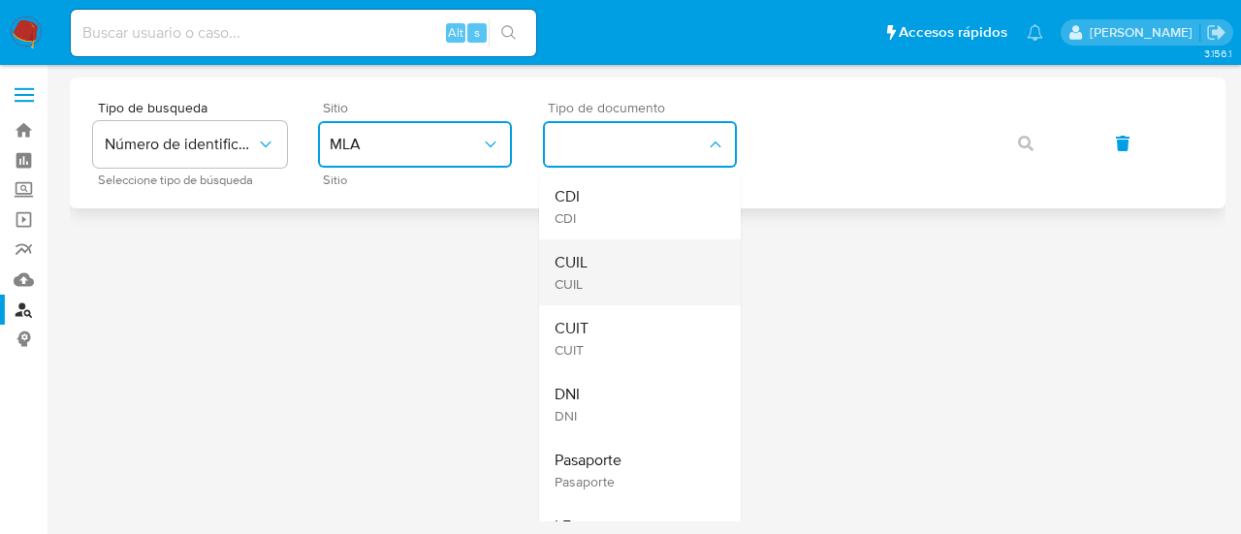
click at [655, 255] on div "CUIL CUIL" at bounding box center [633, 272] width 159 height 66
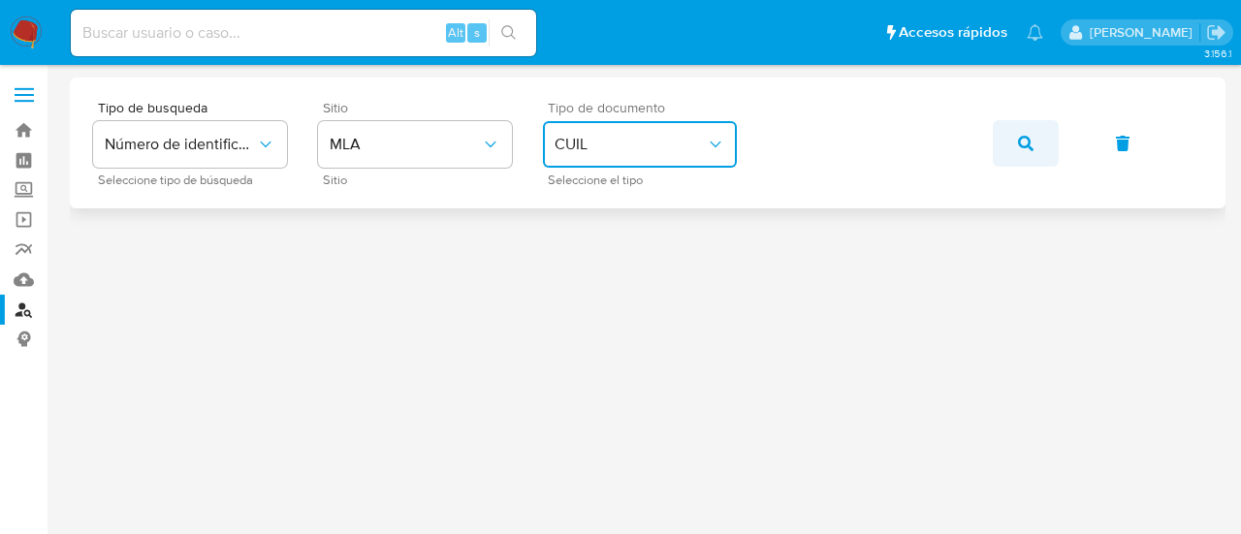
click at [1025, 144] on icon "button" at bounding box center [1026, 144] width 16 height 16
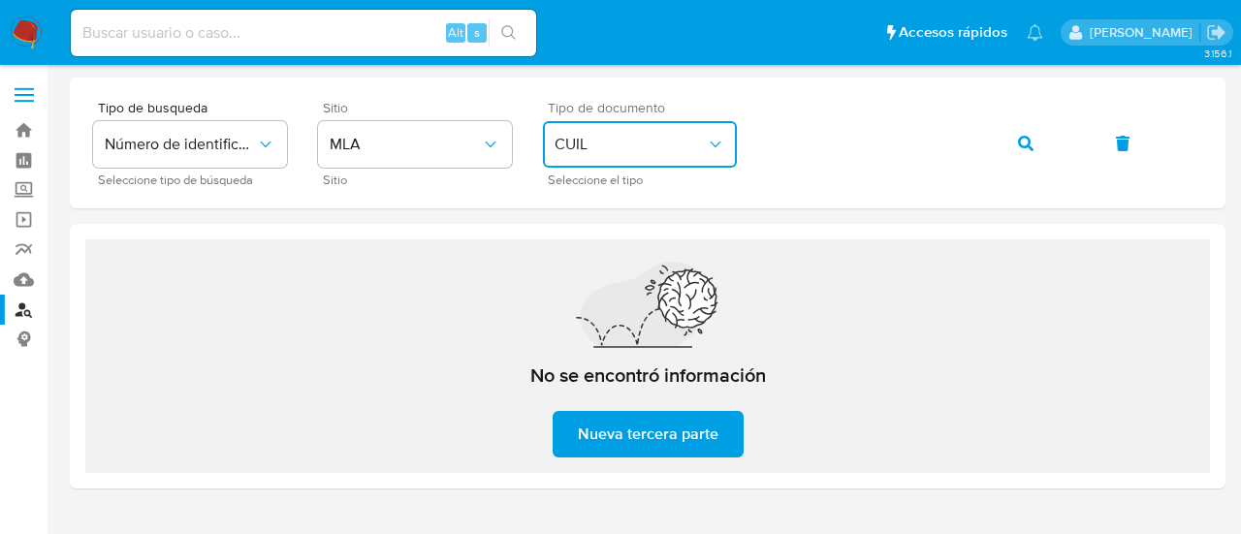
drag, startPoint x: 678, startPoint y: 147, endPoint x: 678, endPoint y: 161, distance: 13.6
click at [678, 146] on span "CUIL" at bounding box center [629, 144] width 151 height 19
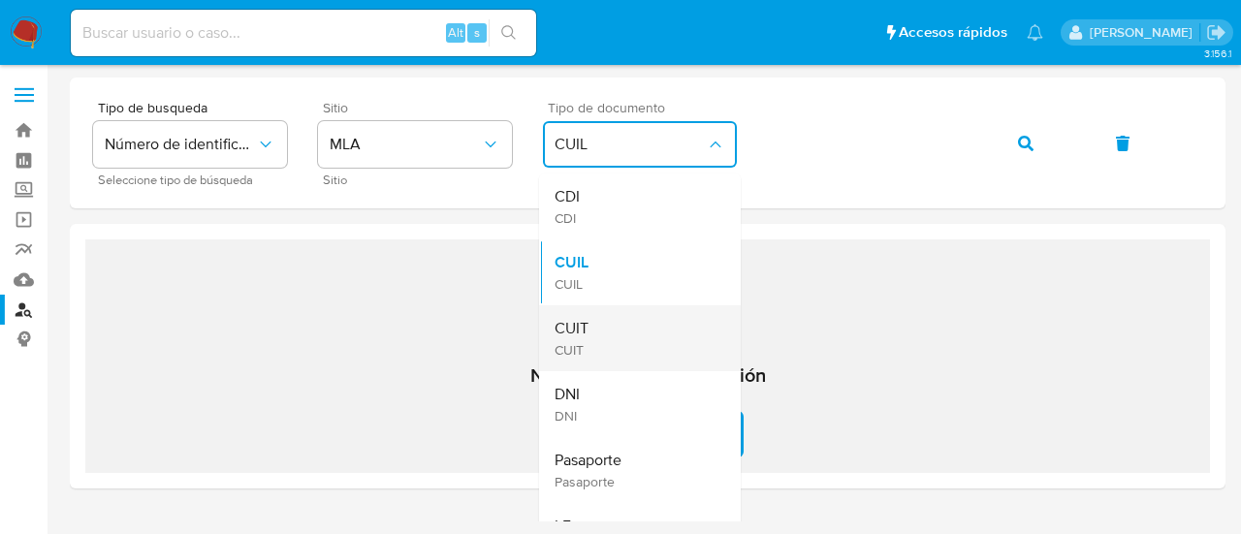
click at [647, 327] on div "CUIT CUIT" at bounding box center [633, 338] width 159 height 66
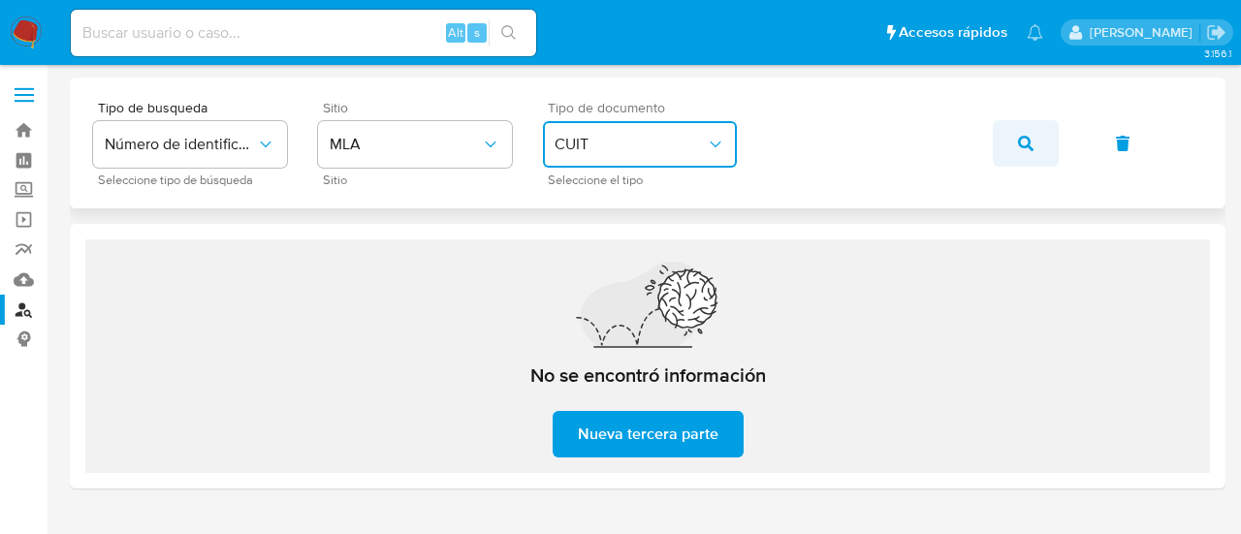
click at [1023, 142] on icon "button" at bounding box center [1026, 144] width 16 height 16
click at [646, 142] on span "CUIT" at bounding box center [629, 144] width 151 height 19
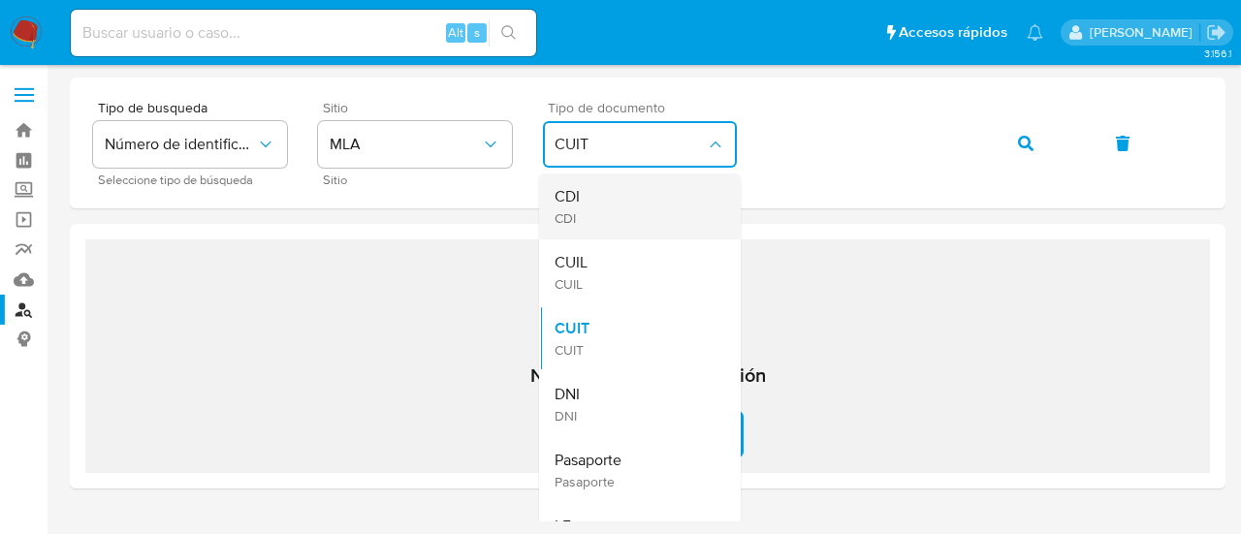
click at [583, 214] on div "CDI CDI" at bounding box center [633, 206] width 159 height 66
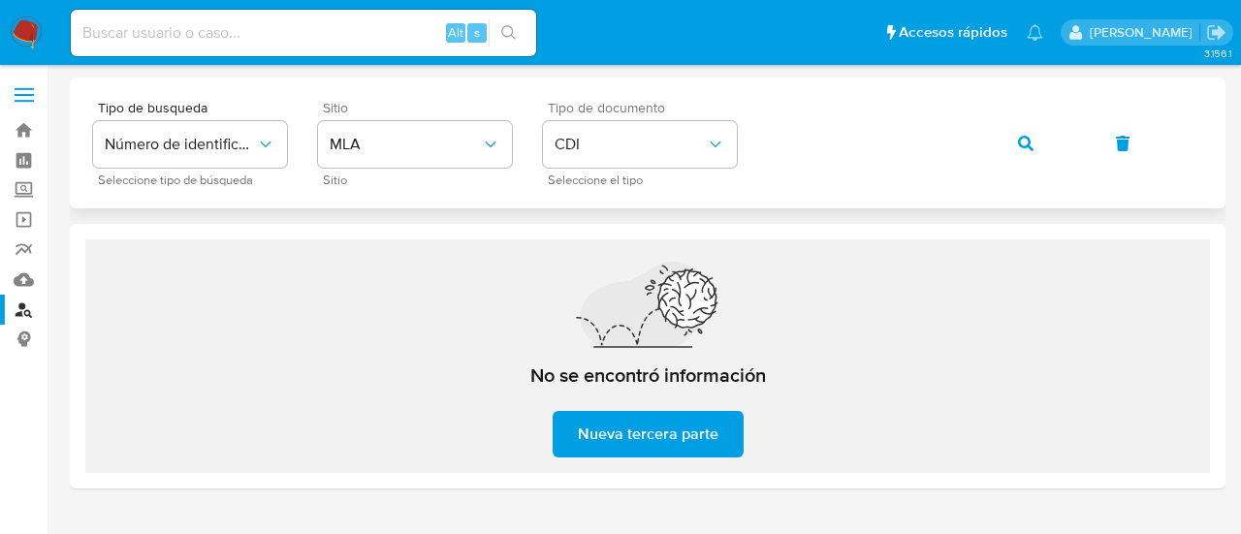
click at [586, 201] on div "Tipo de busqueda Número de identificación Seleccione tipo de búsqueda Sitio MLA…" at bounding box center [647, 143] width 1155 height 131
click at [591, 150] on span "CDI" at bounding box center [629, 144] width 151 height 19
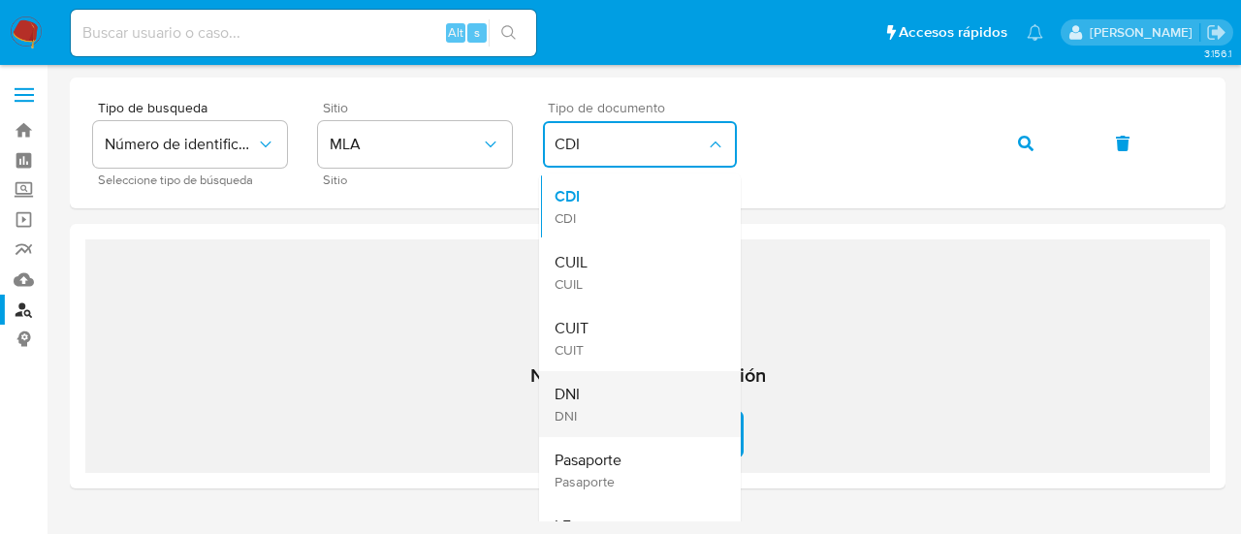
click at [640, 404] on div "DNI DNI" at bounding box center [633, 404] width 159 height 66
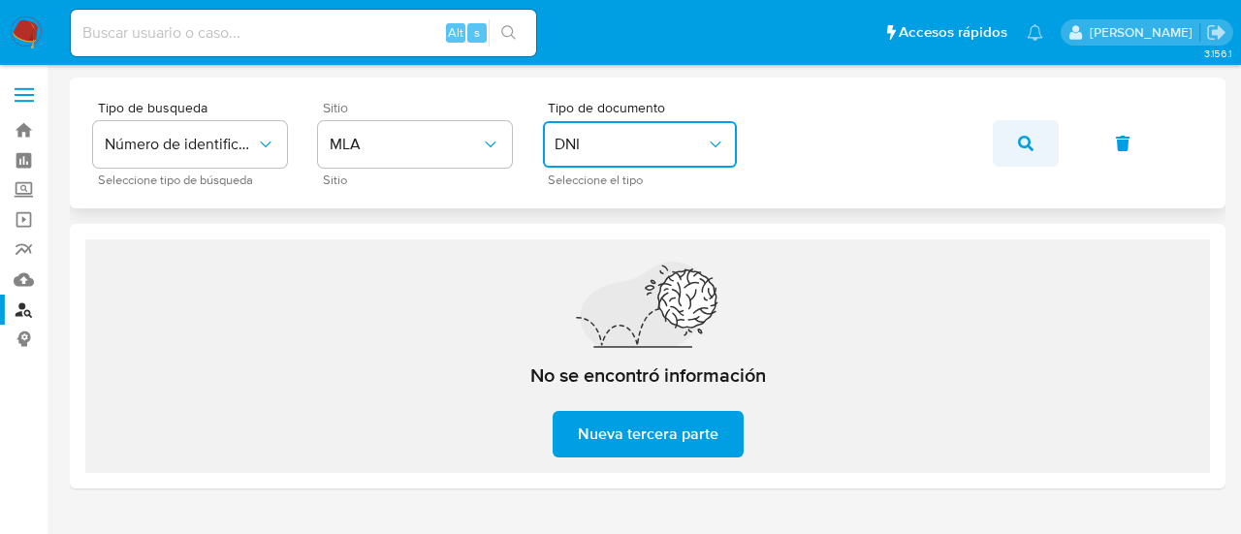
click at [1028, 148] on icon "button" at bounding box center [1026, 144] width 16 height 16
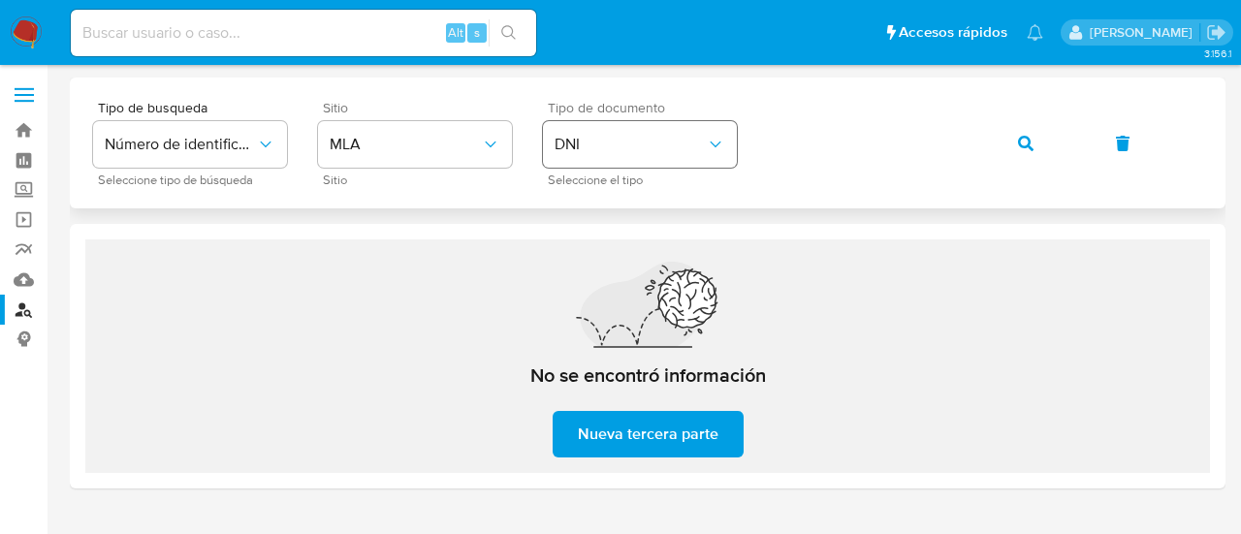
click at [597, 157] on button "DNI" at bounding box center [640, 144] width 194 height 47
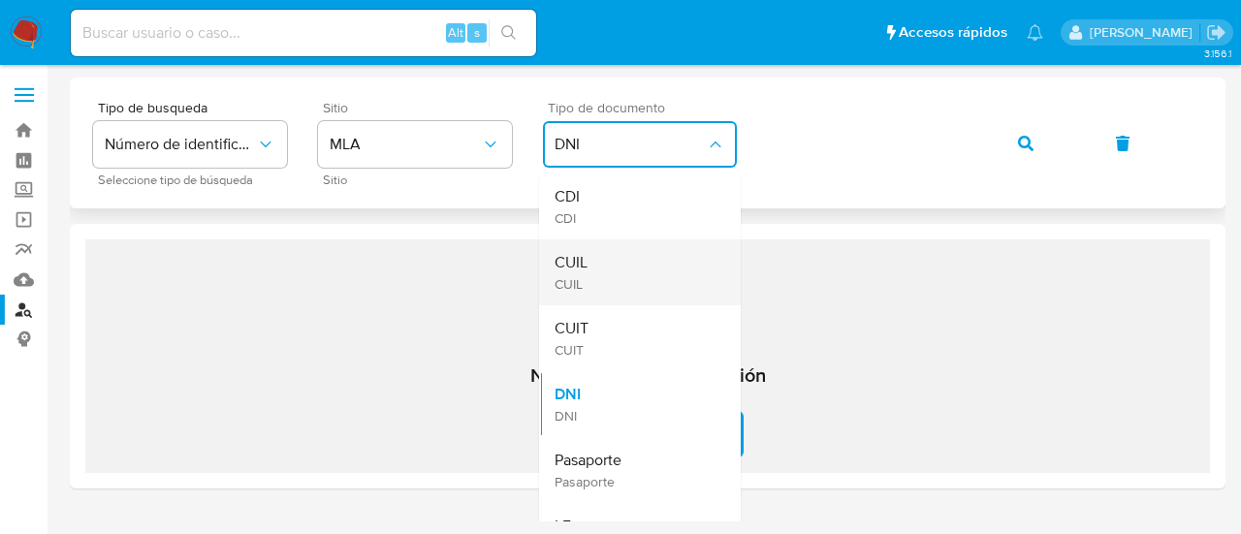
click at [613, 276] on div "CUIL CUIL" at bounding box center [633, 272] width 159 height 66
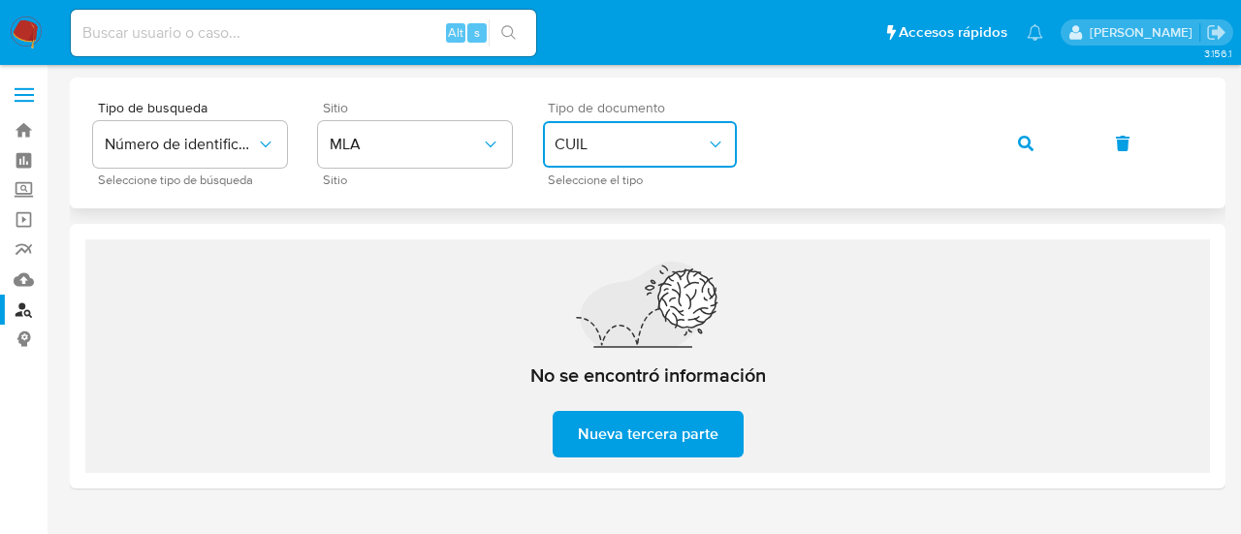
click at [1019, 142] on icon "button" at bounding box center [1026, 144] width 16 height 16
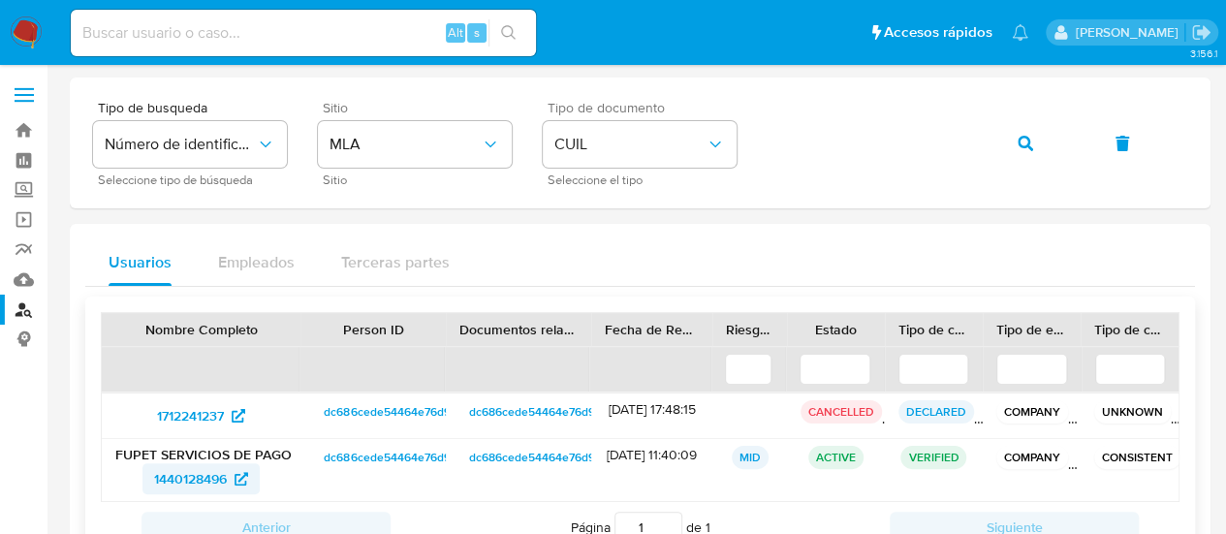
click at [194, 467] on span "1440128496" at bounding box center [190, 478] width 73 height 31
click at [983, 147] on div "Tipo de busqueda Número de identificación Seleccione tipo de búsqueda Sitio MLA…" at bounding box center [640, 143] width 1094 height 84
click at [992, 146] on div "Tipo de busqueda Número de identificación Seleccione tipo de búsqueda Sitio MLA…" at bounding box center [640, 143] width 1094 height 84
click at [1010, 143] on button "button" at bounding box center [1026, 143] width 66 height 47
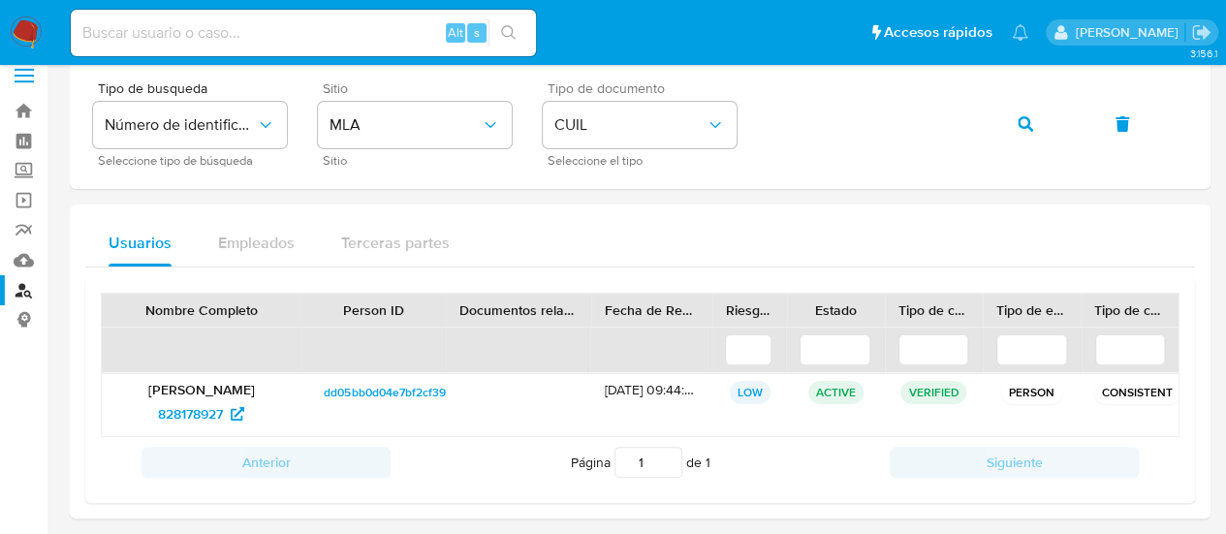
scroll to position [29, 0]
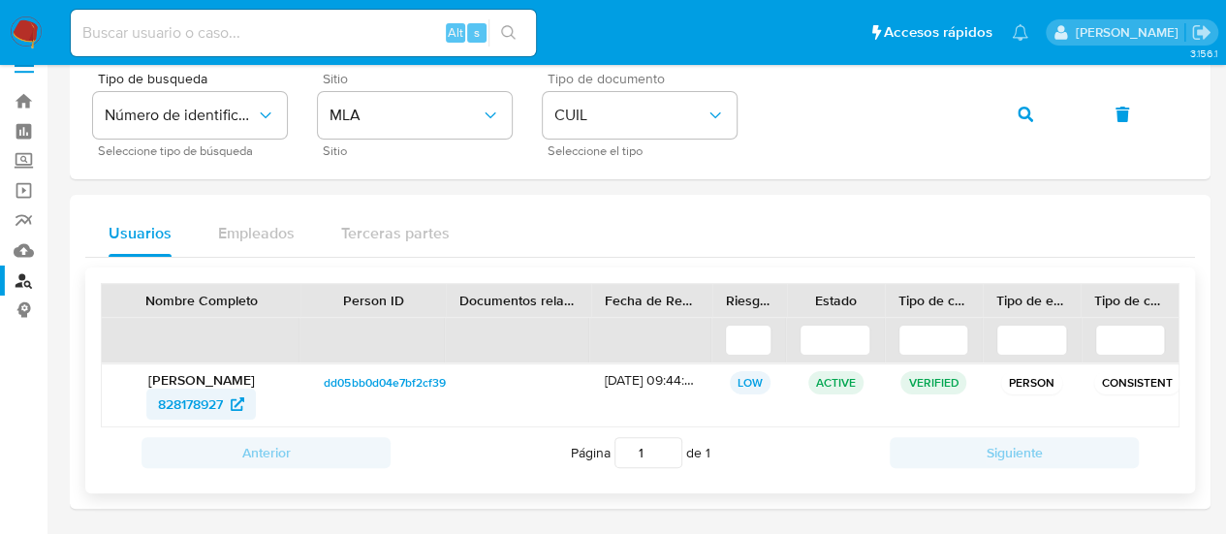
click at [215, 407] on span "828178927" at bounding box center [190, 404] width 65 height 31
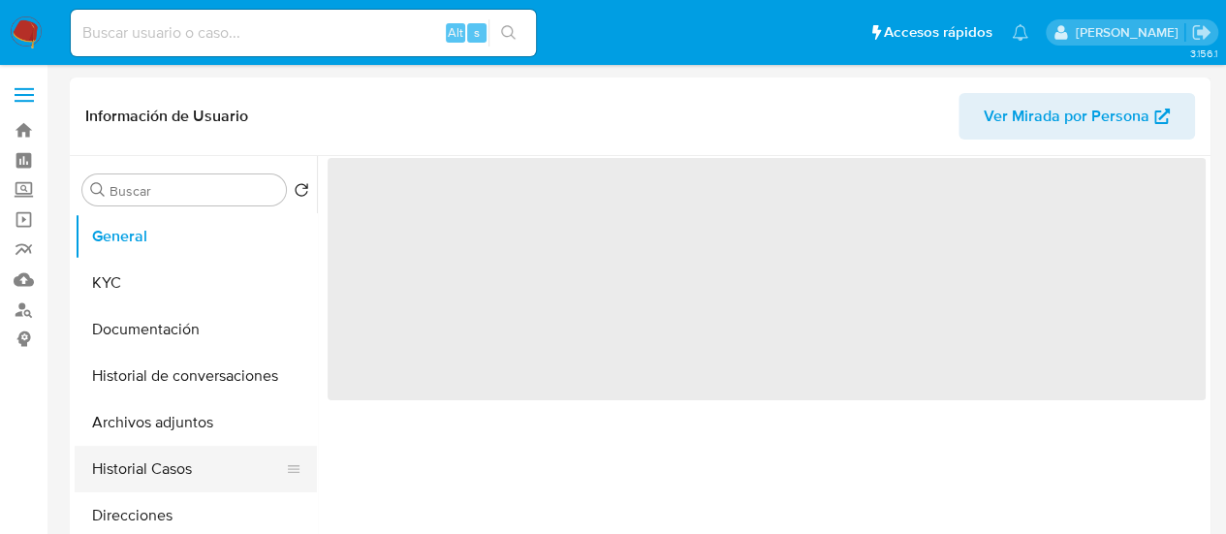
click at [153, 461] on button "Historial Casos" at bounding box center [188, 469] width 227 height 47
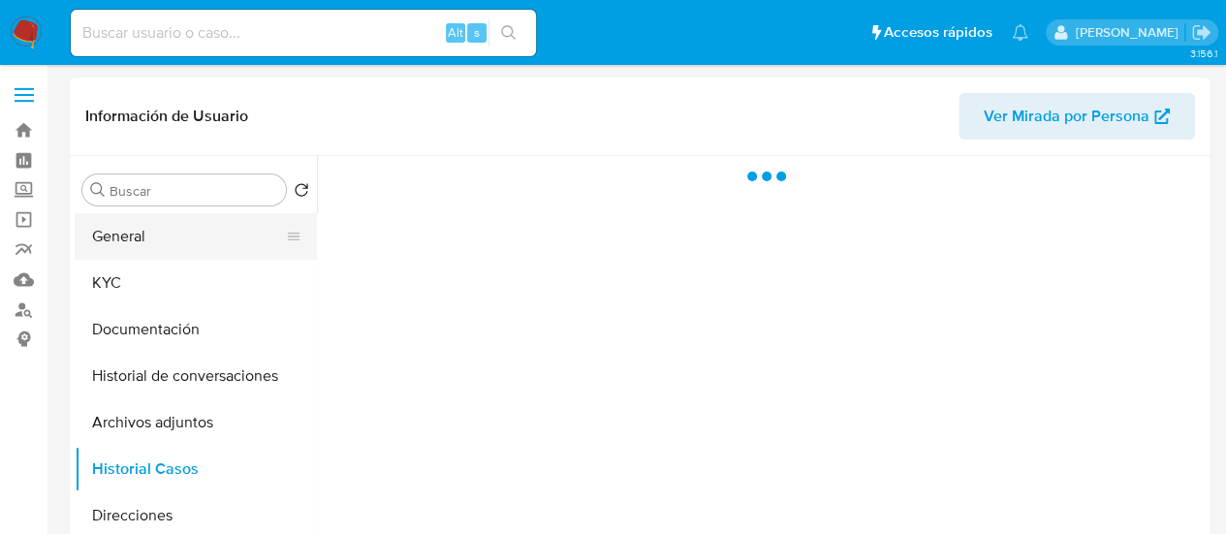
select select "10"
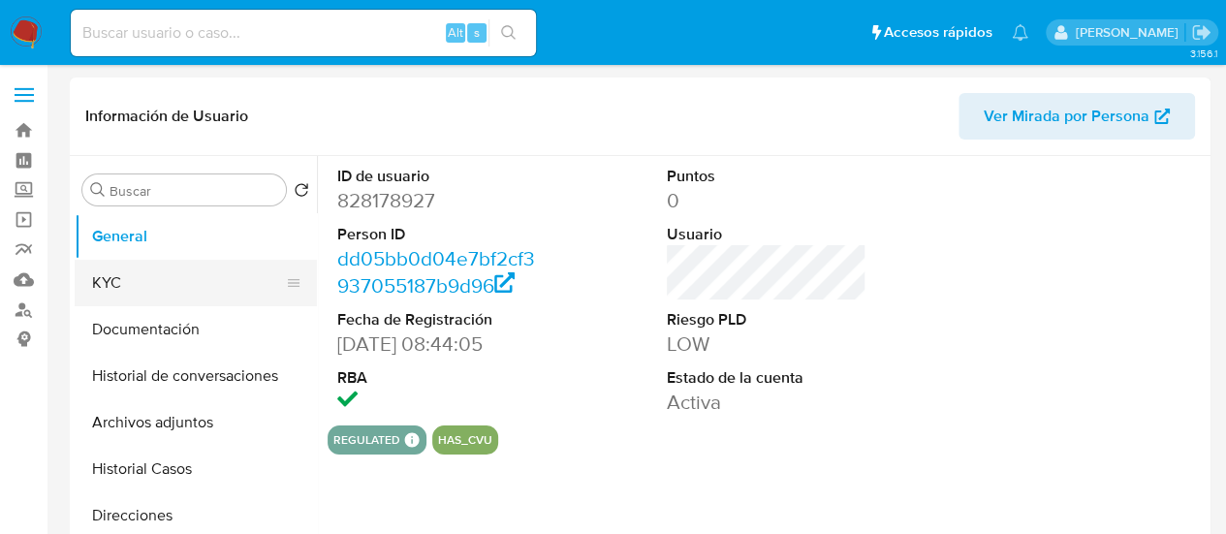
select select "10"
click at [180, 288] on button "KYC" at bounding box center [188, 283] width 227 height 47
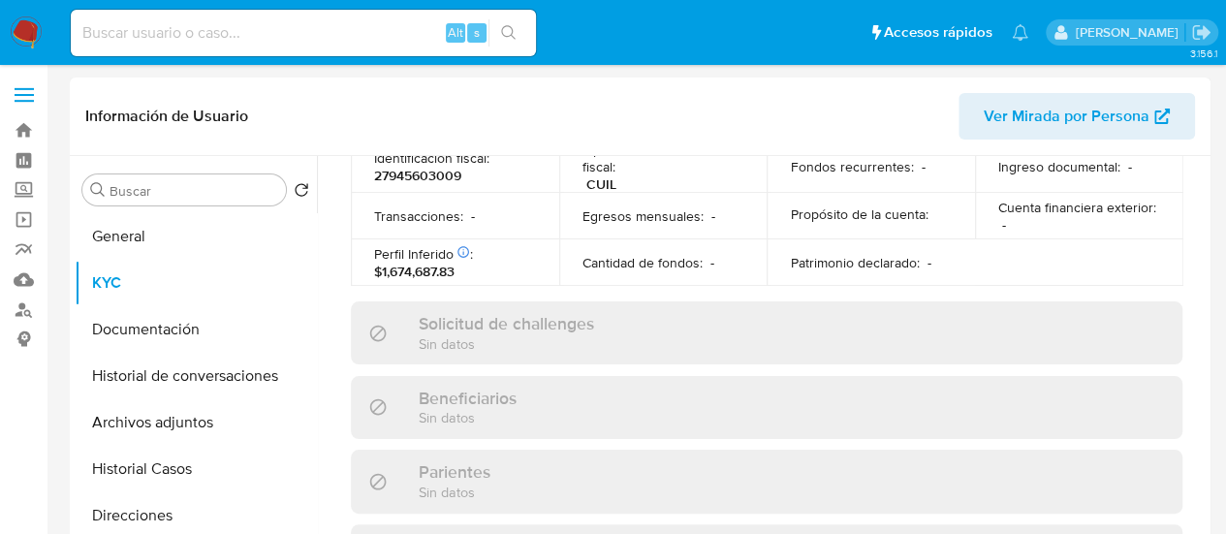
scroll to position [1099, 0]
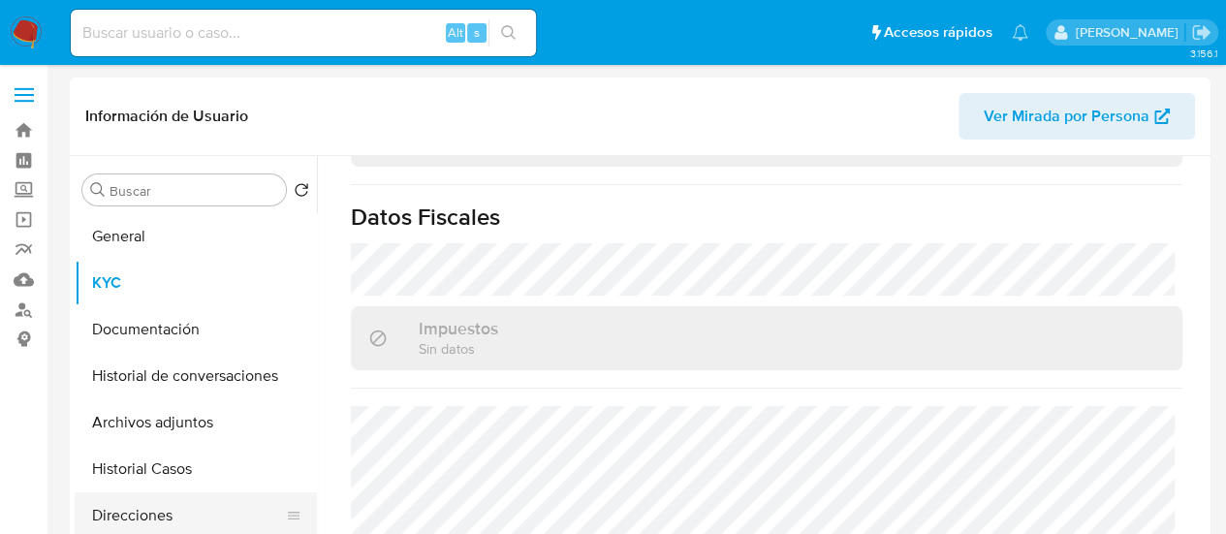
click at [128, 506] on button "Direcciones" at bounding box center [188, 515] width 227 height 47
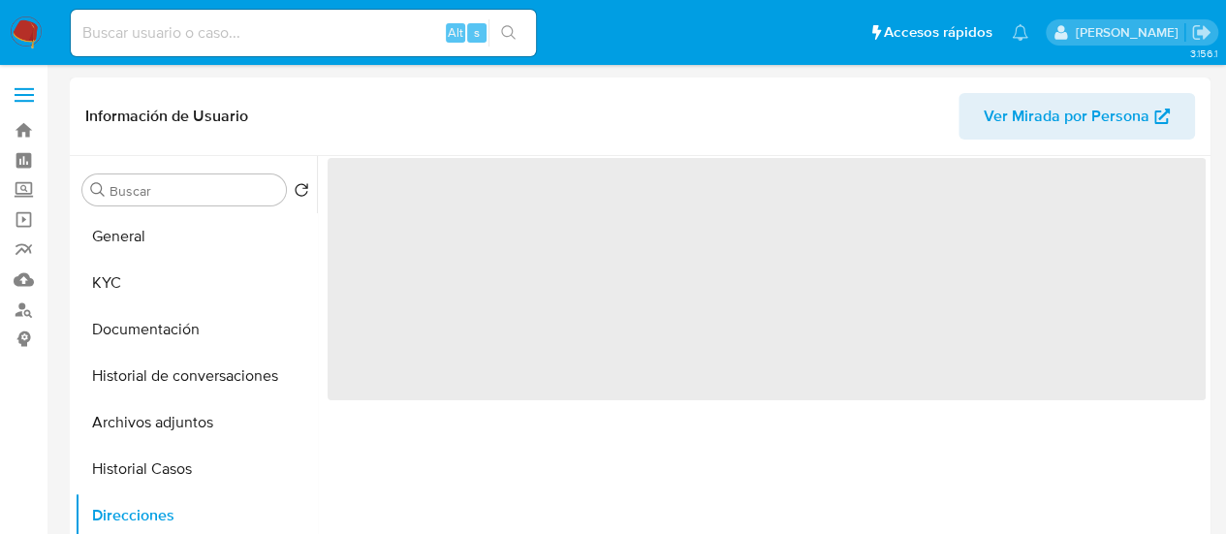
scroll to position [0, 0]
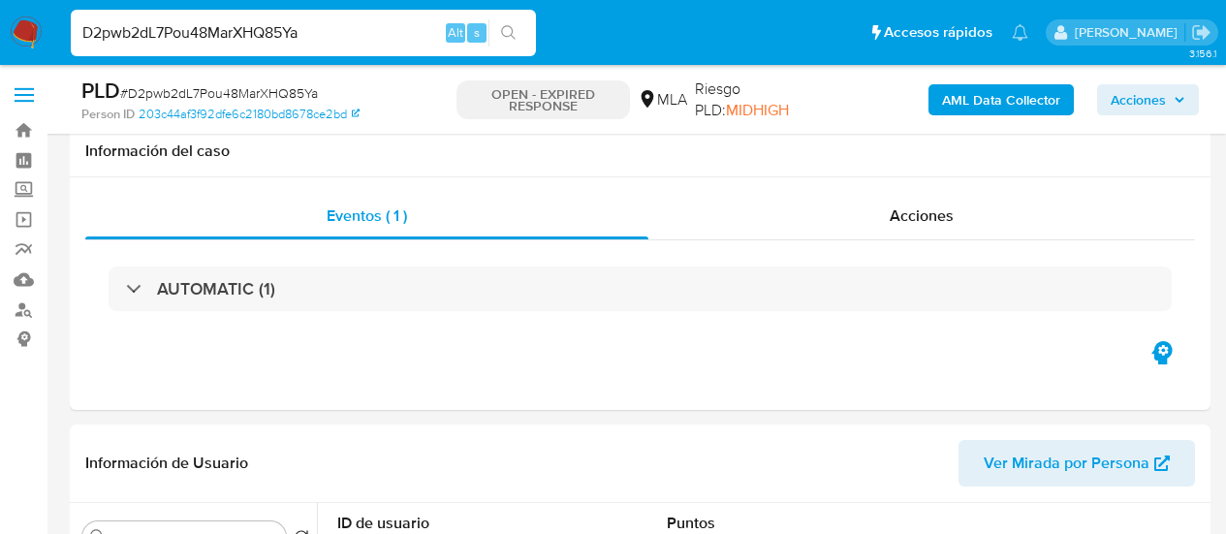
select select "10"
